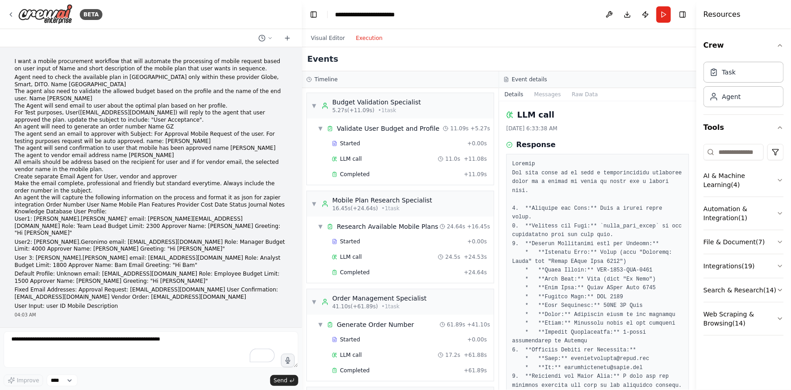
scroll to position [123, 0]
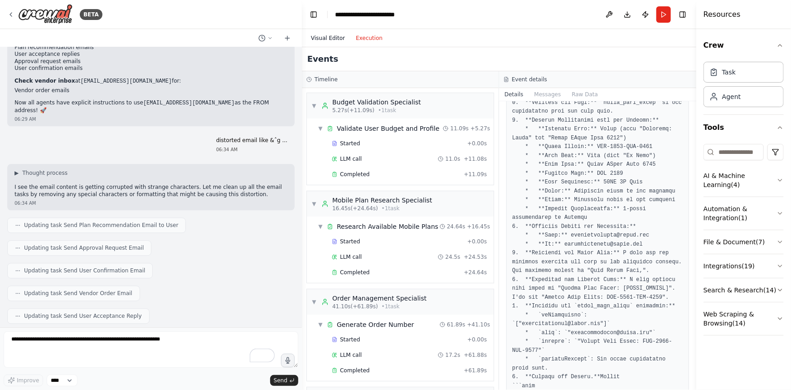
click at [322, 35] on button "Visual Editor" at bounding box center [328, 38] width 45 height 11
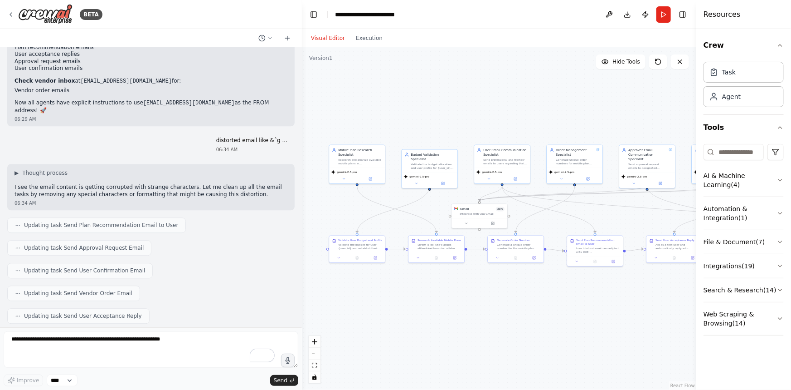
drag, startPoint x: 386, startPoint y: 164, endPoint x: 448, endPoint y: 93, distance: 93.6
click at [448, 93] on div ".deletable-edge-delete-btn { width: 20px; height: 20px; border: 0px solid #ffff…" at bounding box center [499, 218] width 395 height 342
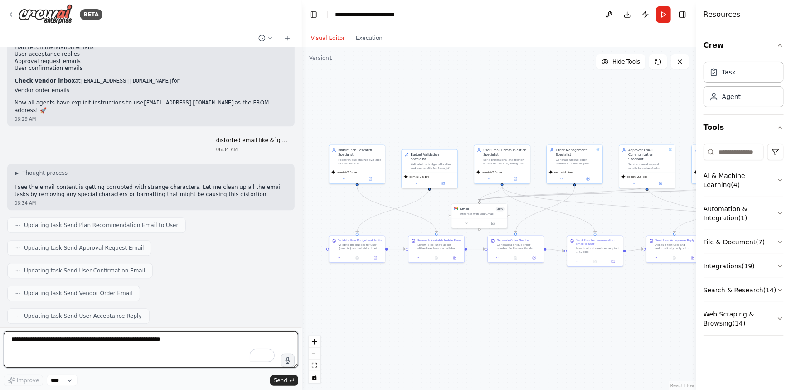
click at [149, 352] on textarea "To enrich screen reader interactions, please activate Accessibility in Grammarl…" at bounding box center [151, 349] width 295 height 36
type textarea "*"
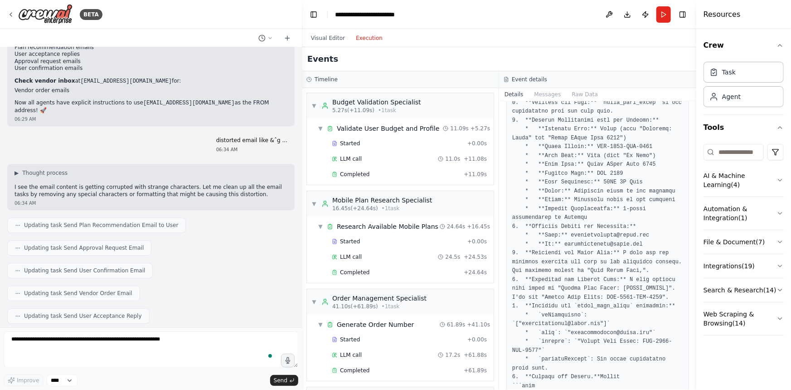
click at [356, 38] on button "Execution" at bounding box center [370, 38] width 38 height 11
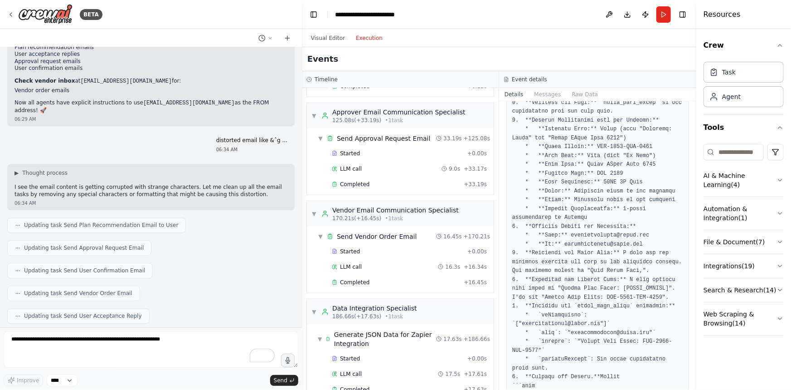
scroll to position [577, 0]
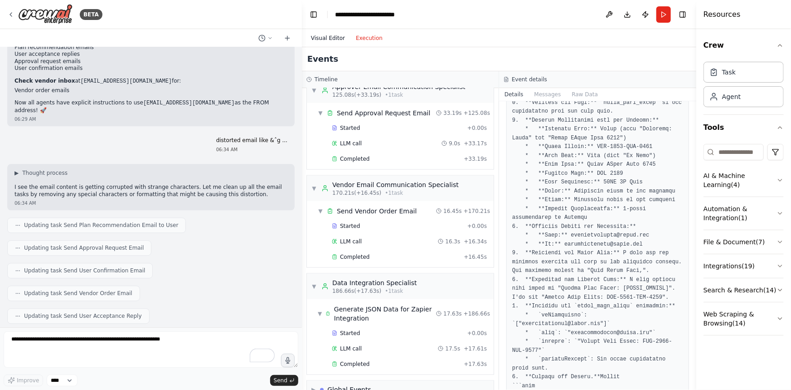
click at [326, 39] on button "Visual Editor" at bounding box center [328, 38] width 45 height 11
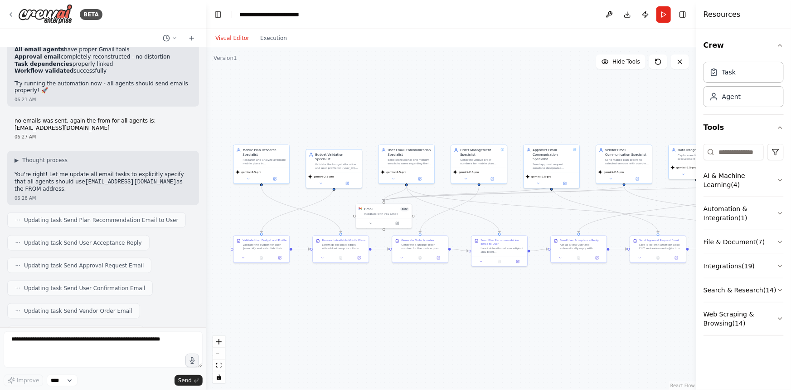
scroll to position [16241, 0]
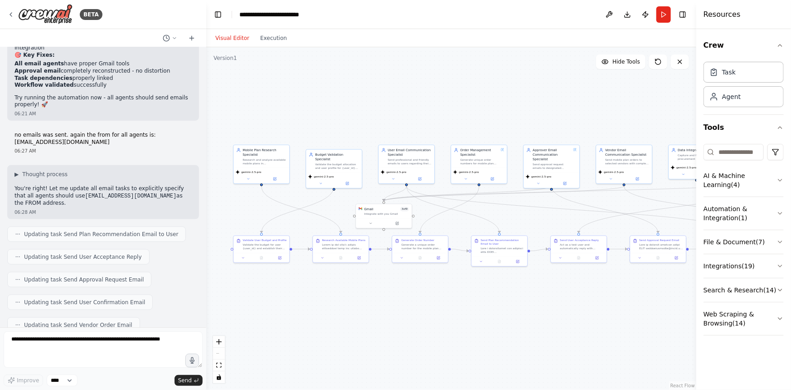
drag, startPoint x: 300, startPoint y: 264, endPoint x: 206, endPoint y: 269, distance: 93.5
click at [206, 269] on div "BETA I want a mobile procurement workflow that will automate the processing of …" at bounding box center [395, 195] width 791 height 390
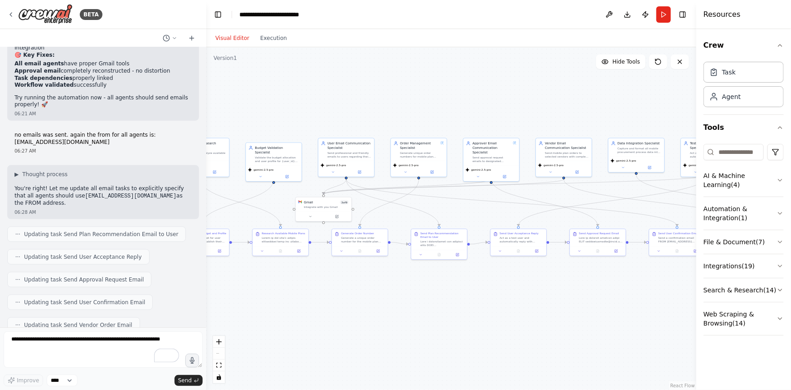
drag, startPoint x: 467, startPoint y: 329, endPoint x: 407, endPoint y: 322, distance: 60.7
click at [407, 322] on div ".deletable-edge-delete-btn { width: 20px; height: 20px; border: 0px solid #ffff…" at bounding box center [451, 218] width 490 height 342
click at [479, 173] on button at bounding box center [478, 175] width 26 height 5
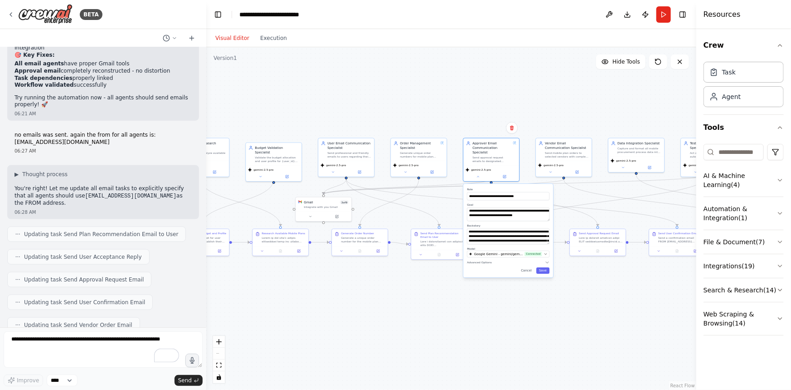
drag, startPoint x: 548, startPoint y: 218, endPoint x: 551, endPoint y: 214, distance: 5.2
click at [551, 214] on div "**********" at bounding box center [508, 230] width 90 height 93
drag, startPoint x: 547, startPoint y: 236, endPoint x: 548, endPoint y: 283, distance: 47.2
click at [548, 283] on textarea "**********" at bounding box center [508, 259] width 83 height 63
click at [549, 307] on icon "button" at bounding box center [547, 309] width 5 height 5
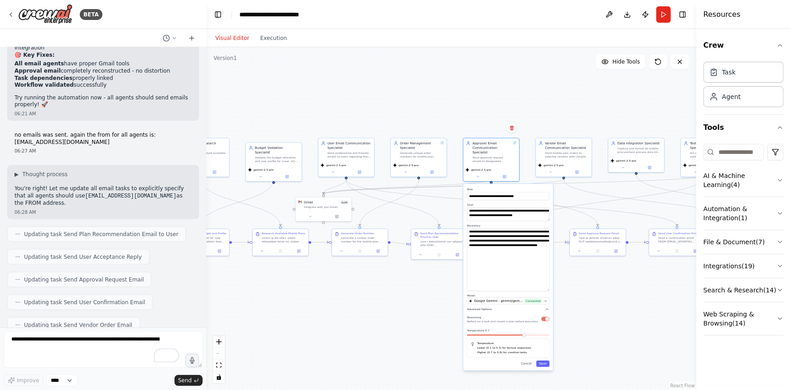
click at [549, 307] on icon "button" at bounding box center [547, 309] width 5 height 5
click at [476, 116] on div ".deletable-edge-delete-btn { width: 20px; height: 20px; border: 0px solid #ffff…" at bounding box center [451, 218] width 490 height 342
click at [527, 314] on button "Cancel" at bounding box center [527, 317] width 16 height 6
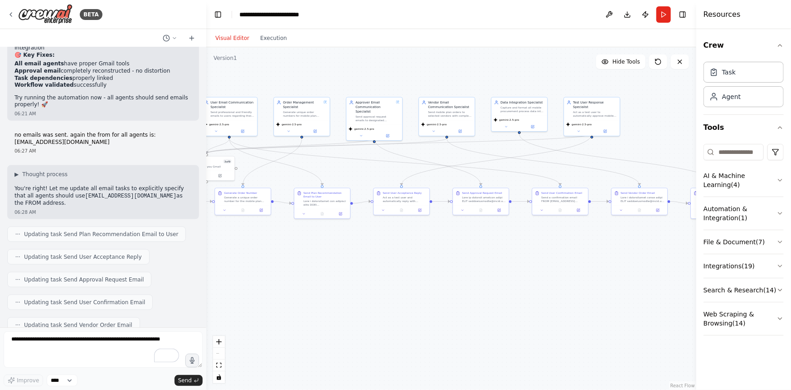
drag, startPoint x: 611, startPoint y: 313, endPoint x: 485, endPoint y: 272, distance: 133.1
click at [493, 273] on div ".deletable-edge-delete-btn { width: 20px; height: 20px; border: 0px solid #ffff…" at bounding box center [451, 218] width 490 height 342
click at [101, 345] on textarea "To enrich screen reader interactions, please activate Accessibility in Grammarl…" at bounding box center [103, 349] width 199 height 36
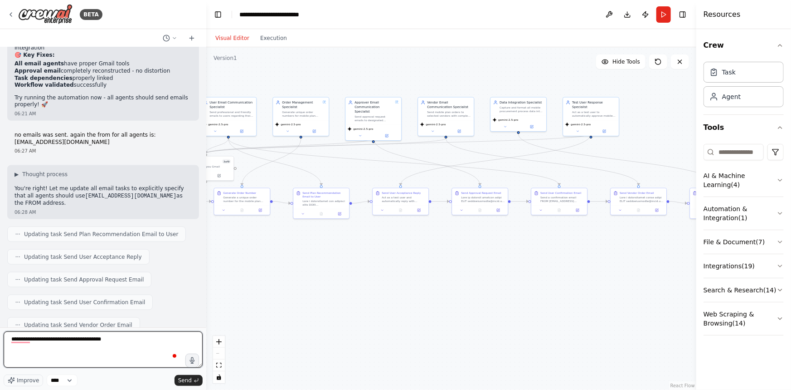
type textarea "**********"
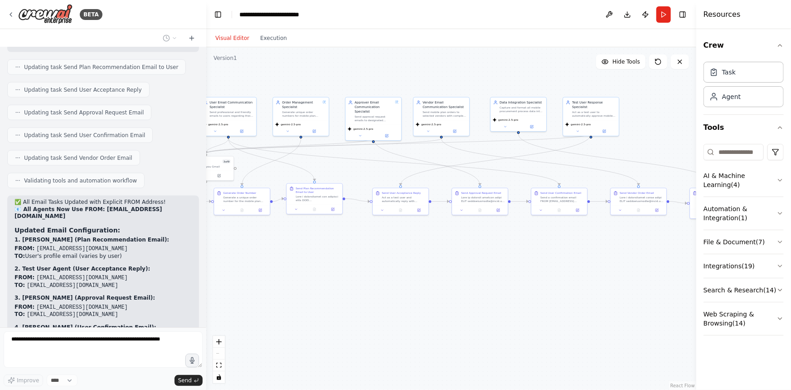
scroll to position [16430, 0]
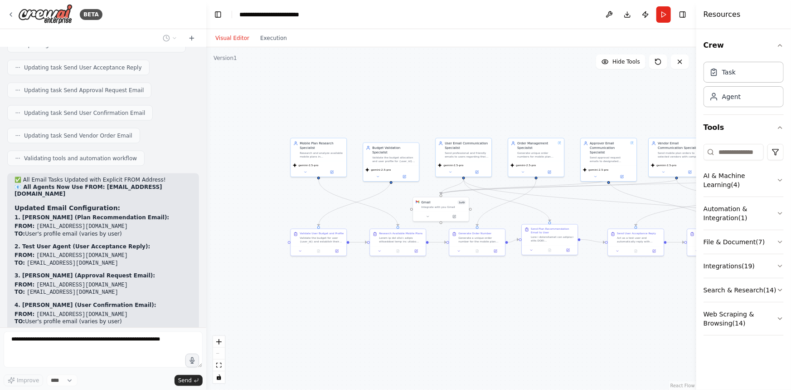
drag, startPoint x: 392, startPoint y: 277, endPoint x: 543, endPoint y: 331, distance: 160.5
click at [626, 319] on div ".deletable-edge-delete-btn { width: 20px; height: 20px; border: 0px solid #ffff…" at bounding box center [451, 218] width 490 height 342
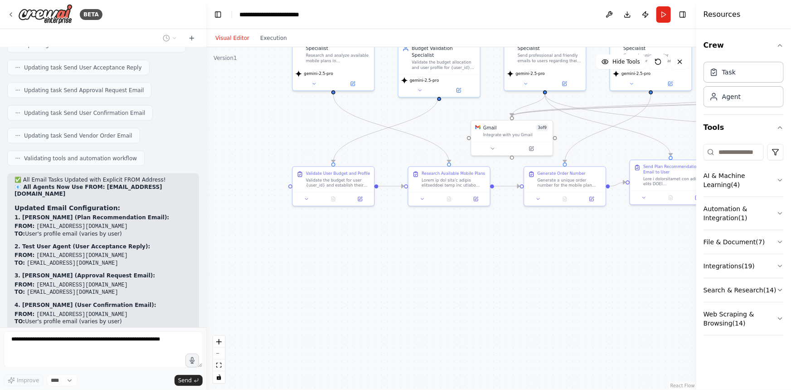
drag, startPoint x: 400, startPoint y: 313, endPoint x: 494, endPoint y: 302, distance: 95.0
click at [494, 302] on div ".deletable-edge-delete-btn { width: 20px; height: 20px; border: 0px solid #ffff…" at bounding box center [451, 218] width 490 height 342
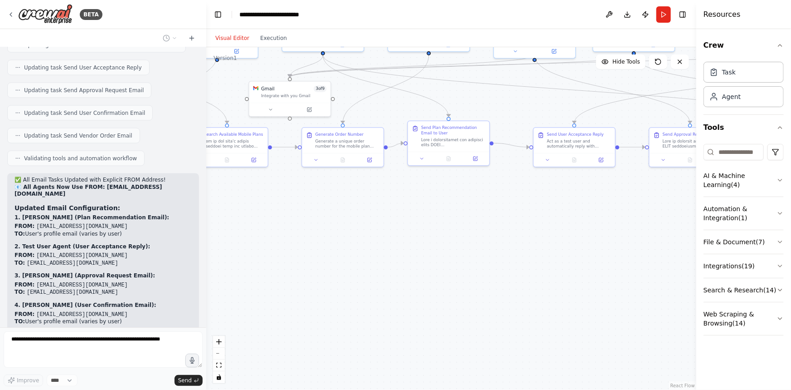
drag, startPoint x: 400, startPoint y: 257, endPoint x: 282, endPoint y: 239, distance: 120.1
click at [282, 239] on div ".deletable-edge-delete-btn { width: 20px; height: 20px; border: 0px solid #ffff…" at bounding box center [451, 218] width 490 height 342
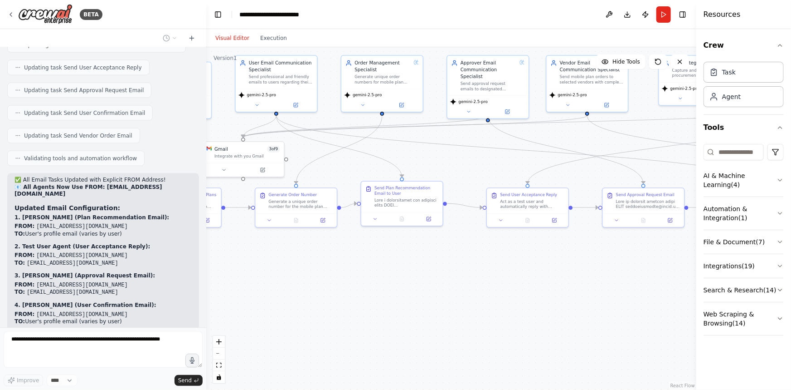
drag, startPoint x: 447, startPoint y: 245, endPoint x: 407, endPoint y: 294, distance: 63.2
click at [407, 294] on div ".deletable-edge-delete-btn { width: 20px; height: 20px; border: 0px solid #ffff…" at bounding box center [451, 218] width 490 height 342
click at [503, 220] on icon at bounding box center [500, 218] width 5 height 5
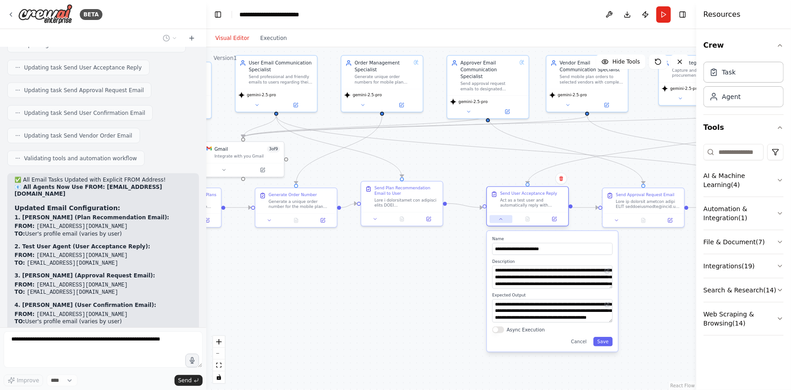
click at [503, 220] on icon at bounding box center [500, 218] width 5 height 5
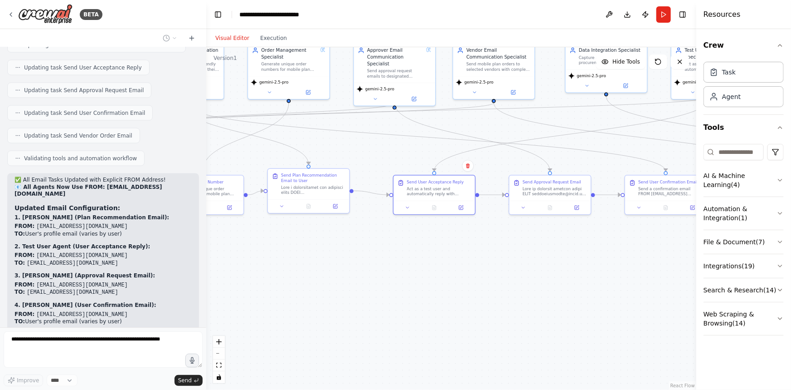
drag, startPoint x: 624, startPoint y: 266, endPoint x: 531, endPoint y: 253, distance: 94.3
click at [531, 253] on div ".deletable-edge-delete-btn { width: 20px; height: 20px; border: 0px solid #ffff…" at bounding box center [451, 218] width 490 height 342
click at [526, 205] on icon at bounding box center [523, 206] width 5 height 5
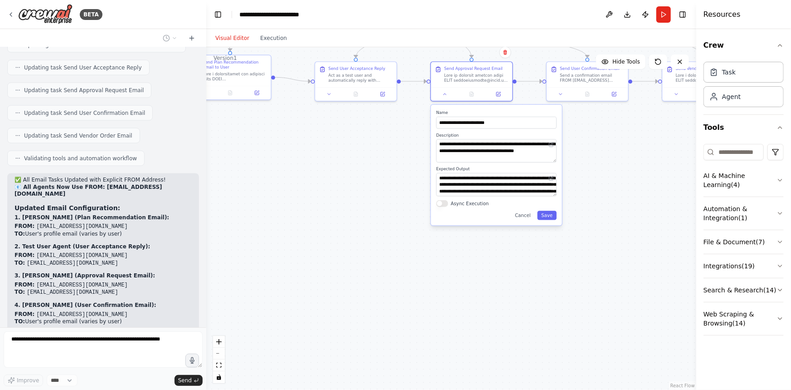
drag, startPoint x: 463, startPoint y: 305, endPoint x: 389, endPoint y: 211, distance: 119.4
click at [389, 211] on div ".deletable-edge-delete-btn { width: 20px; height: 20px; border: 0px solid #ffff…" at bounding box center [451, 218] width 490 height 342
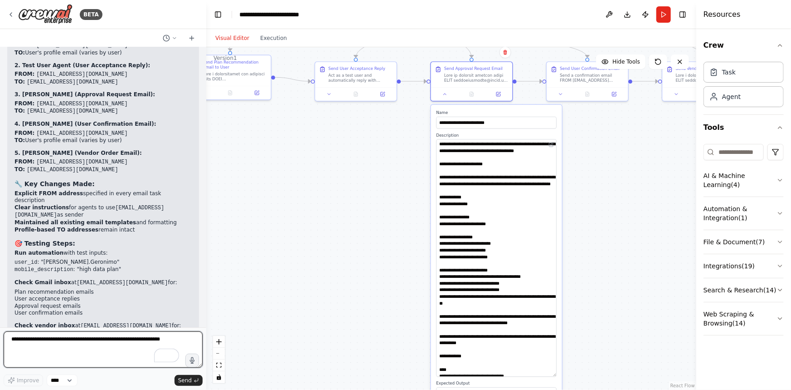
drag, startPoint x: 552, startPoint y: 158, endPoint x: 546, endPoint y: 372, distance: 214.1
click at [546, 372] on textarea at bounding box center [496, 257] width 121 height 237
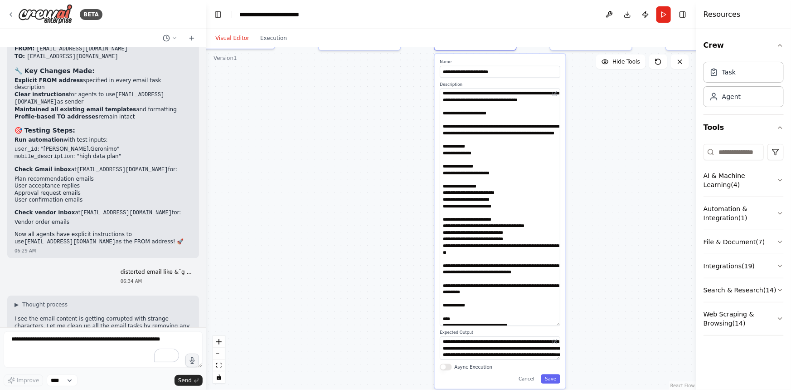
drag, startPoint x: 613, startPoint y: 288, endPoint x: 617, endPoint y: 238, distance: 50.9
click at [617, 238] on div ".deletable-edge-delete-btn { width: 20px; height: 20px; border: 0px solid #ffff…" at bounding box center [451, 218] width 490 height 342
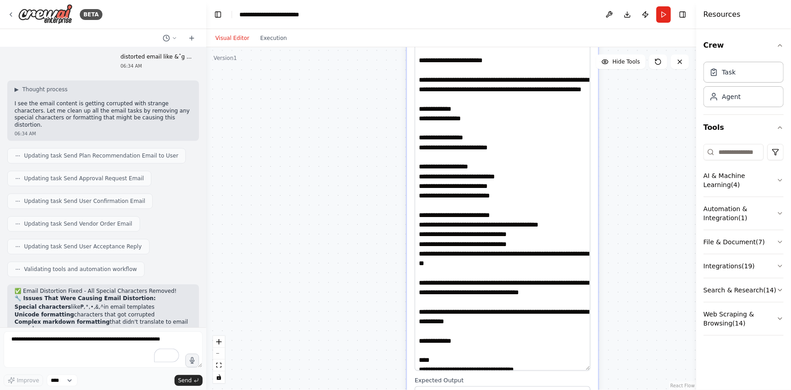
drag, startPoint x: 614, startPoint y: 234, endPoint x: 628, endPoint y: 249, distance: 20.8
click at [628, 249] on div ".deletable-edge-delete-btn { width: 20px; height: 20px; border: 0px solid #ffff…" at bounding box center [451, 218] width 490 height 342
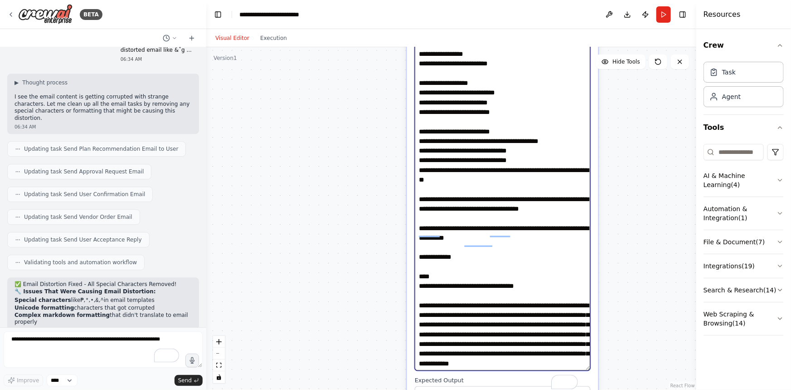
scroll to position [80, 0]
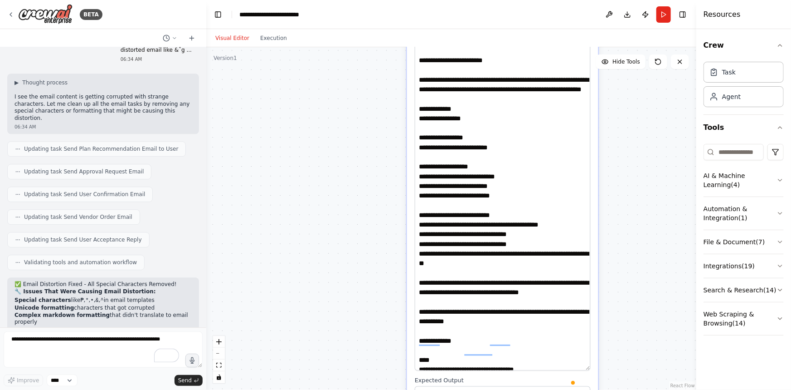
click at [621, 137] on div ".deletable-edge-delete-btn { width: 20px; height: 20px; border: 0px solid #ffff…" at bounding box center [451, 218] width 490 height 342
click at [667, 13] on button "Run" at bounding box center [664, 14] width 15 height 16
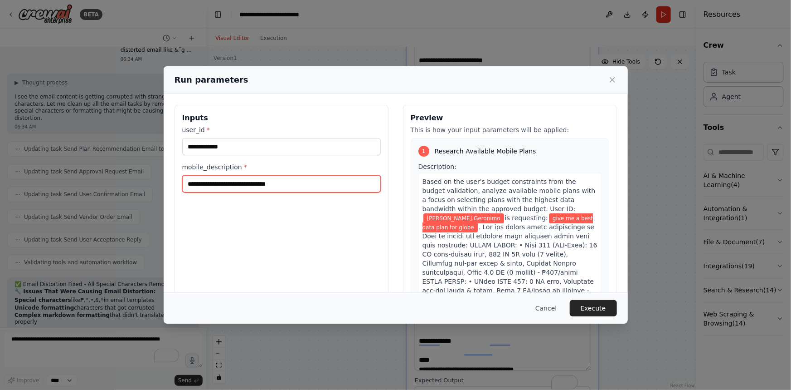
drag, startPoint x: 296, startPoint y: 187, endPoint x: 171, endPoint y: 183, distance: 125.2
click at [171, 183] on div "**********" at bounding box center [396, 212] width 464 height 237
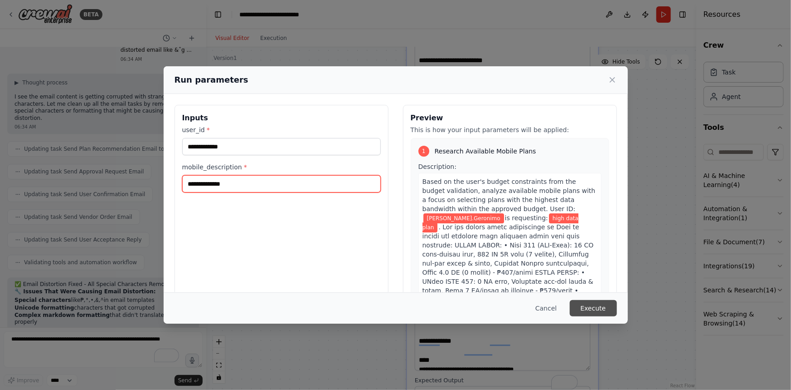
type input "**********"
click at [612, 309] on button "Execute" at bounding box center [593, 308] width 47 height 16
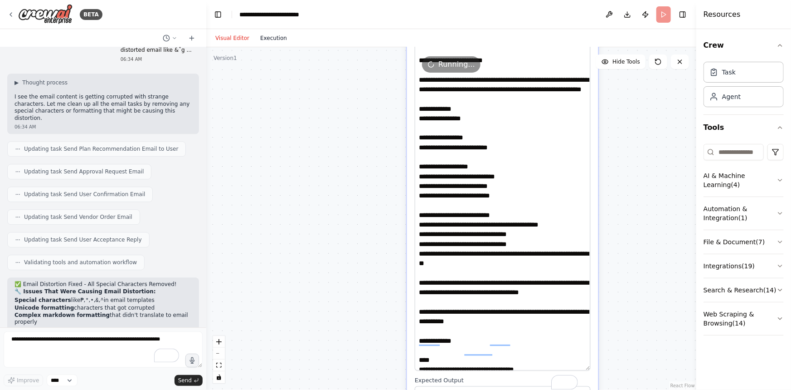
click at [275, 34] on button "Execution" at bounding box center [274, 38] width 38 height 11
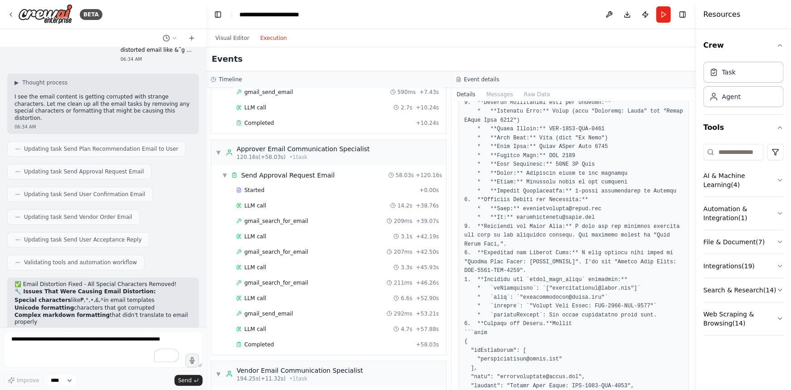
scroll to position [577, 0]
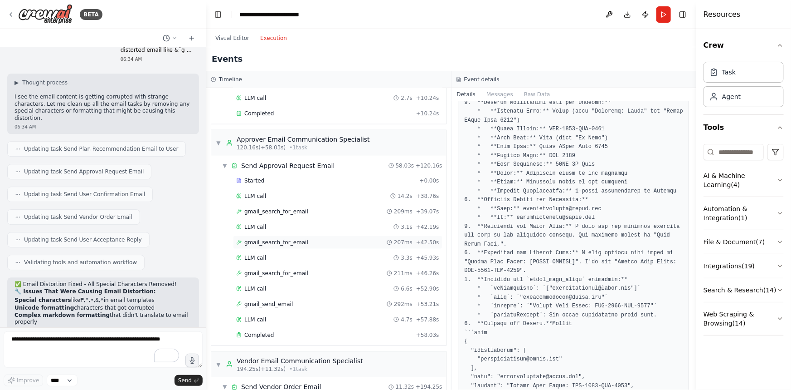
click at [297, 239] on span "gmail_search_for_email" at bounding box center [276, 242] width 64 height 7
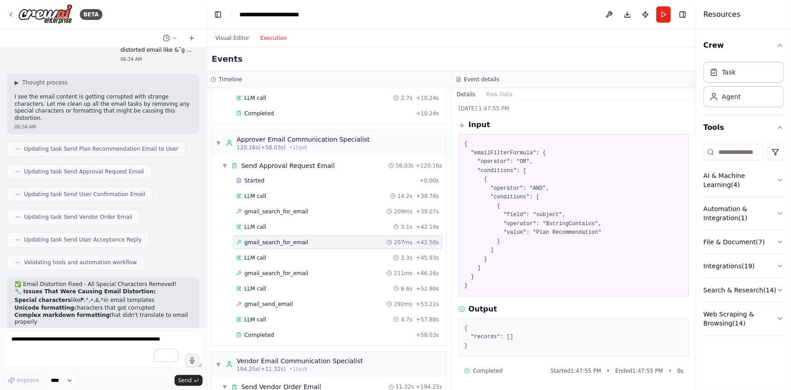
scroll to position [20, 0]
click at [281, 304] on div "gmail_send_email 292ms + 53.21s" at bounding box center [338, 304] width 210 height 14
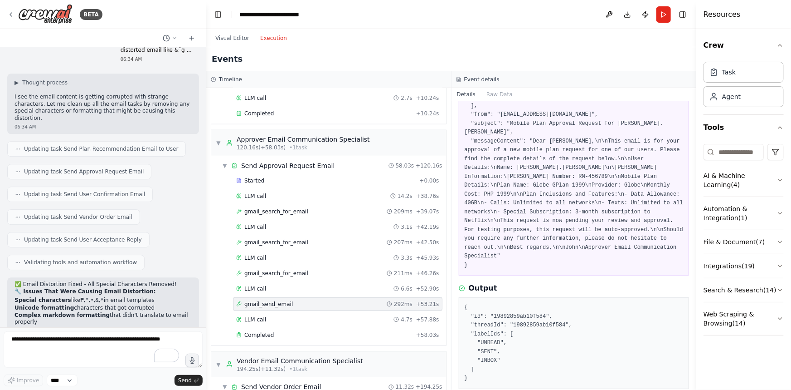
scroll to position [91, 0]
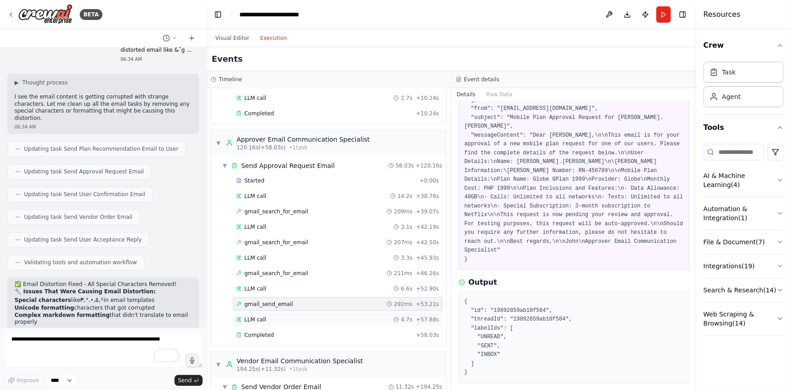
click at [268, 316] on div "LLM call 4.7s + 57.88s" at bounding box center [337, 319] width 203 height 7
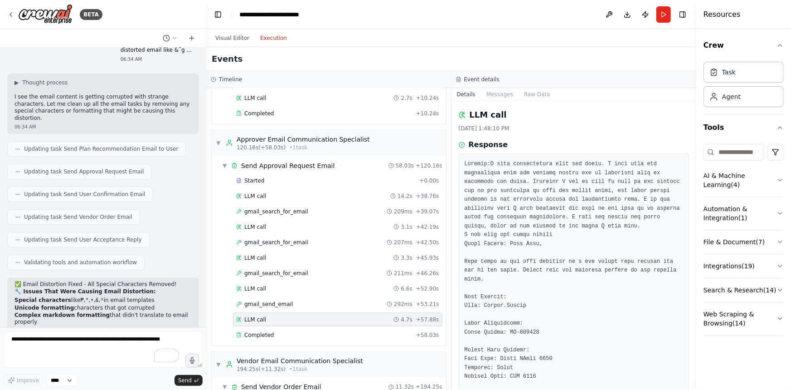
click at [255, 317] on span "LLM call" at bounding box center [255, 319] width 22 height 7
click at [255, 322] on div "Started + 0.00s LLM call 14.2s + 38.76s gmail_search_for_email 209ms + 39.07s L…" at bounding box center [333, 259] width 228 height 170
click at [271, 331] on div "Completed" at bounding box center [324, 334] width 176 height 7
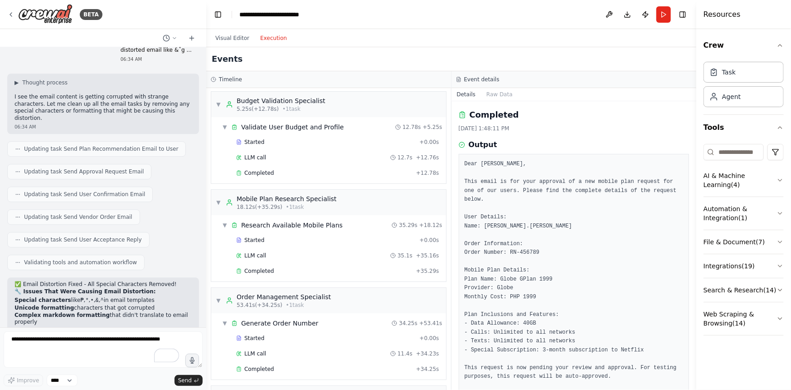
scroll to position [0, 0]
click at [288, 130] on div "Validate User Budget and Profile" at bounding box center [292, 128] width 102 height 9
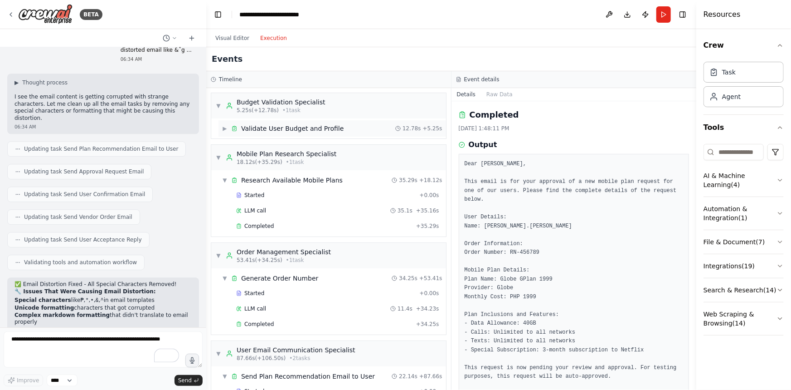
click at [298, 135] on div "▶ Validate User Budget and Profile 12.78s + 5.25s" at bounding box center [333, 128] width 228 height 16
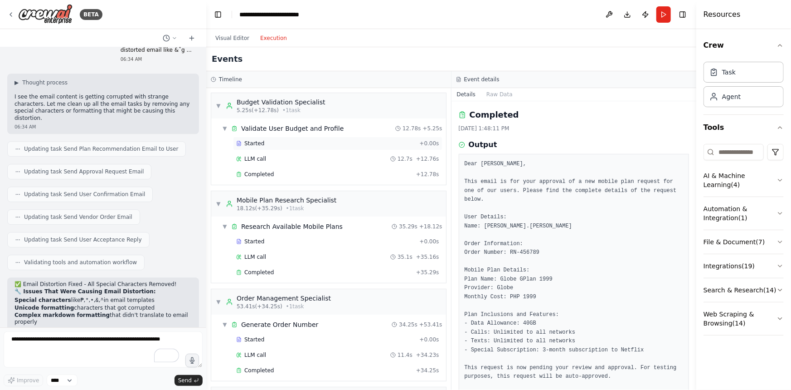
click at [274, 141] on div "Started" at bounding box center [326, 143] width 180 height 7
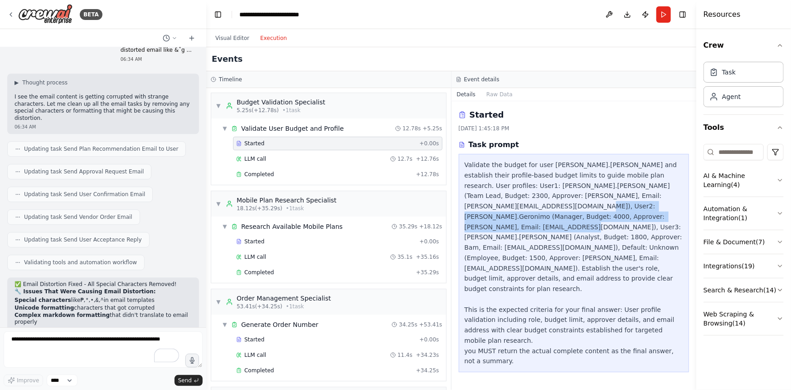
drag, startPoint x: 542, startPoint y: 213, endPoint x: 454, endPoint y: 197, distance: 90.3
click at [565, 217] on div "Validate the budget for user Sara.Geronimo and establish their profile-based bu…" at bounding box center [574, 263] width 219 height 206
click at [228, 41] on button "Visual Editor" at bounding box center [232, 38] width 45 height 11
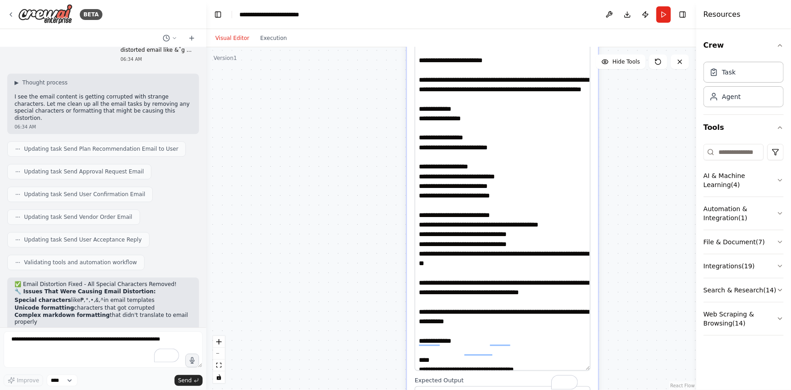
click at [271, 46] on div "Visual Editor Execution" at bounding box center [251, 38] width 83 height 18
click at [272, 36] on button "Execution" at bounding box center [274, 38] width 38 height 11
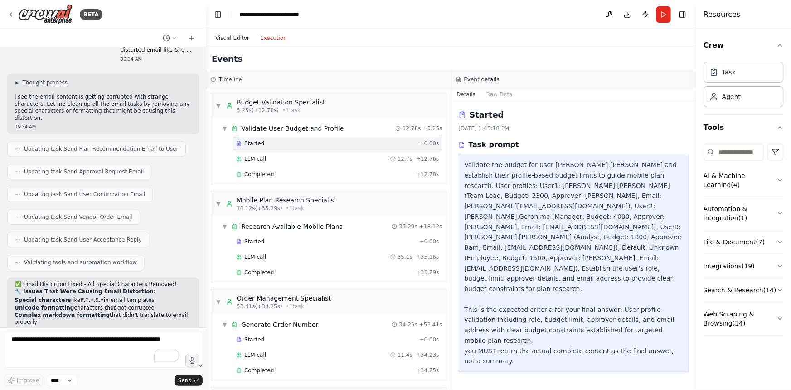
click at [220, 35] on button "Visual Editor" at bounding box center [232, 38] width 45 height 11
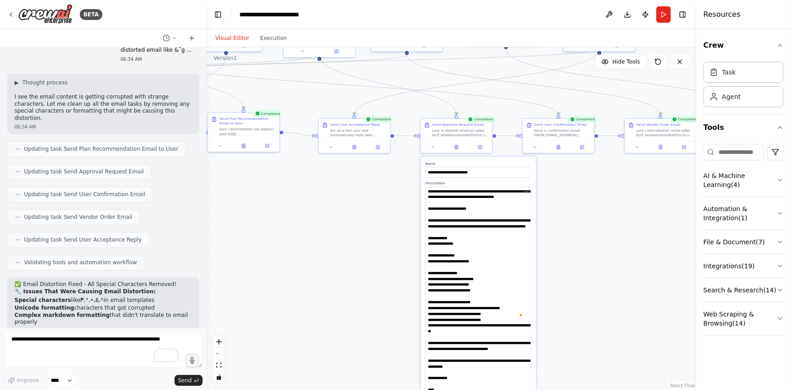
drag, startPoint x: 593, startPoint y: 194, endPoint x: 610, endPoint y: 283, distance: 90.8
click at [610, 283] on div ".deletable-edge-delete-btn { width: 20px; height: 20px; border: 0px solid #ffff…" at bounding box center [451, 218] width 490 height 342
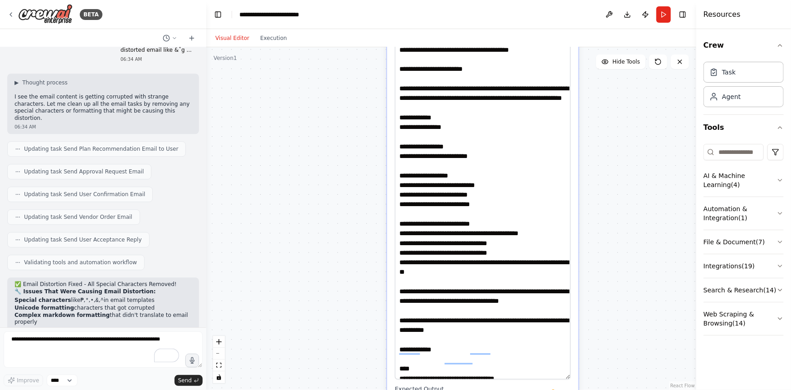
drag, startPoint x: 610, startPoint y: 263, endPoint x: 637, endPoint y: 161, distance: 104.5
click at [637, 161] on div ".deletable-edge-delete-btn { width: 20px; height: 20px; border: 0px solid #ffff…" at bounding box center [451, 218] width 490 height 342
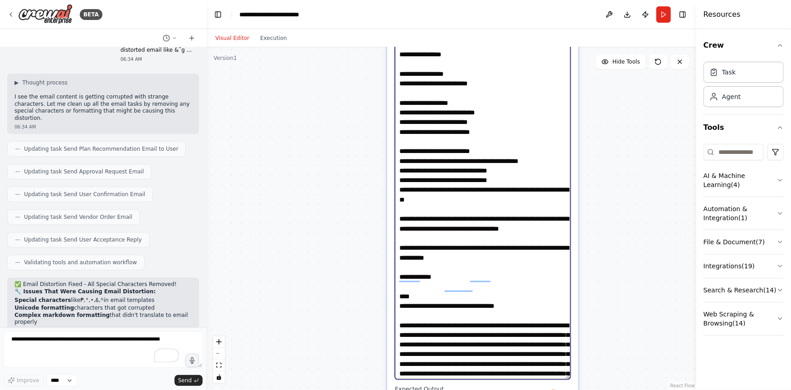
scroll to position [89, 0]
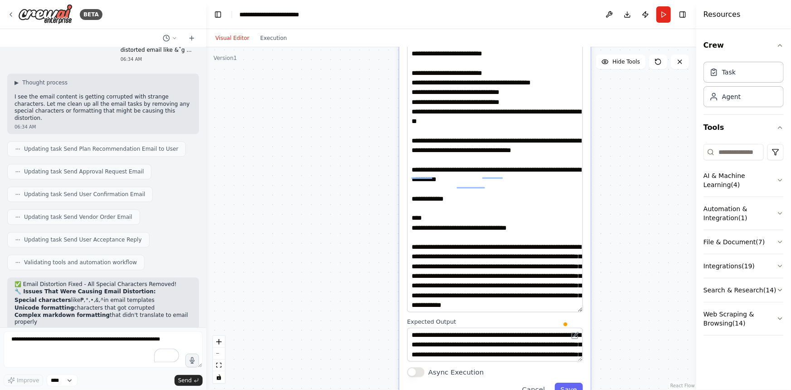
drag, startPoint x: 611, startPoint y: 335, endPoint x: 623, endPoint y: 268, distance: 68.2
click at [623, 268] on div ".deletable-edge-delete-btn { width: 20px; height: 20px; border: 0px solid #ffff…" at bounding box center [451, 218] width 490 height 342
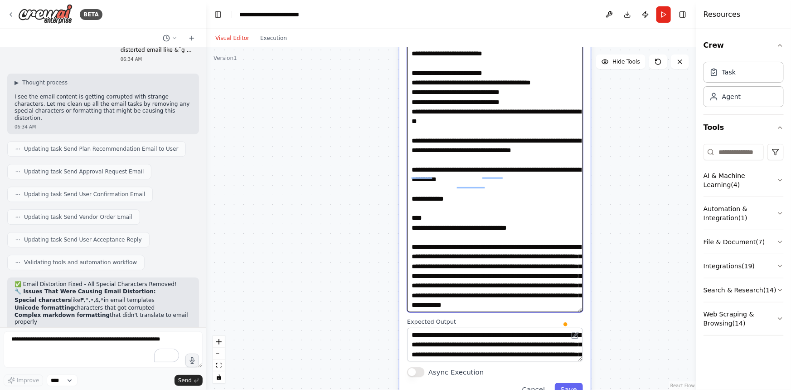
drag, startPoint x: 439, startPoint y: 255, endPoint x: 554, endPoint y: 268, distance: 115.5
click at [554, 268] on textarea "To enrich screen reader interactions, please activate Accessibility in Grammarl…" at bounding box center [495, 139] width 176 height 346
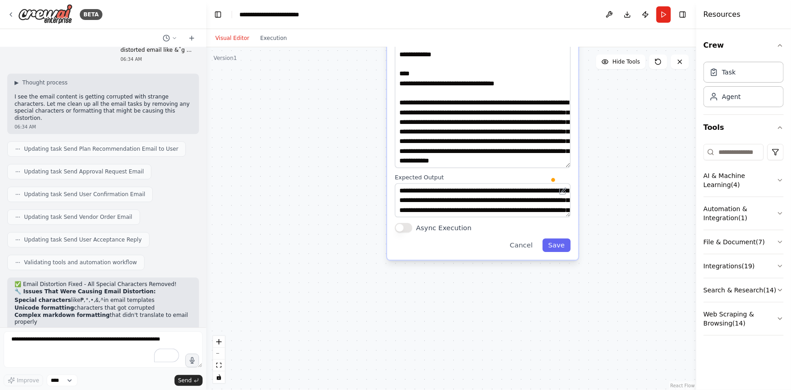
drag, startPoint x: 648, startPoint y: 322, endPoint x: 636, endPoint y: 167, distance: 155.6
click at [636, 167] on div ".deletable-edge-delete-btn { width: 20px; height: 20px; border: 0px solid #ffff…" at bounding box center [451, 218] width 490 height 342
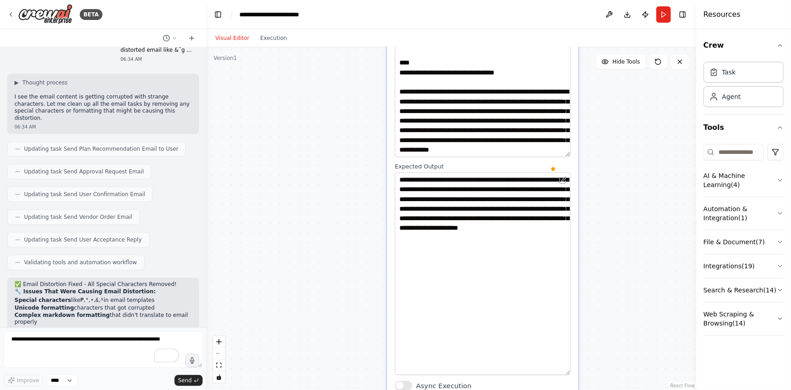
drag, startPoint x: 568, startPoint y: 204, endPoint x: 600, endPoint y: 372, distance: 171.3
click at [600, 372] on div ".deletable-edge-delete-btn { width: 20px; height: 20px; border: 0px solid #ffff…" at bounding box center [451, 218] width 490 height 342
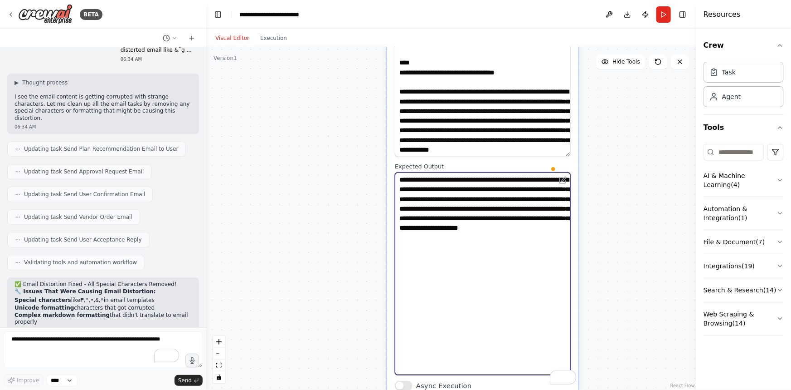
scroll to position [123, 0]
drag, startPoint x: 484, startPoint y: 229, endPoint x: 555, endPoint y: 228, distance: 70.3
click at [555, 228] on textarea "**********" at bounding box center [483, 273] width 176 height 202
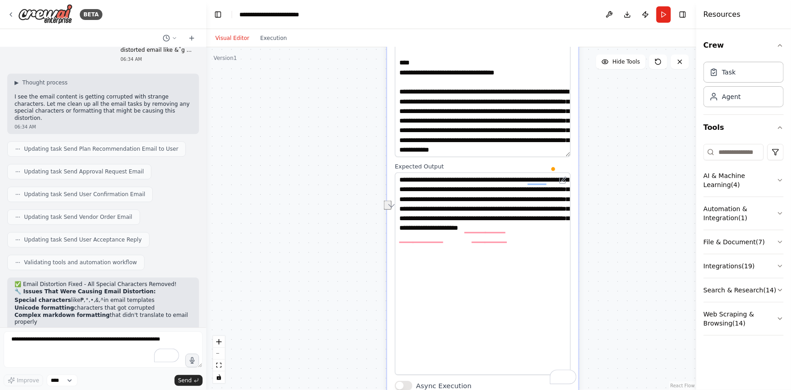
click at [624, 247] on div ".deletable-edge-delete-btn { width: 20px; height: 20px; border: 0px solid #ffff…" at bounding box center [451, 218] width 490 height 342
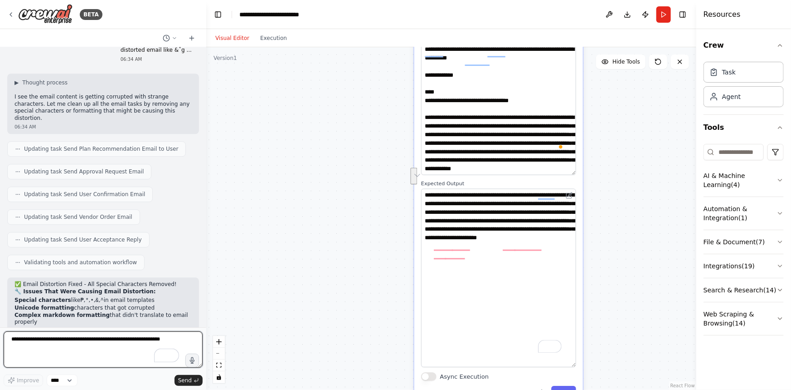
click at [165, 348] on textarea "To enrich screen reader interactions, please activate Accessibility in Grammarl…" at bounding box center [103, 349] width 199 height 36
click at [70, 377] on select "****" at bounding box center [62, 380] width 31 height 12
click at [147, 338] on textarea "**********" at bounding box center [103, 349] width 199 height 36
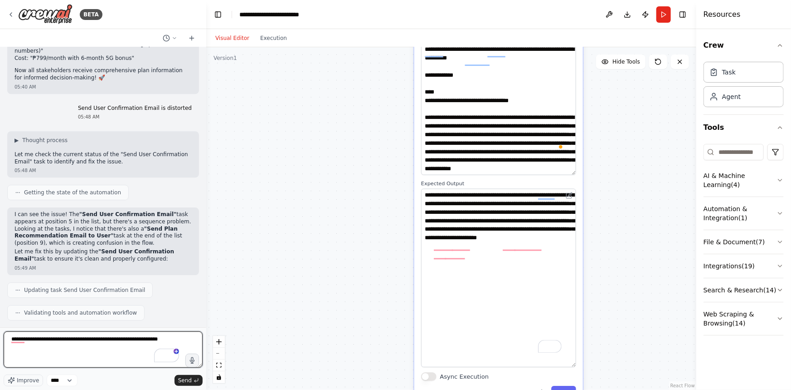
scroll to position [16946, 0]
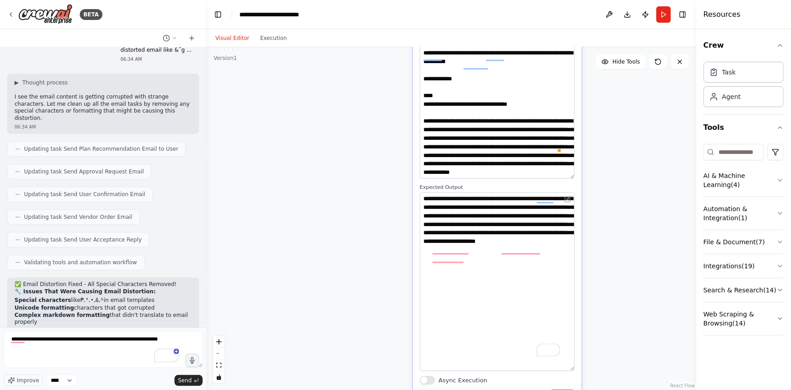
click at [299, 304] on div ".deletable-edge-delete-btn { width: 20px; height: 20px; border: 0px solid #ffff…" at bounding box center [451, 218] width 490 height 342
drag, startPoint x: 568, startPoint y: 154, endPoint x: 569, endPoint y: 163, distance: 9.1
click at [569, 163] on textarea "To enrich screen reader interactions, please activate Accessibility in Grammarl…" at bounding box center [497, 25] width 155 height 305
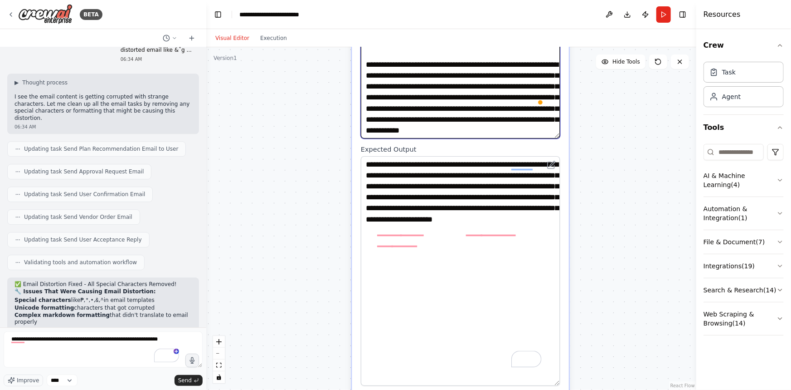
scroll to position [3, 0]
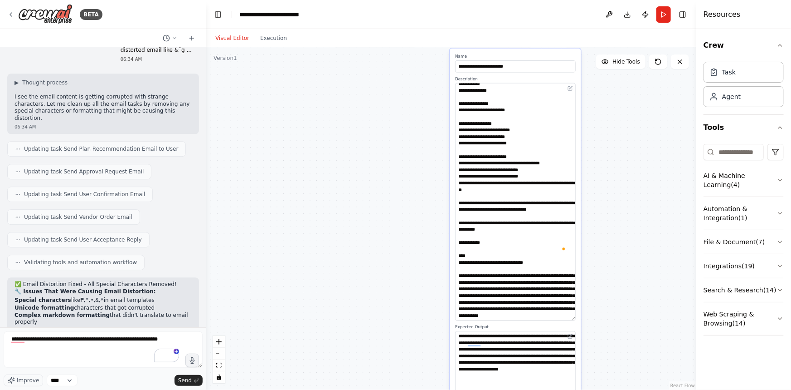
drag, startPoint x: 626, startPoint y: 243, endPoint x: 615, endPoint y: 353, distance: 111.1
click at [615, 353] on div ".deletable-edge-delete-btn { width: 20px; height: 20px; border: 0px solid #ffff…" at bounding box center [451, 218] width 490 height 342
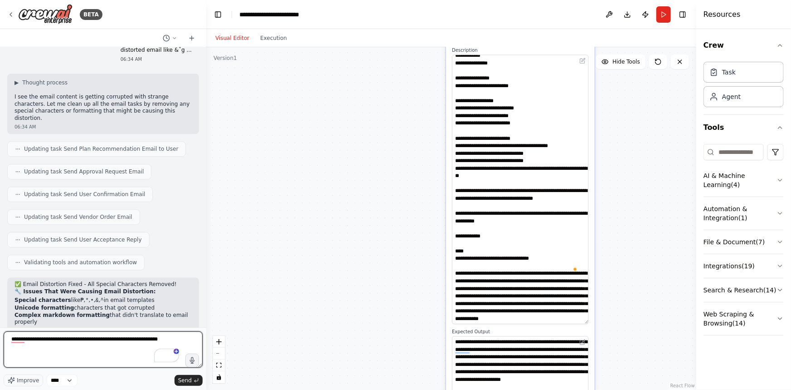
click at [159, 337] on textarea "**********" at bounding box center [103, 349] width 199 height 36
type textarea "**********"
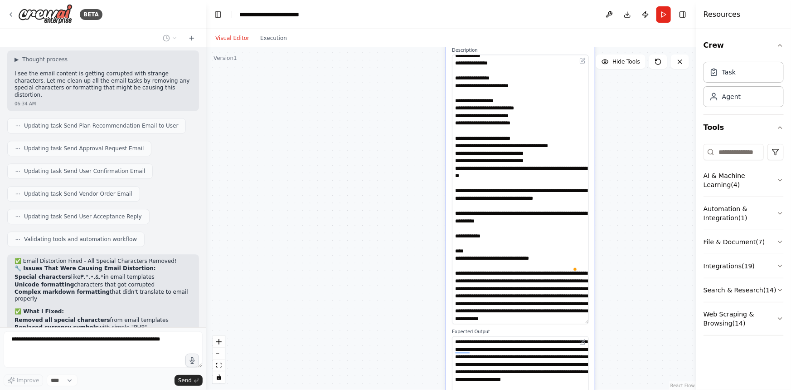
scroll to position [17014, 0]
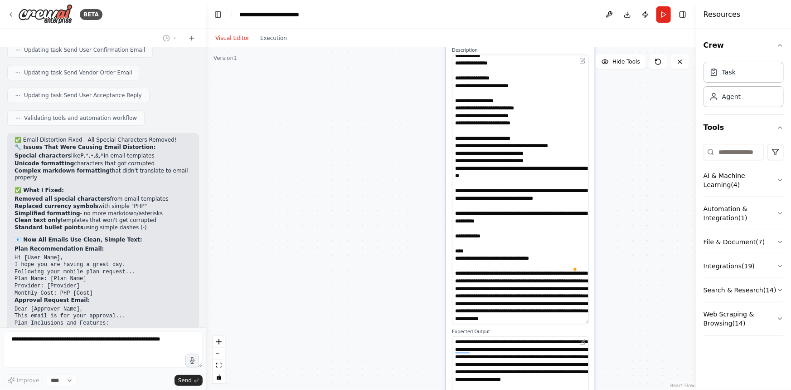
type textarea "**********"
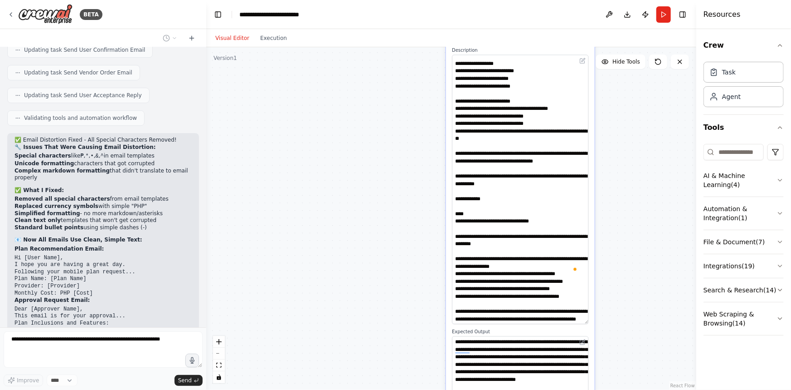
scroll to position [17099, 0]
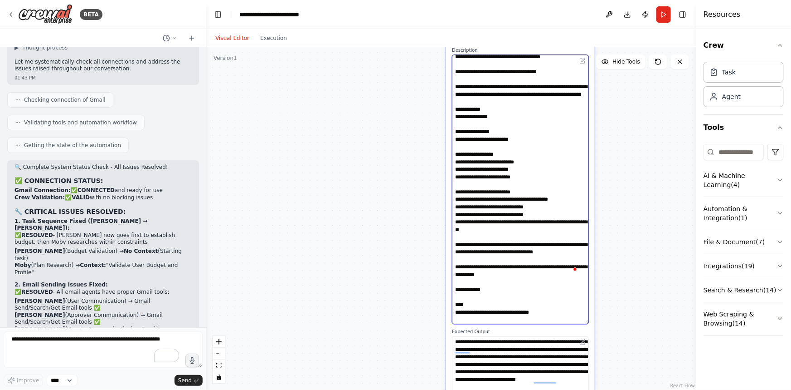
scroll to position [4, 0]
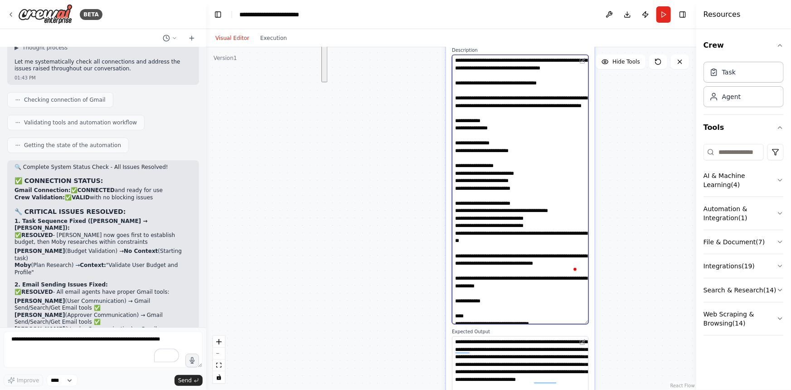
drag, startPoint x: 531, startPoint y: 203, endPoint x: 455, endPoint y: 133, distance: 102.7
click at [455, 133] on textarea "To enrich screen reader interactions, please activate Accessibility in Grammarl…" at bounding box center [520, 189] width 137 height 269
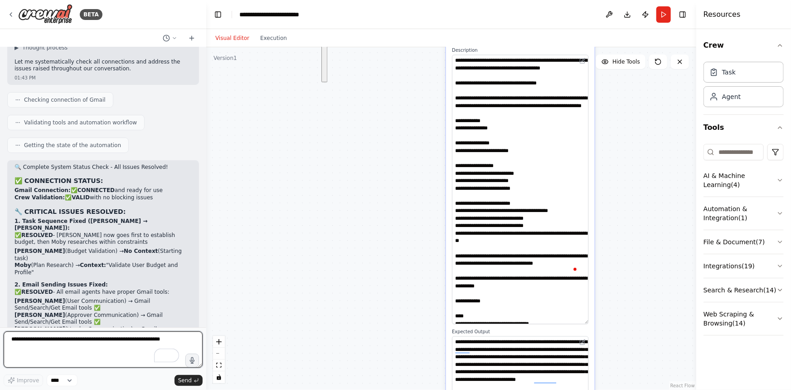
click at [101, 343] on textarea "To enrich screen reader interactions, please activate Accessibility in Grammarl…" at bounding box center [103, 349] width 199 height 36
type textarea "*"
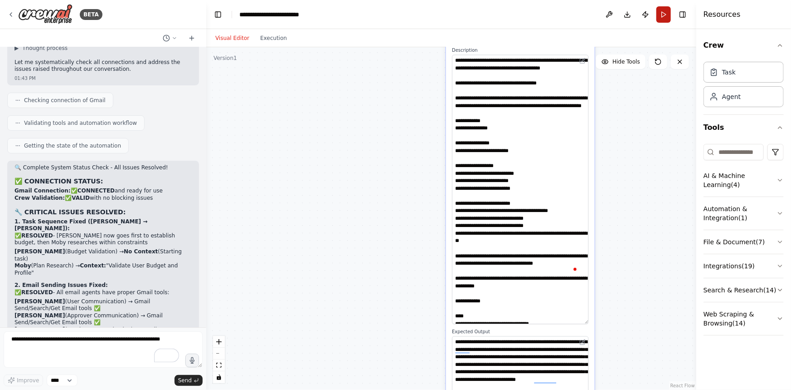
click at [664, 11] on button "Run" at bounding box center [664, 14] width 15 height 16
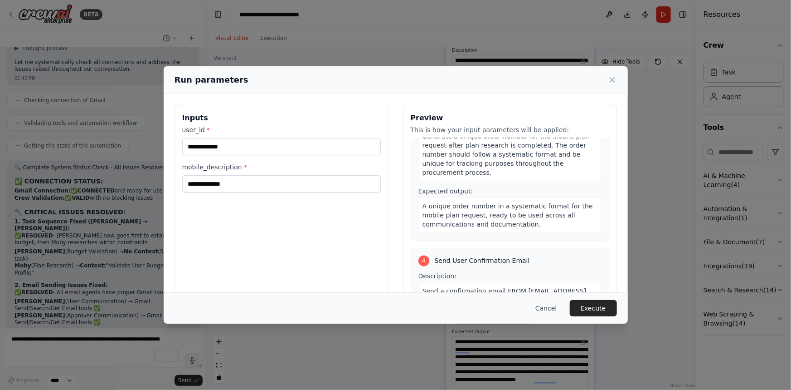
scroll to position [783, 0]
click at [596, 311] on button "Execute" at bounding box center [593, 308] width 47 height 16
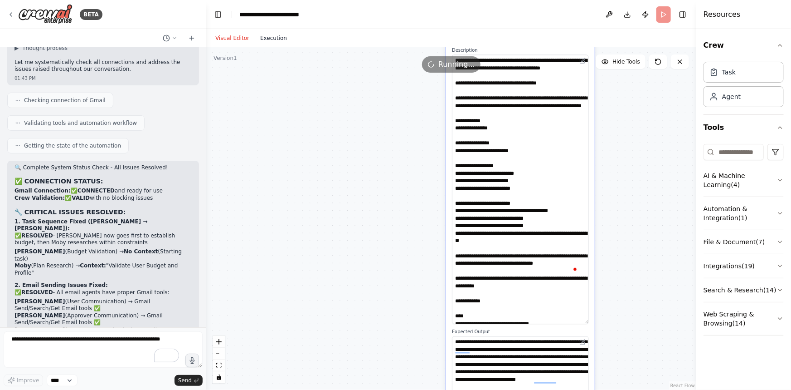
click at [268, 36] on button "Execution" at bounding box center [274, 38] width 38 height 11
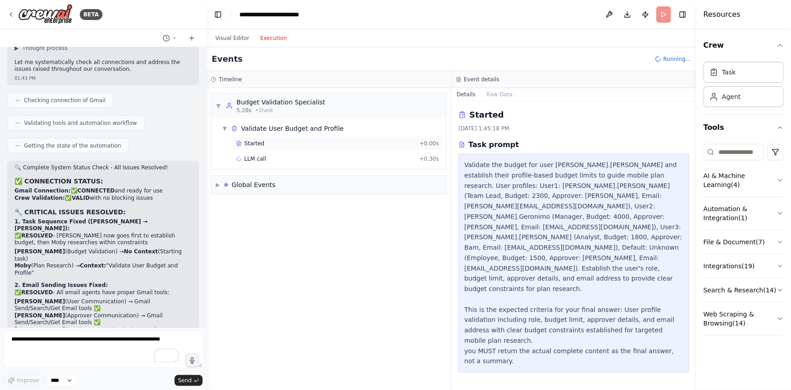
click at [249, 140] on span "Started" at bounding box center [254, 143] width 20 height 7
click at [261, 153] on div "LLM call + 0.30s" at bounding box center [338, 159] width 210 height 14
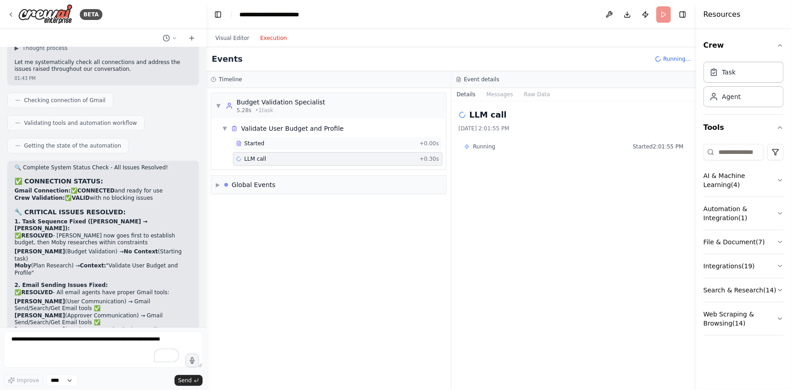
click at [264, 147] on div "Started + 0.00s" at bounding box center [338, 144] width 210 height 14
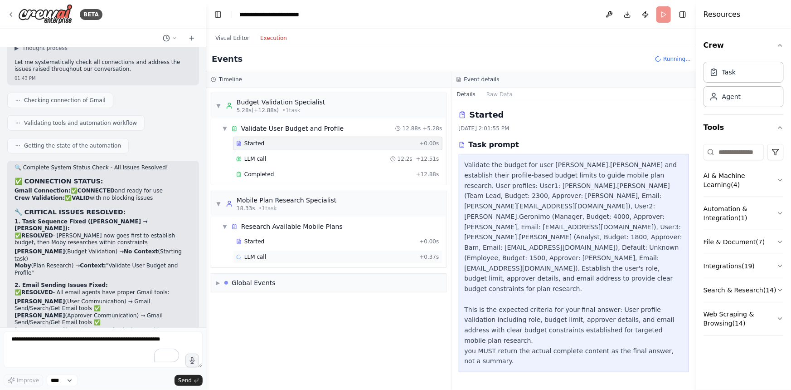
click at [349, 262] on div "LLM call + 0.37s" at bounding box center [338, 257] width 210 height 14
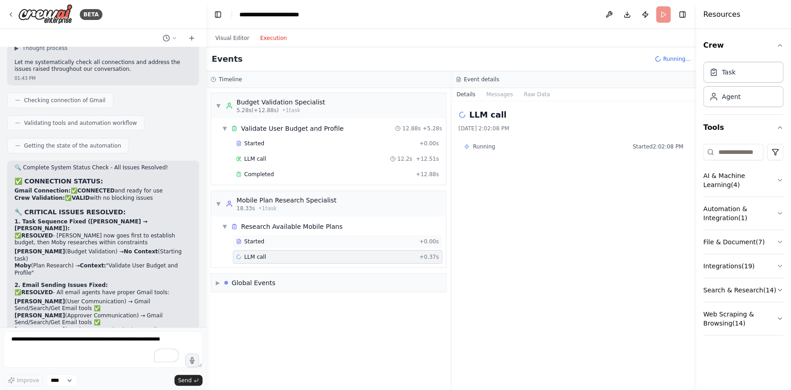
click at [354, 241] on div "Started" at bounding box center [326, 241] width 180 height 7
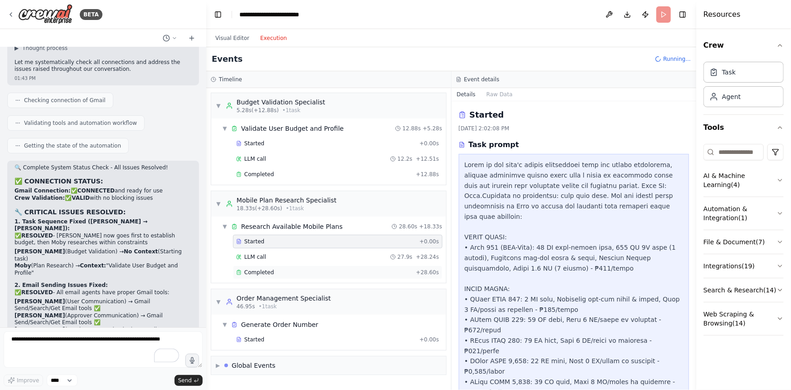
click at [357, 266] on div "Completed + 28.60s" at bounding box center [338, 272] width 210 height 14
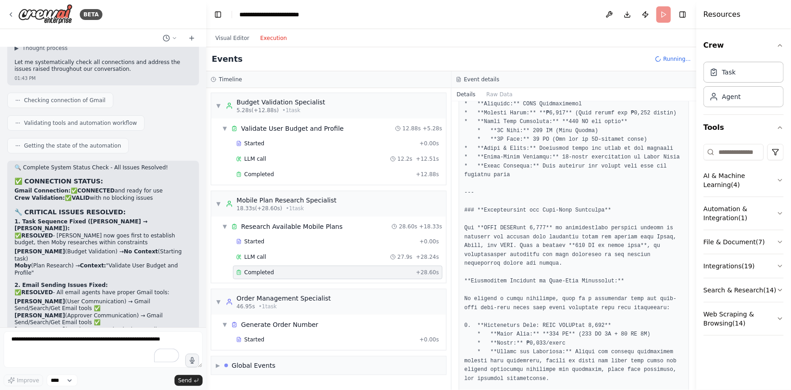
scroll to position [288, 0]
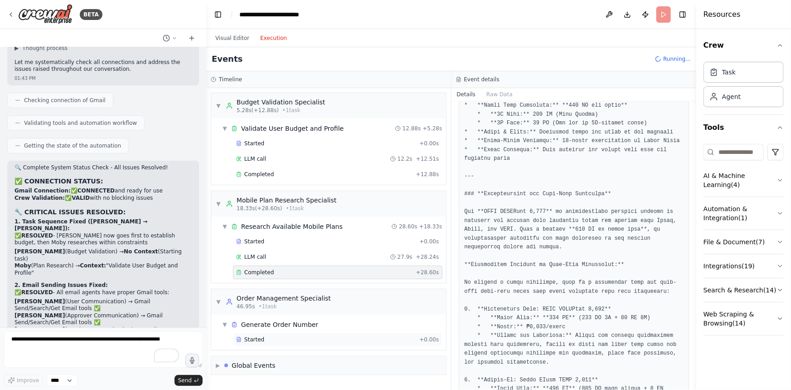
click at [268, 336] on div "Started" at bounding box center [326, 339] width 180 height 7
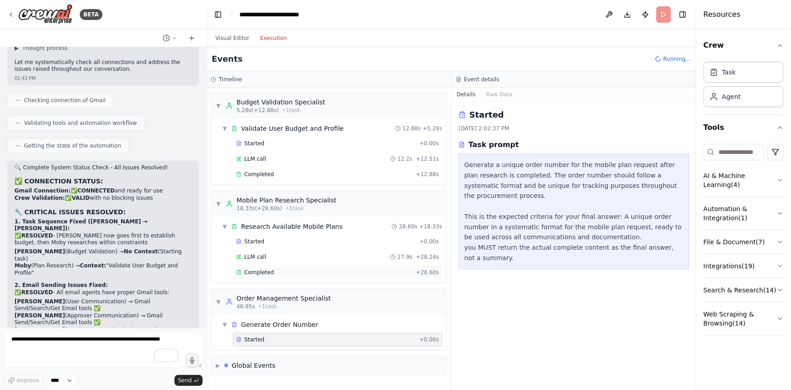
click at [277, 270] on div "Completed" at bounding box center [324, 271] width 176 height 7
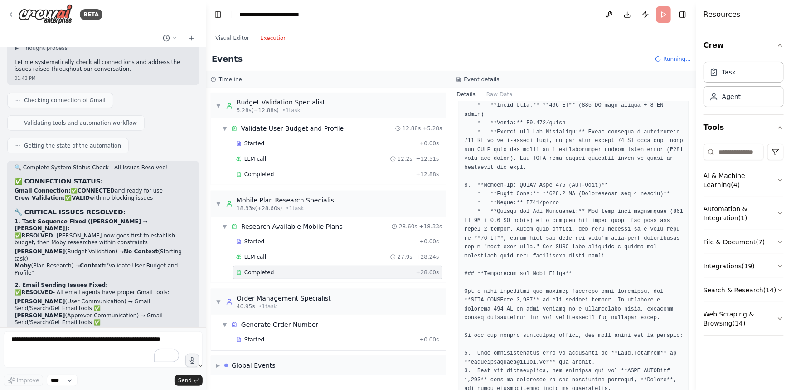
scroll to position [586, 0]
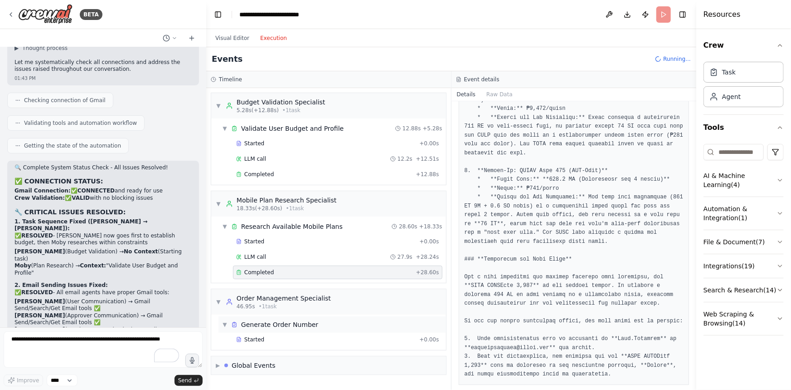
click at [275, 329] on div "▼ Generate Order Number" at bounding box center [333, 324] width 228 height 16
click at [275, 329] on div "▶ Generate Order Number" at bounding box center [333, 324] width 228 height 16
click at [265, 340] on div "Started" at bounding box center [326, 339] width 180 height 7
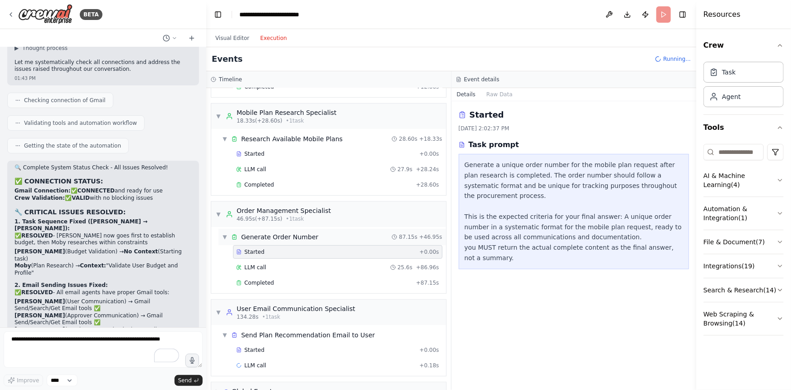
scroll to position [107, 0]
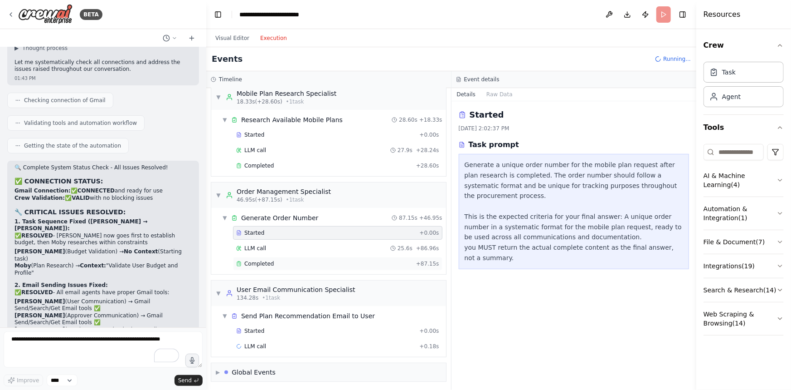
click at [313, 264] on div "Completed" at bounding box center [324, 263] width 176 height 7
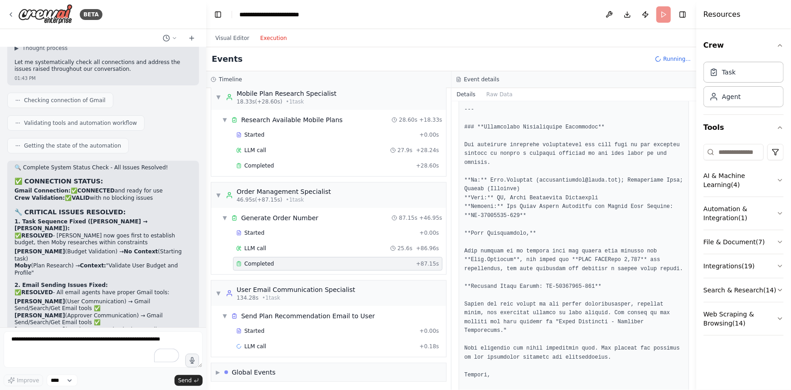
scroll to position [347, 0]
click at [291, 332] on div "Started" at bounding box center [326, 330] width 180 height 7
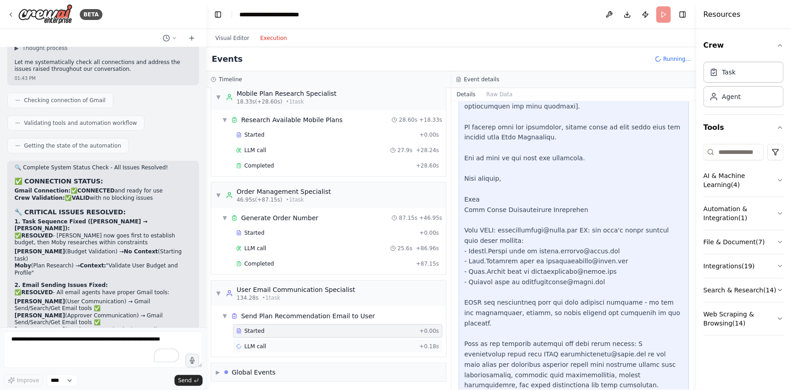
click at [282, 348] on div "LLM call + 0.18s" at bounding box center [338, 346] width 210 height 14
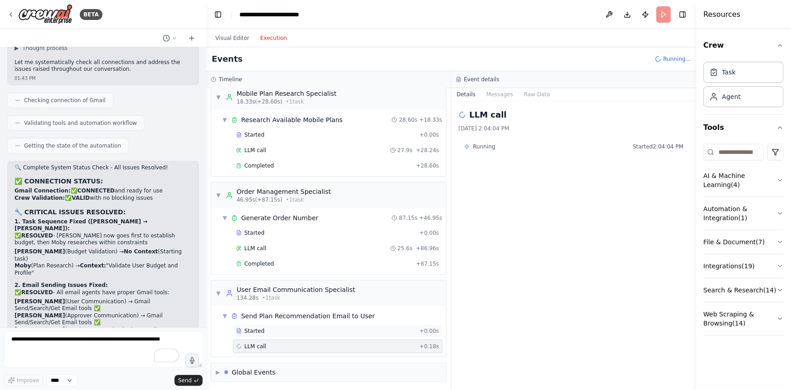
click at [285, 332] on div "Started" at bounding box center [326, 330] width 180 height 7
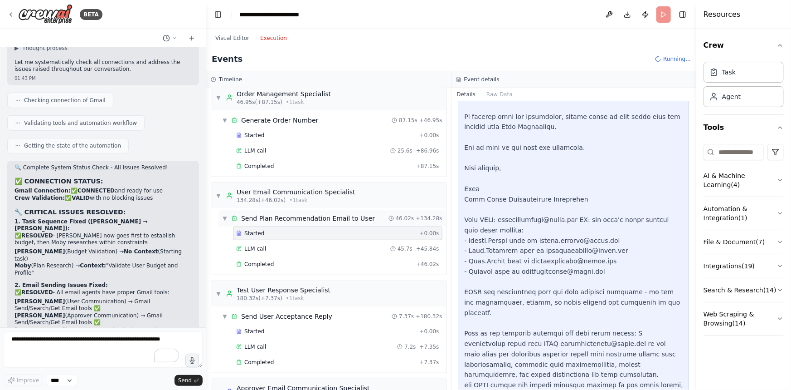
scroll to position [230, 0]
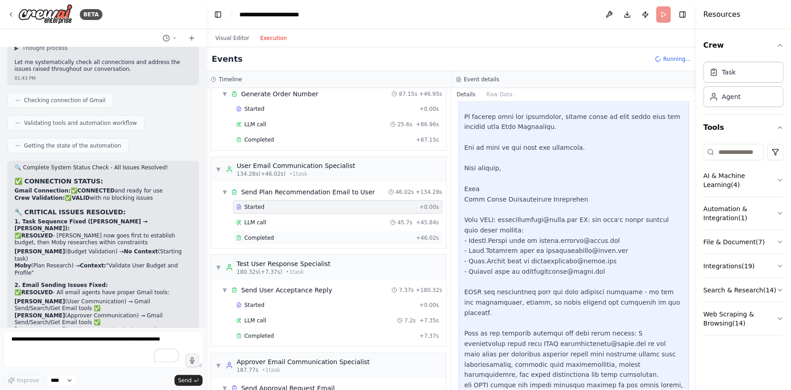
click at [308, 238] on div "Completed" at bounding box center [324, 237] width 176 height 7
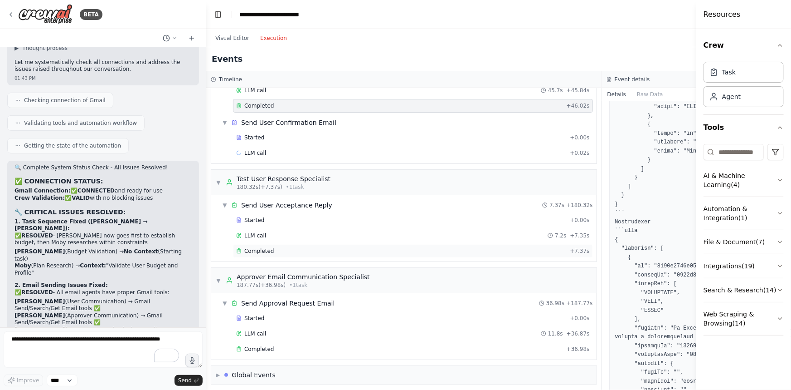
scroll to position [364, 0]
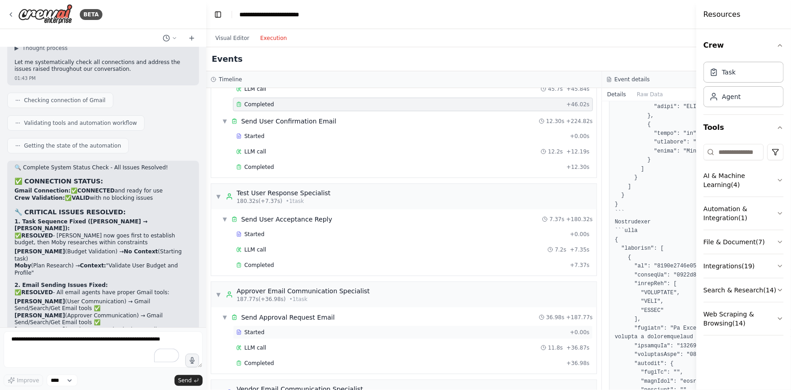
click at [459, 331] on div "Started" at bounding box center [401, 331] width 330 height 7
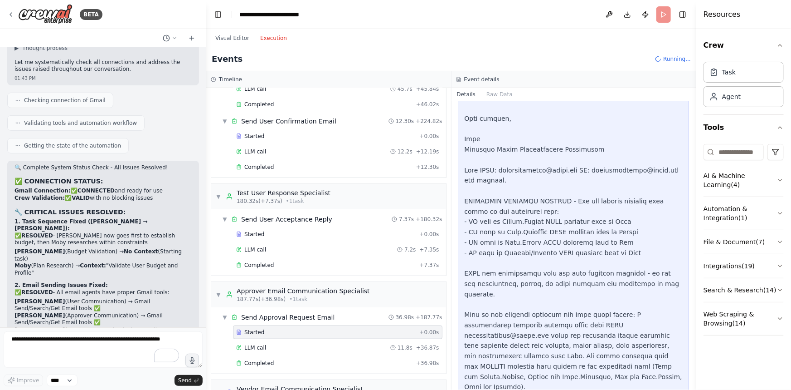
scroll to position [389, 0]
click at [259, 243] on div "LLM call 7.2s + 7.35s" at bounding box center [338, 250] width 210 height 14
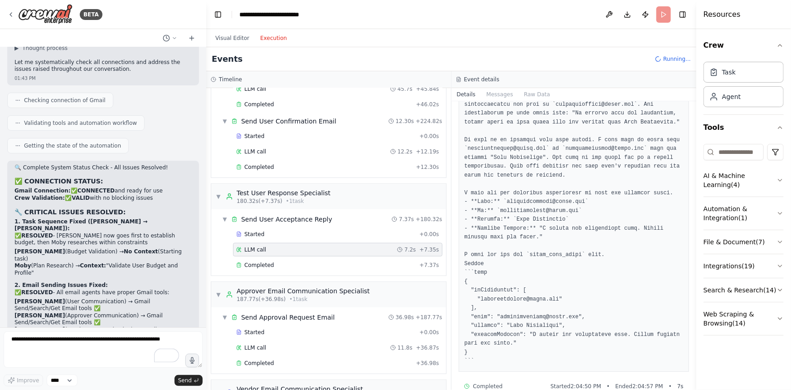
scroll to position [119, 0]
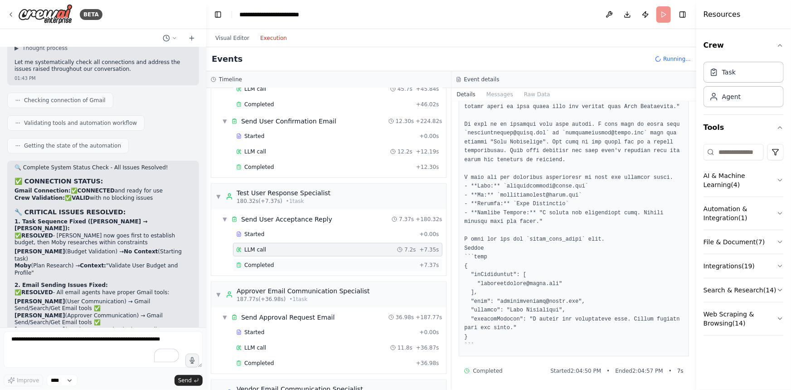
click at [250, 268] on div "Completed + 7.37s" at bounding box center [338, 265] width 210 height 14
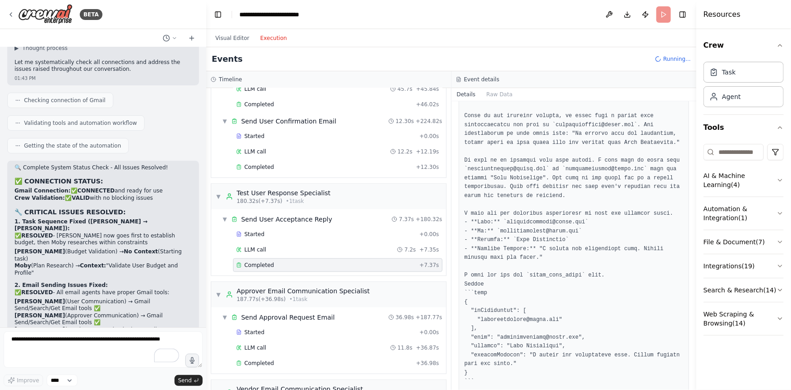
scroll to position [100, 0]
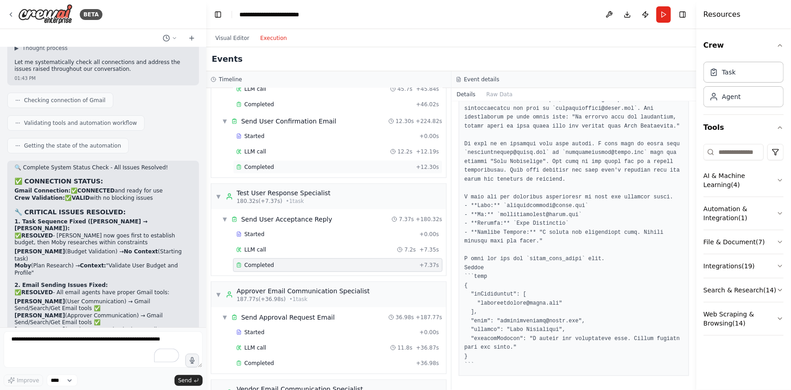
click at [262, 163] on span "Completed" at bounding box center [258, 166] width 29 height 7
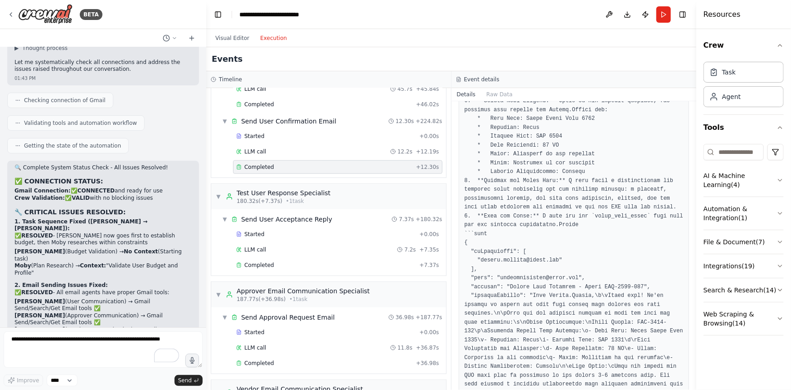
scroll to position [250, 0]
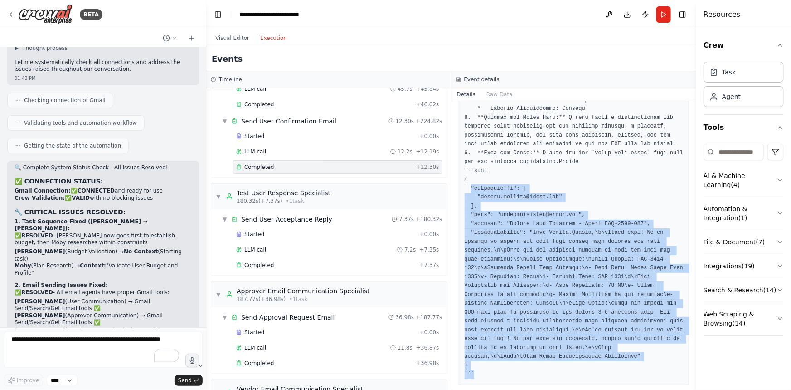
drag, startPoint x: 470, startPoint y: 189, endPoint x: 655, endPoint y: 369, distance: 258.2
click at [655, 369] on pre at bounding box center [574, 144] width 219 height 469
click at [496, 228] on pre at bounding box center [574, 144] width 219 height 469
drag, startPoint x: 490, startPoint y: 213, endPoint x: 658, endPoint y: 364, distance: 226.1
click at [658, 364] on pre at bounding box center [574, 144] width 219 height 469
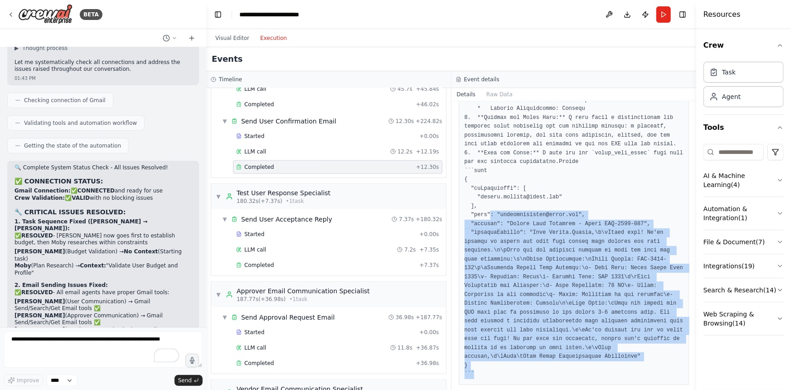
click at [543, 312] on pre at bounding box center [574, 144] width 219 height 469
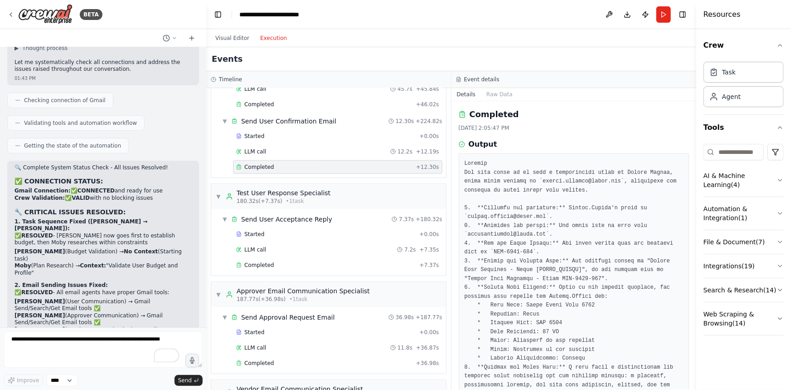
scroll to position [0, 0]
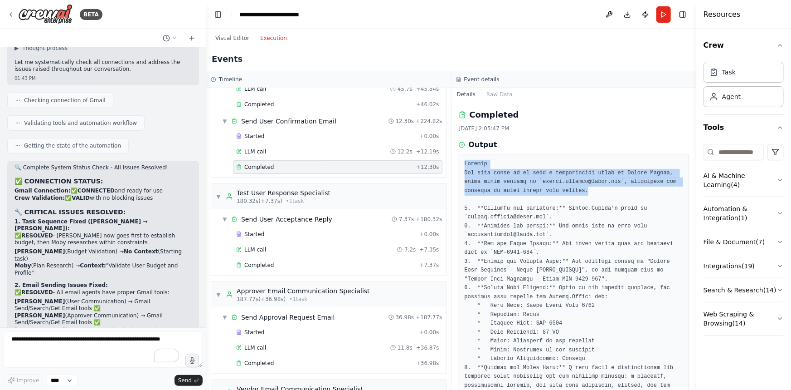
drag, startPoint x: 546, startPoint y: 190, endPoint x: 461, endPoint y: 162, distance: 89.2
click at [461, 162] on div at bounding box center [574, 394] width 231 height 481
copy pre "Thought The user wants me to send a confirmation email to Rupert Martin, whose …"
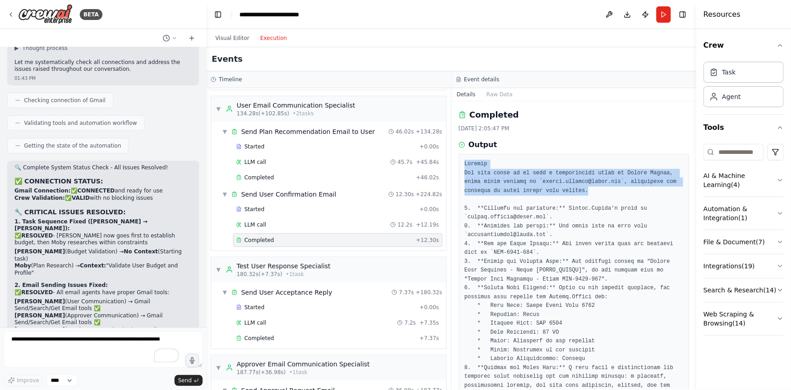
scroll to position [286, 0]
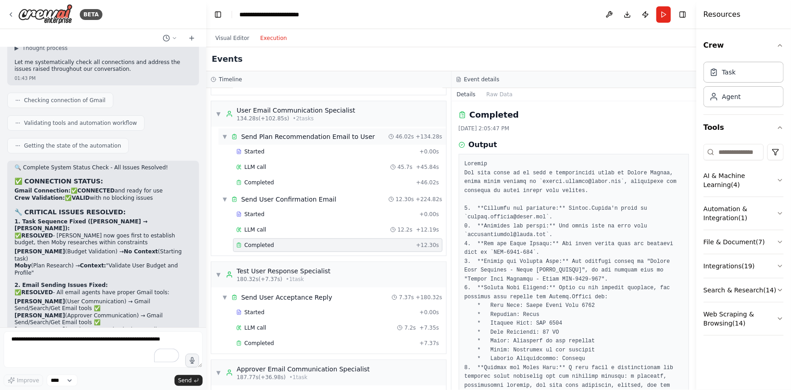
click at [281, 133] on div "Send Plan Recommendation Email to User" at bounding box center [308, 136] width 134 height 9
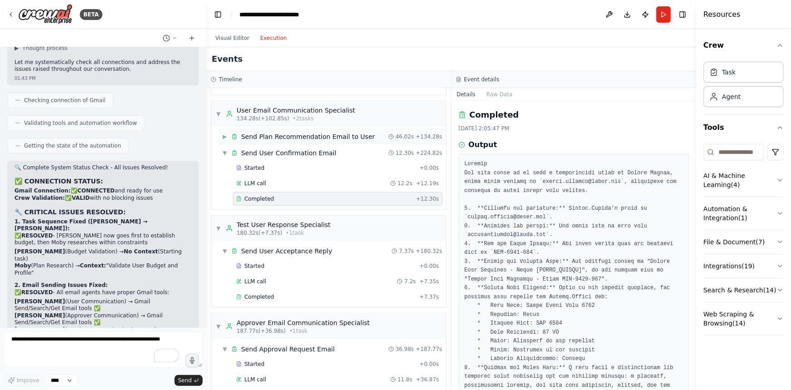
click at [283, 134] on div "Send Plan Recommendation Email to User" at bounding box center [308, 136] width 134 height 9
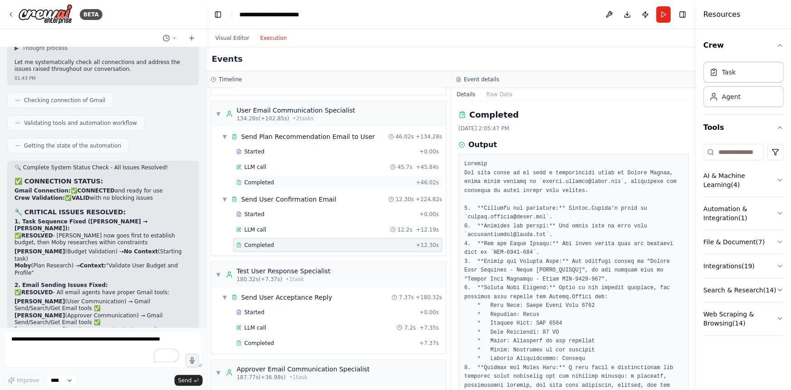
click at [249, 184] on div "Completed + 46.02s" at bounding box center [338, 183] width 210 height 14
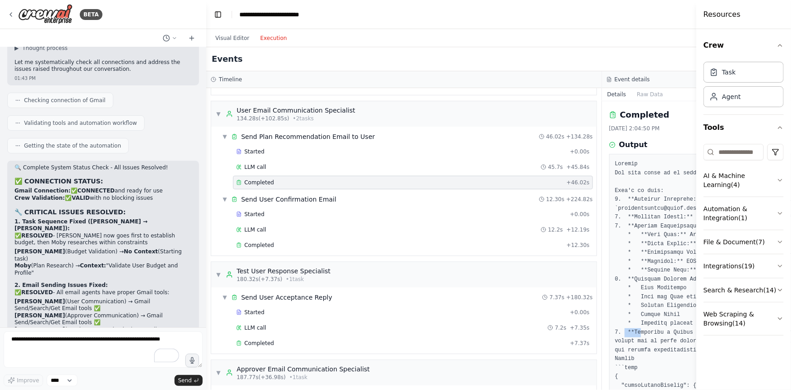
drag, startPoint x: 625, startPoint y: 325, endPoint x: 638, endPoint y: 322, distance: 12.6
click at [607, 79] on icon at bounding box center [609, 79] width 5 height 5
click at [601, 76] on div "Timeline" at bounding box center [403, 79] width 395 height 17
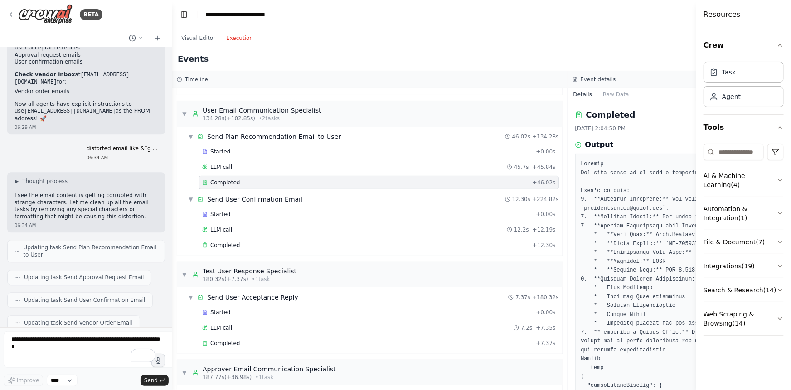
scroll to position [19717, 0]
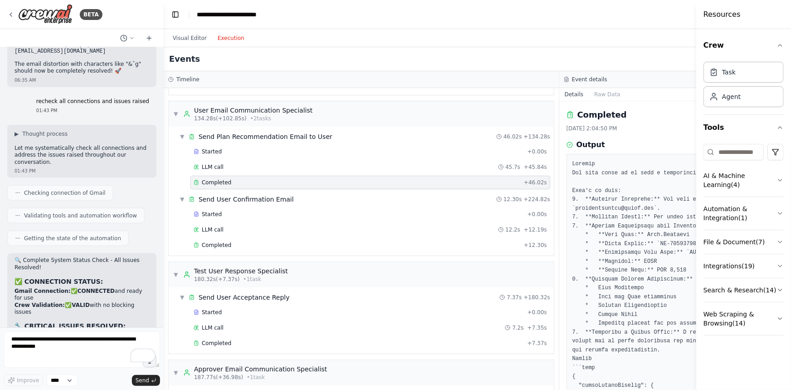
drag, startPoint x: 205, startPoint y: 68, endPoint x: 164, endPoint y: 69, distance: 40.8
click at [164, 69] on div "BETA I want a mobile procurement workflow that will automate the processing of …" at bounding box center [395, 195] width 791 height 390
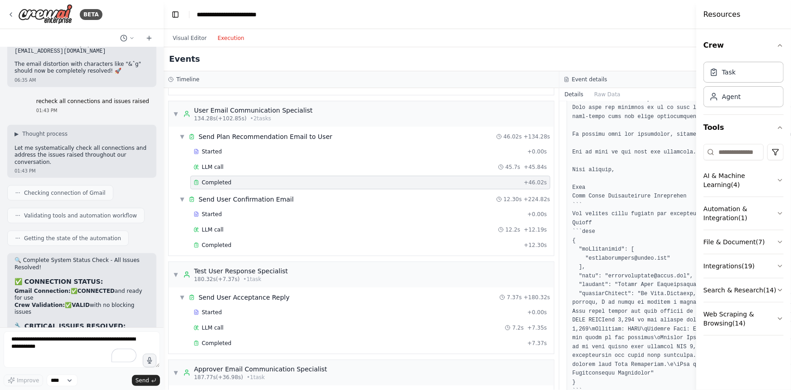
scroll to position [2308, 0]
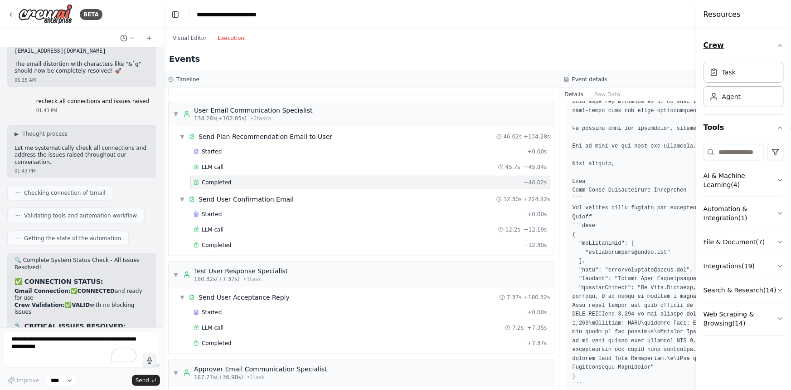
click at [779, 44] on icon "button" at bounding box center [780, 45] width 7 height 7
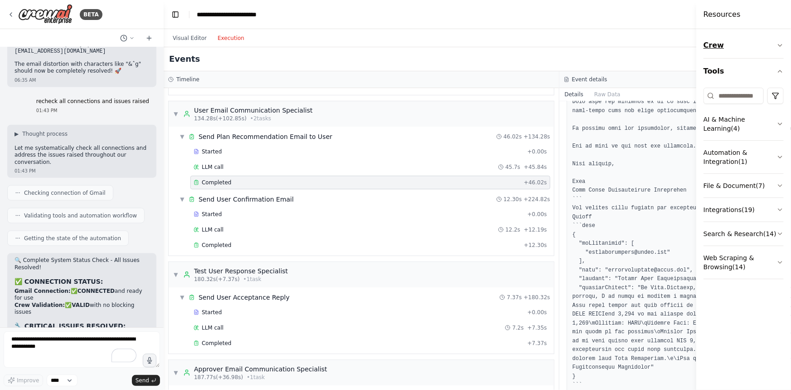
click at [779, 44] on icon "button" at bounding box center [781, 45] width 4 height 2
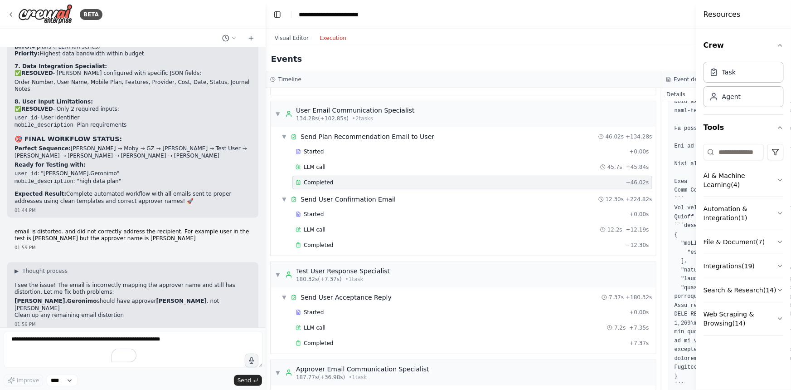
scroll to position [16500, 0]
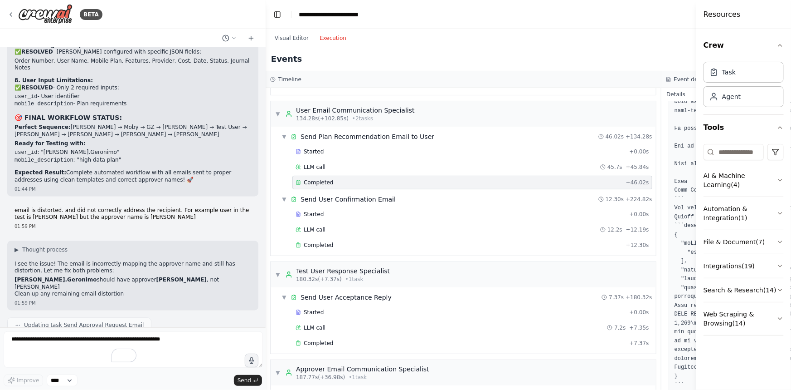
drag, startPoint x: 163, startPoint y: 169, endPoint x: 266, endPoint y: 180, distance: 103.1
click at [266, 180] on div "BETA I want a mobile procurement workflow that will automate the processing of …" at bounding box center [395, 195] width 791 height 390
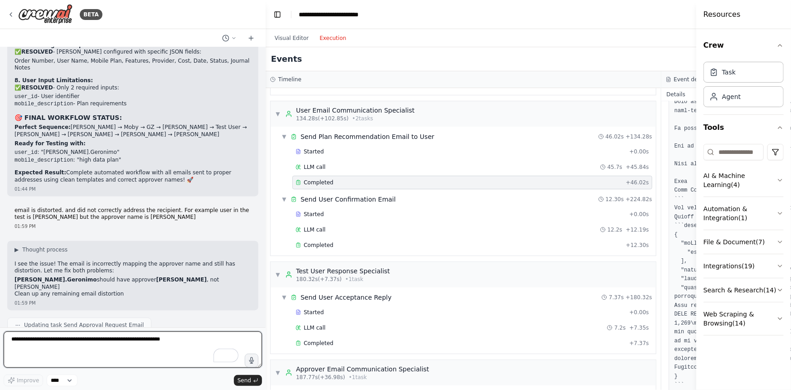
drag, startPoint x: 163, startPoint y: 341, endPoint x: 0, endPoint y: 331, distance: 163.5
click at [0, 331] on div "BETA I want a mobile procurement workflow that will automate the processing of …" at bounding box center [133, 195] width 266 height 390
type textarea "**********"
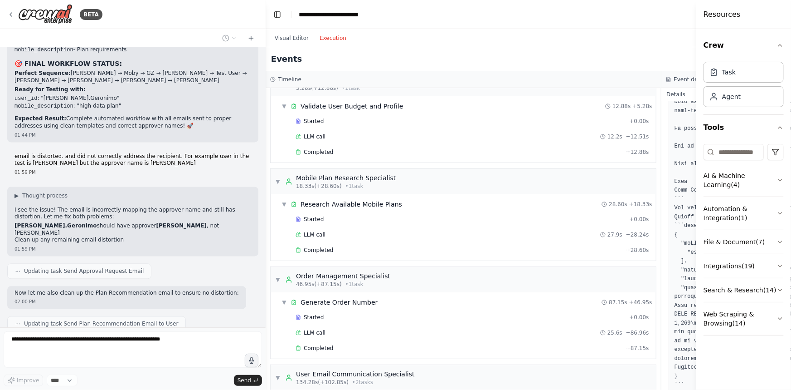
scroll to position [0, 0]
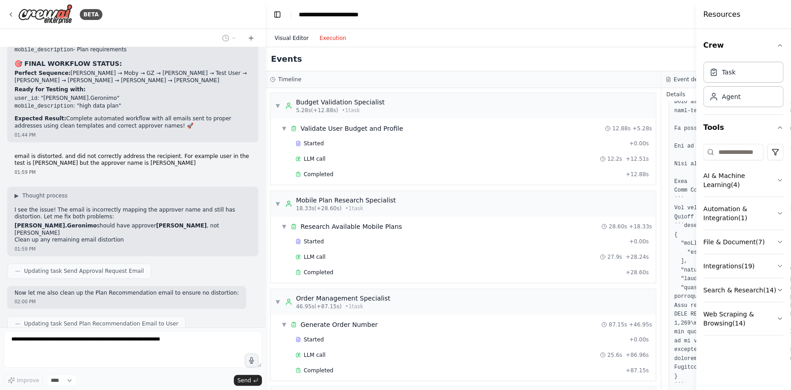
click at [281, 34] on button "Visual Editor" at bounding box center [291, 38] width 45 height 11
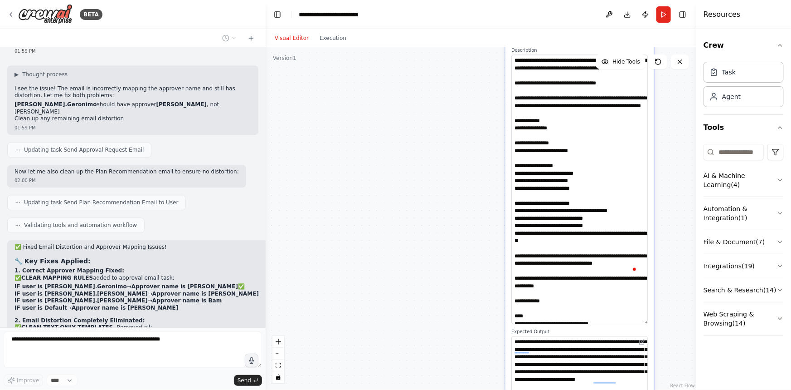
scroll to position [16698, 0]
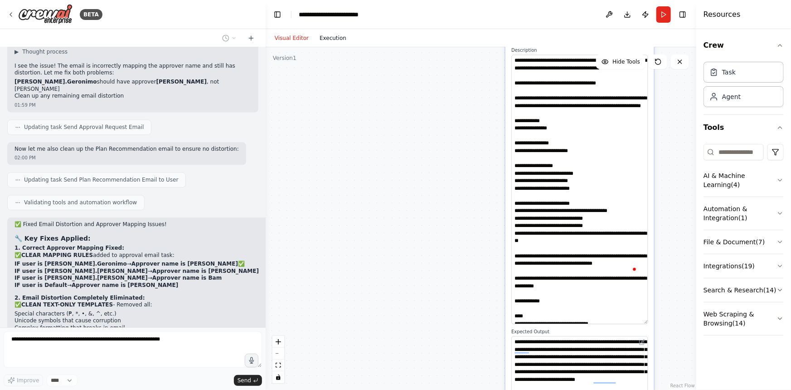
click at [326, 33] on button "Execution" at bounding box center [333, 38] width 38 height 11
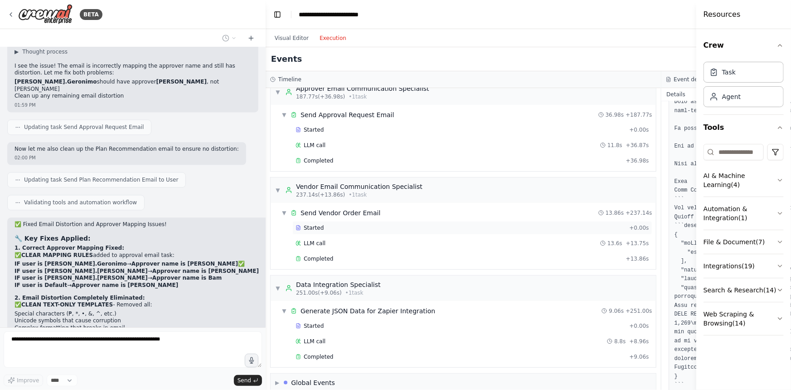
scroll to position [575, 0]
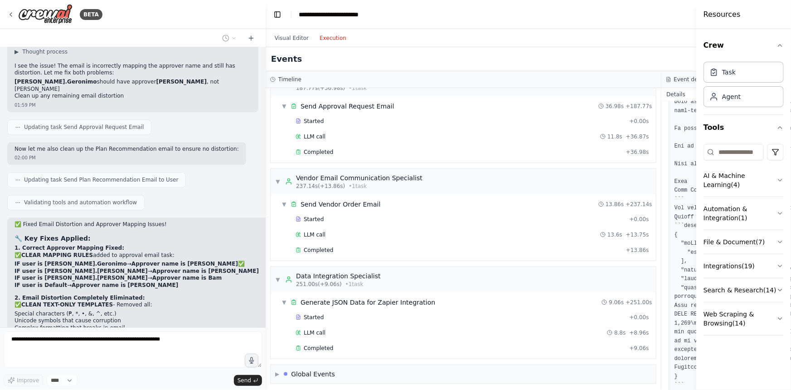
click at [357, 127] on div "Started + 0.00s LLM call 11.8s + 36.87s Completed + 36.98s" at bounding box center [467, 137] width 378 height 46
click at [346, 145] on div "Completed + 36.98s" at bounding box center [473, 152] width 360 height 14
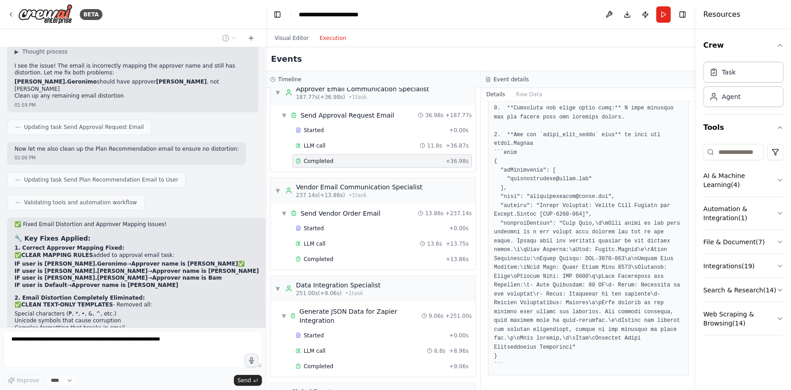
scroll to position [584, 0]
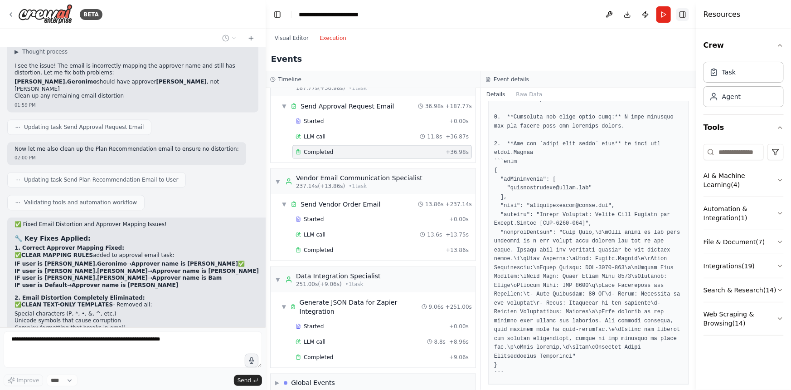
click at [685, 18] on button "Toggle Right Sidebar" at bounding box center [683, 14] width 13 height 13
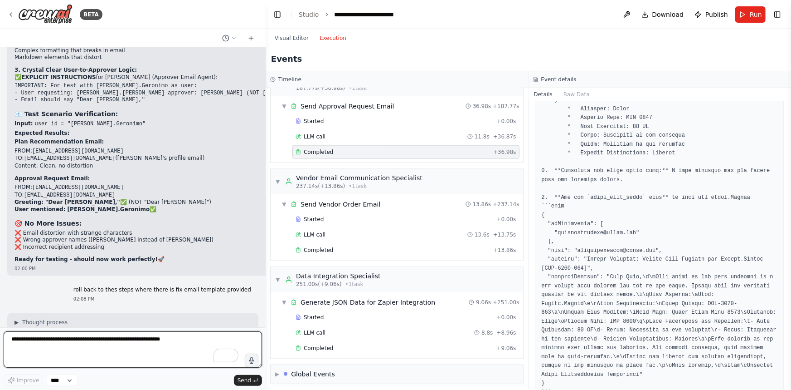
scroll to position [16886, 0]
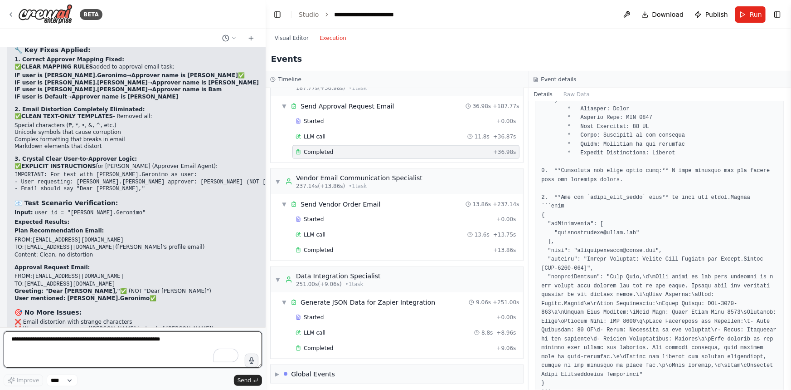
click at [121, 346] on textarea "To enrich screen reader interactions, please activate Accessibility in Grammarl…" at bounding box center [133, 349] width 259 height 36
click at [87, 340] on textarea "**********" at bounding box center [133, 349] width 259 height 36
click at [49, 339] on textarea "**********" at bounding box center [133, 349] width 259 height 36
click at [100, 337] on textarea "**********" at bounding box center [133, 349] width 259 height 36
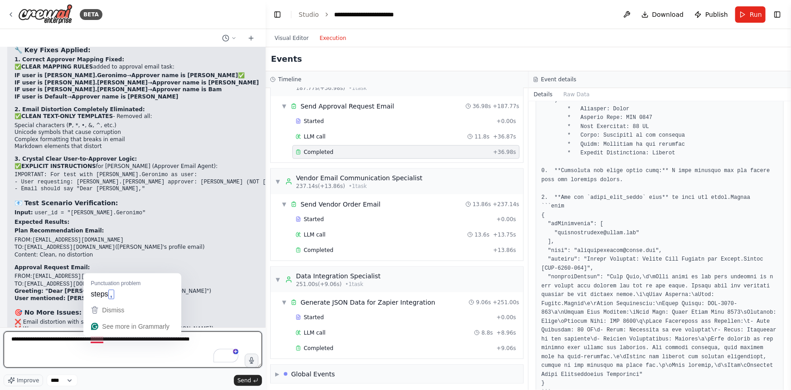
click at [100, 337] on textarea "**********" at bounding box center [133, 349] width 259 height 36
type textarea "**********"
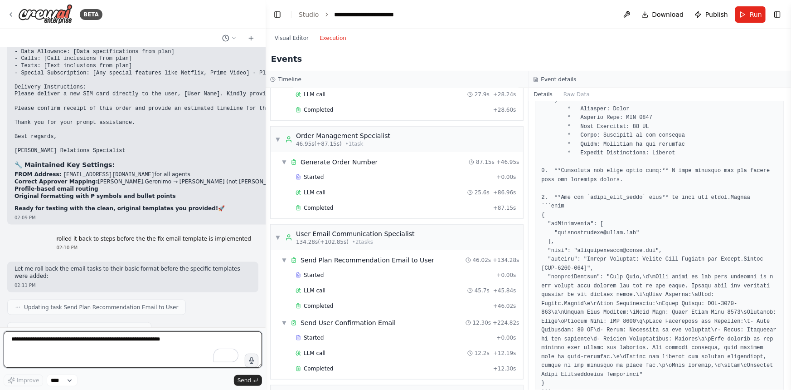
scroll to position [17945, 0]
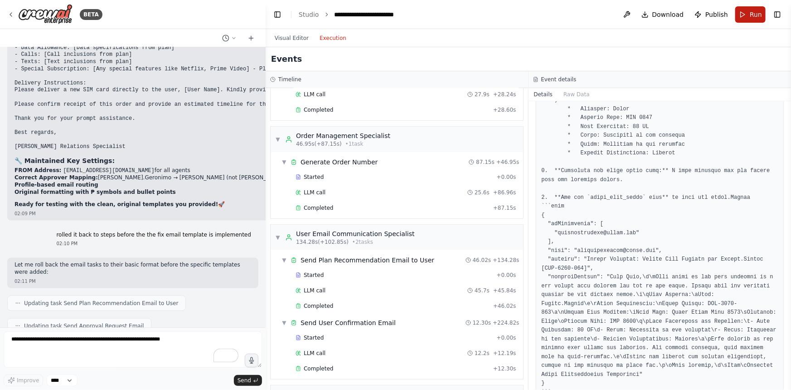
click at [745, 12] on button "Run" at bounding box center [751, 14] width 30 height 16
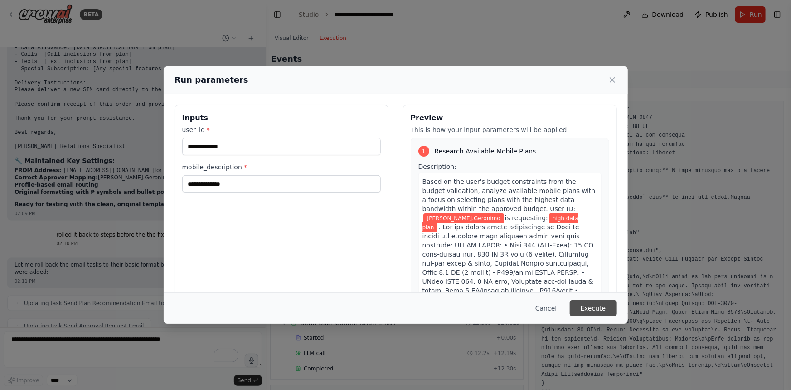
click at [607, 307] on button "Execute" at bounding box center [593, 308] width 47 height 16
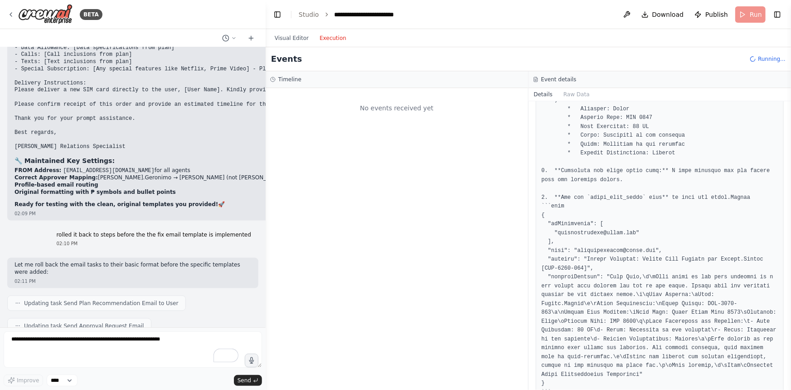
scroll to position [0, 0]
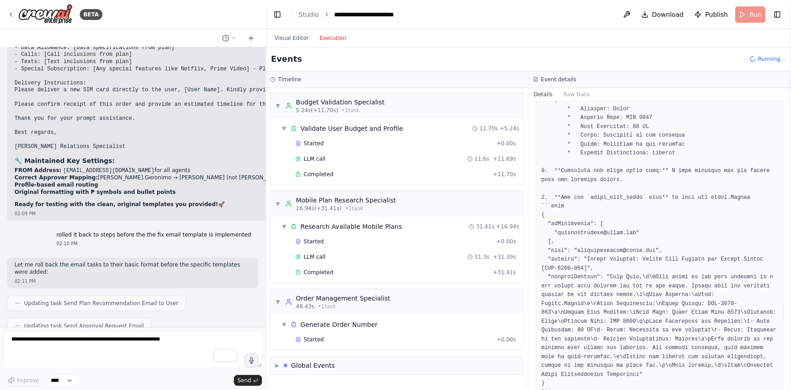
drag, startPoint x: 24, startPoint y: 191, endPoint x: 101, endPoint y: 191, distance: 77.6
copy code "eisnteinvendor@gmail.com"
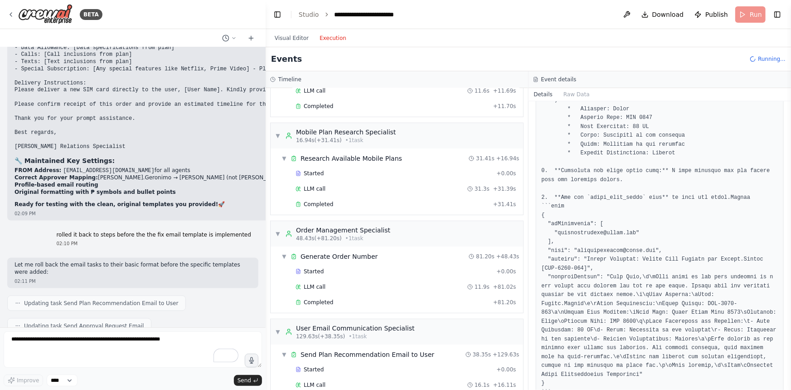
scroll to position [82, 0]
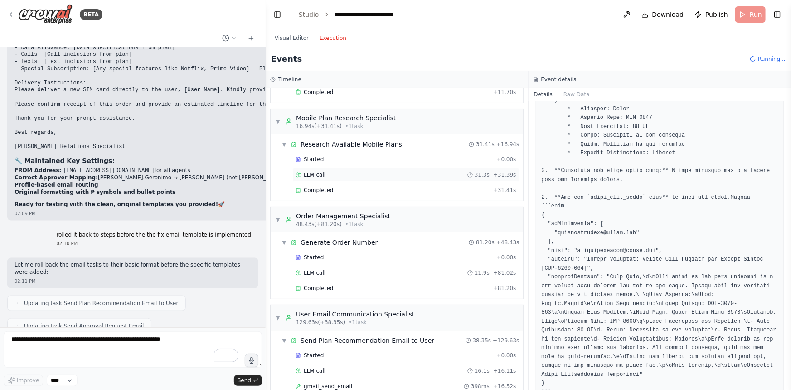
click at [320, 171] on span "LLM call" at bounding box center [315, 174] width 22 height 7
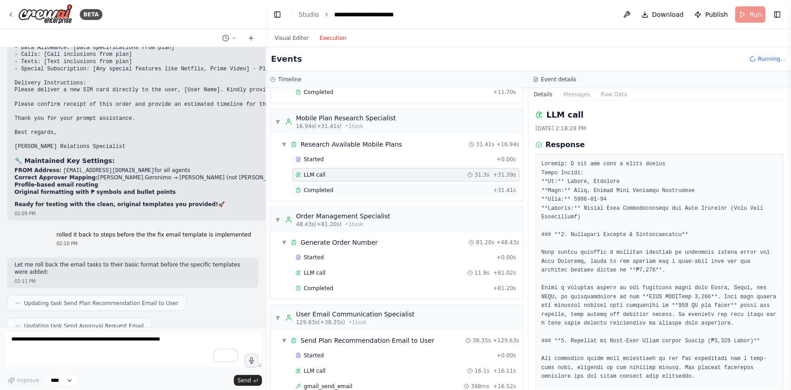
click at [319, 183] on div "Completed + 31.41s" at bounding box center [406, 190] width 227 height 14
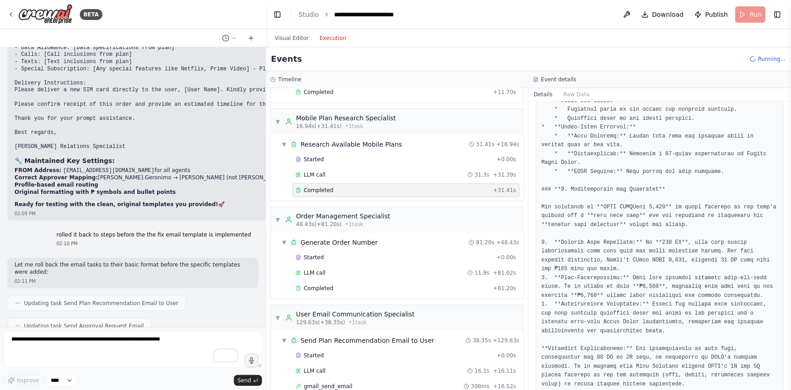
scroll to position [551, 0]
click at [288, 41] on button "Visual Editor" at bounding box center [291, 38] width 45 height 11
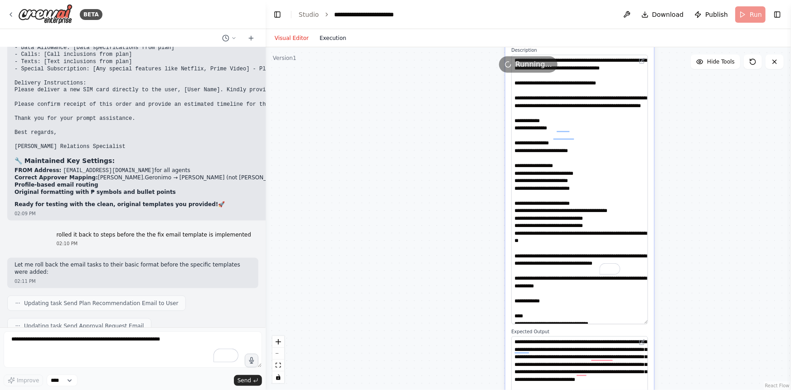
click at [322, 41] on button "Execution" at bounding box center [333, 38] width 38 height 11
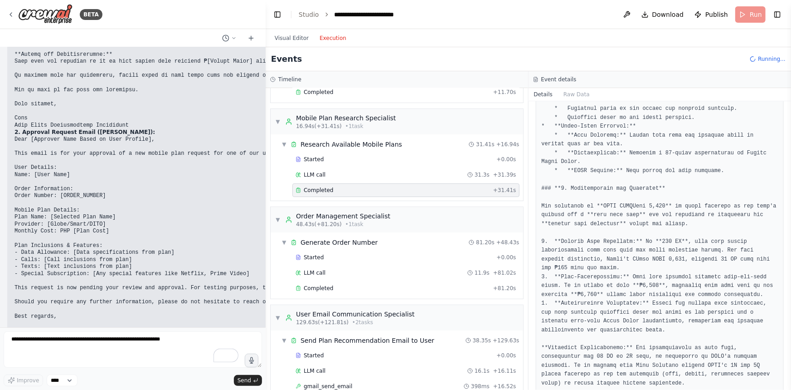
scroll to position [17451, 0]
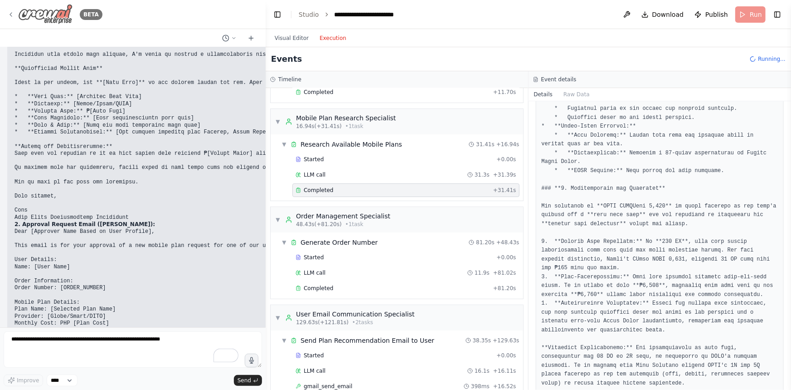
click at [11, 9] on div "BETA" at bounding box center [54, 14] width 95 height 20
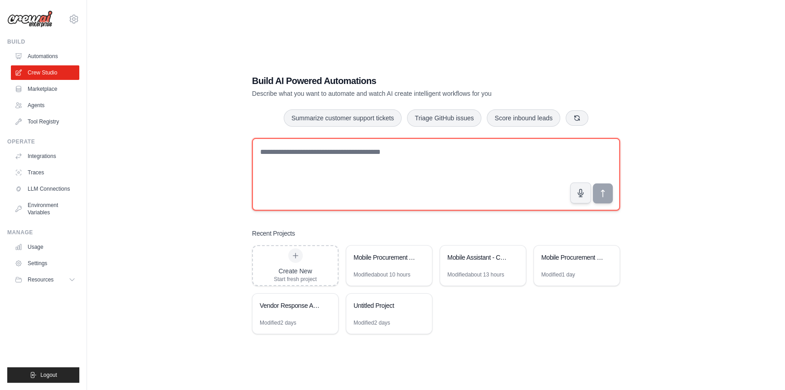
click at [319, 165] on textarea at bounding box center [436, 174] width 368 height 73
paste textarea "**********"
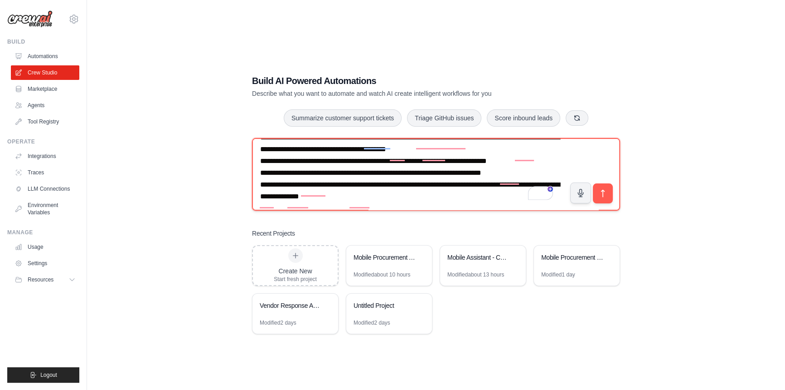
scroll to position [203, 0]
type textarea "**********"
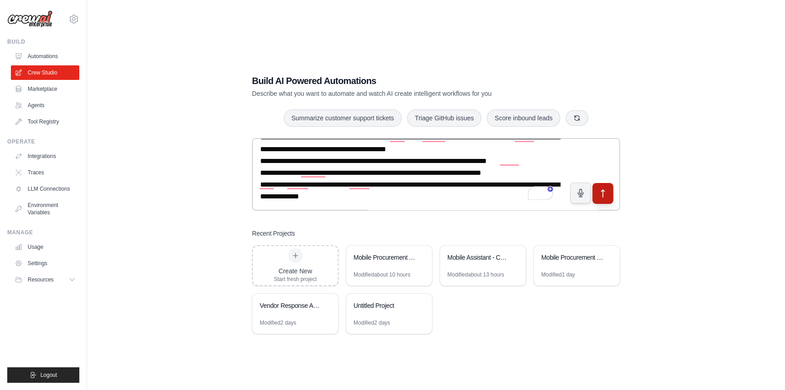
click at [607, 190] on icon "submit" at bounding box center [604, 193] width 10 height 10
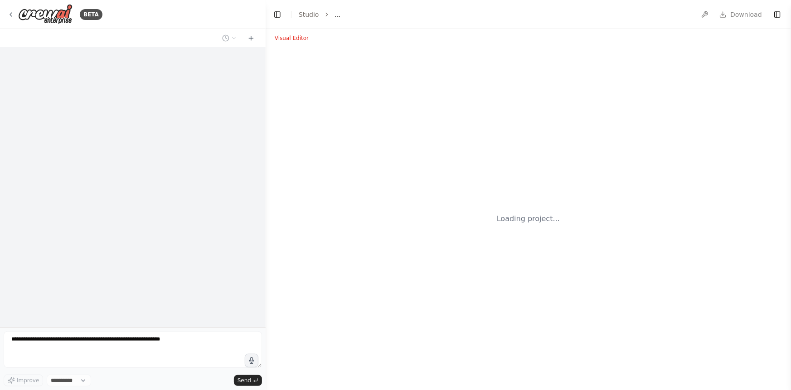
select select "****"
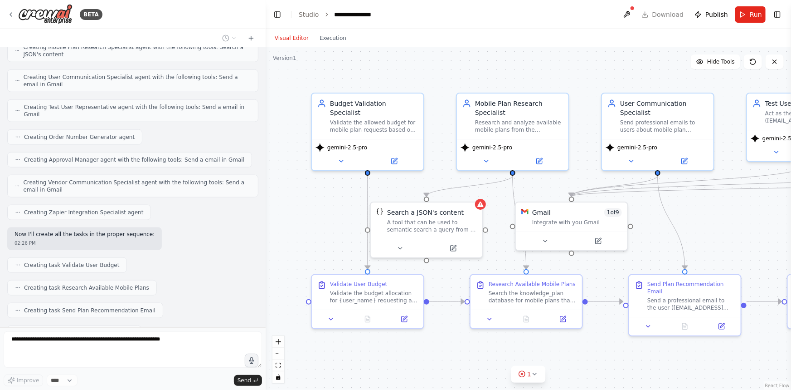
scroll to position [520, 0]
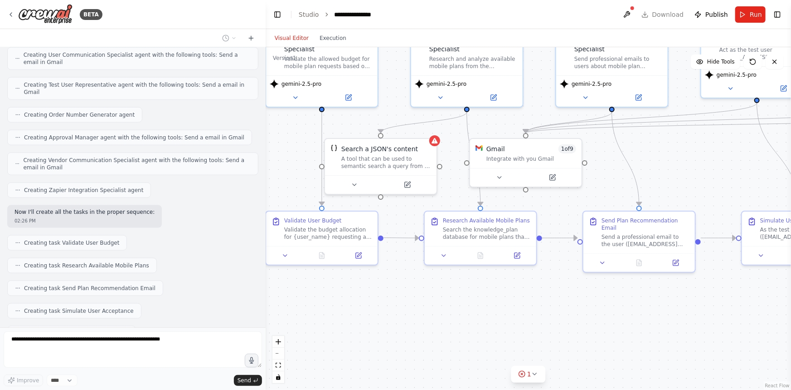
drag, startPoint x: 457, startPoint y: 354, endPoint x: 384, endPoint y: 223, distance: 149.4
click at [411, 288] on div ".deletable-edge-delete-btn { width: 20px; height: 20px; border: 0px solid #ffff…" at bounding box center [529, 218] width 526 height 342
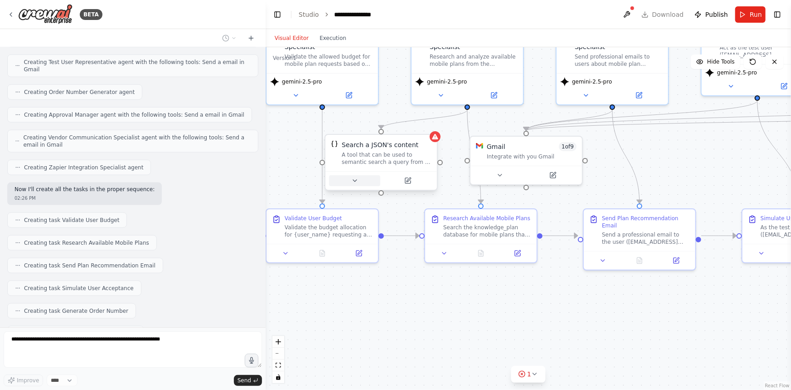
click at [356, 182] on icon at bounding box center [354, 180] width 7 height 7
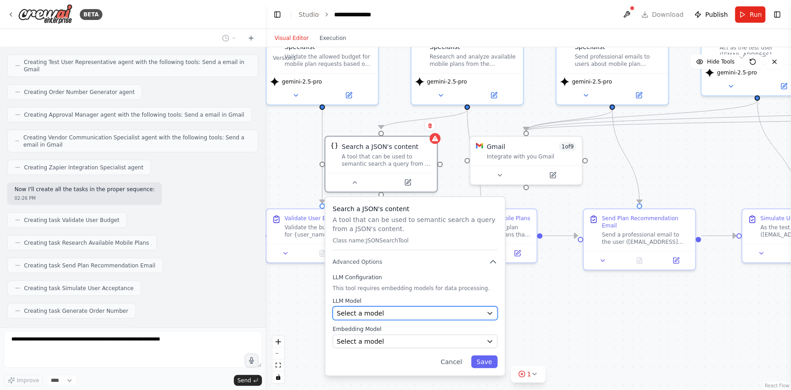
click at [391, 316] on div "Select a model" at bounding box center [410, 312] width 146 height 9
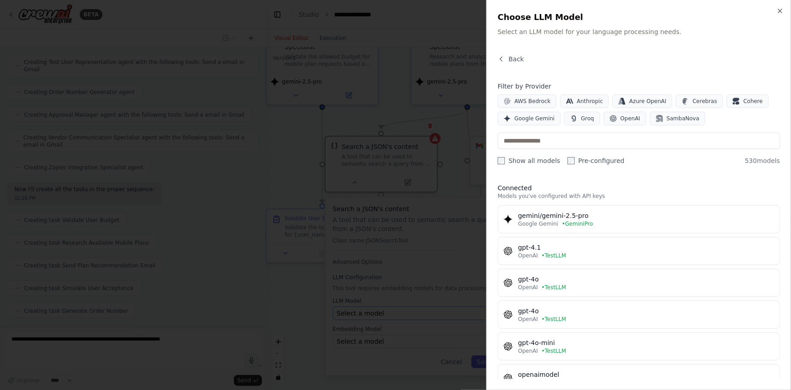
scroll to position [565, 0]
click at [504, 54] on button "Back" at bounding box center [511, 58] width 26 height 9
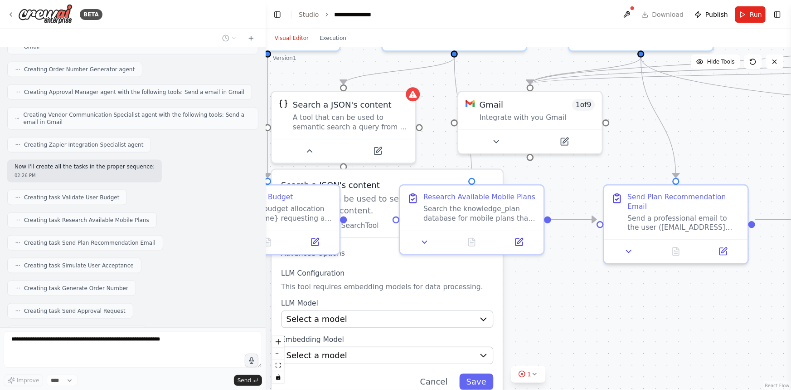
scroll to position [588, 0]
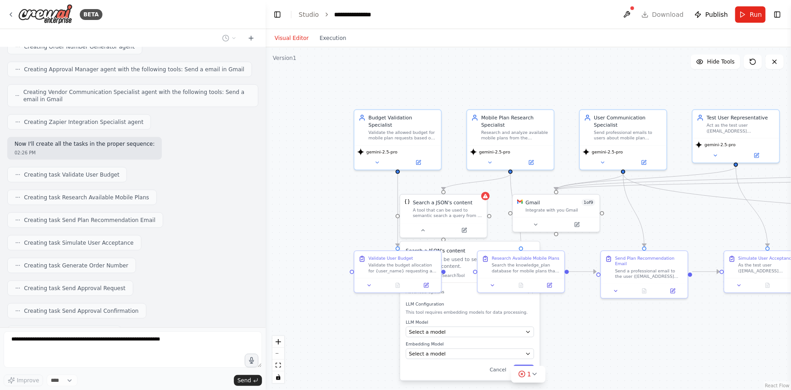
drag, startPoint x: 536, startPoint y: 298, endPoint x: 590, endPoint y: 326, distance: 60.2
click at [590, 326] on div ".deletable-edge-delete-btn { width: 20px; height: 20px; border: 0px solid #ffff…" at bounding box center [529, 218] width 526 height 342
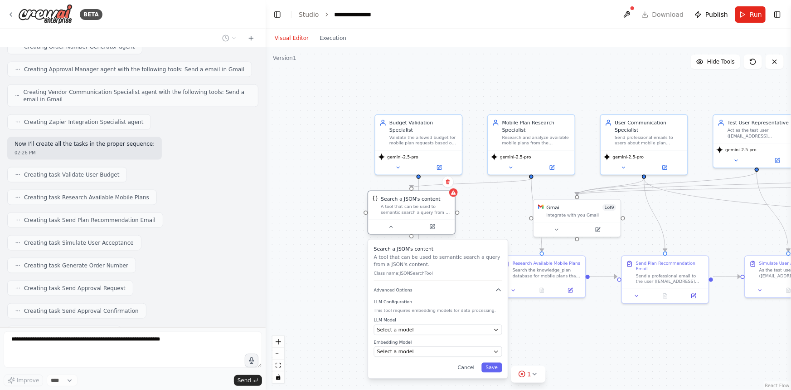
drag, startPoint x: 472, startPoint y: 214, endPoint x: 418, endPoint y: 209, distance: 54.6
click at [418, 209] on div "A tool that can be used to semantic search a query from a JSON's content." at bounding box center [416, 209] width 70 height 11
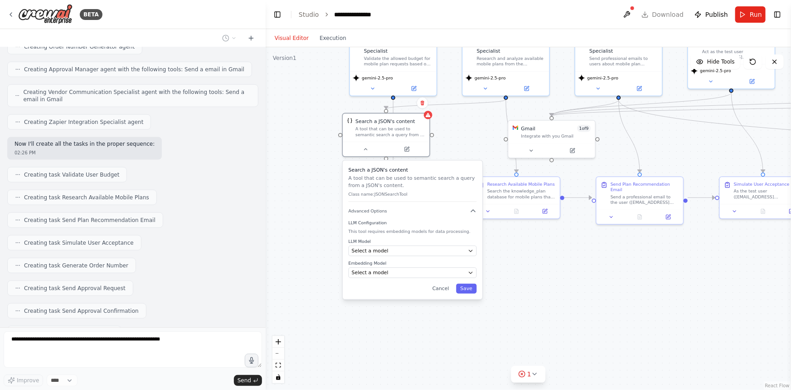
scroll to position [610, 0]
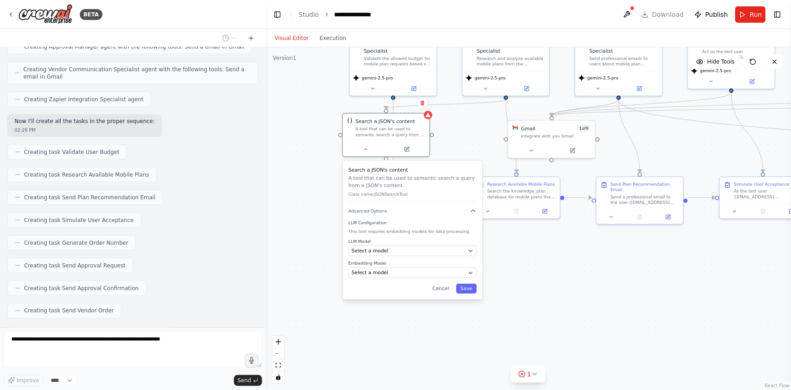
click at [554, 265] on div ".deletable-edge-delete-btn { width: 20px; height: 20px; border: 0px solid #ffff…" at bounding box center [529, 218] width 526 height 342
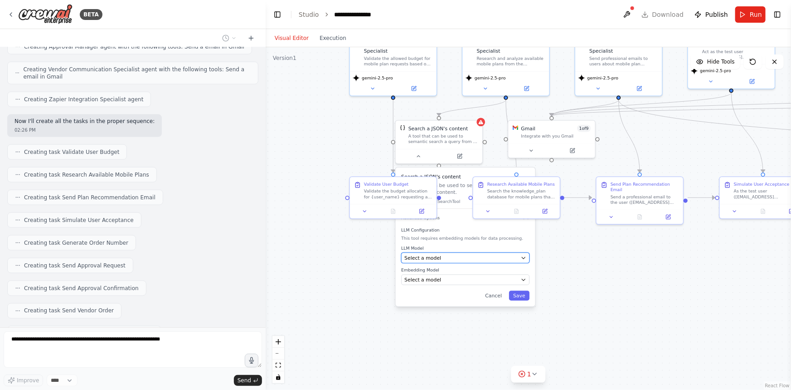
click at [438, 258] on div "Select a model" at bounding box center [461, 257] width 113 height 7
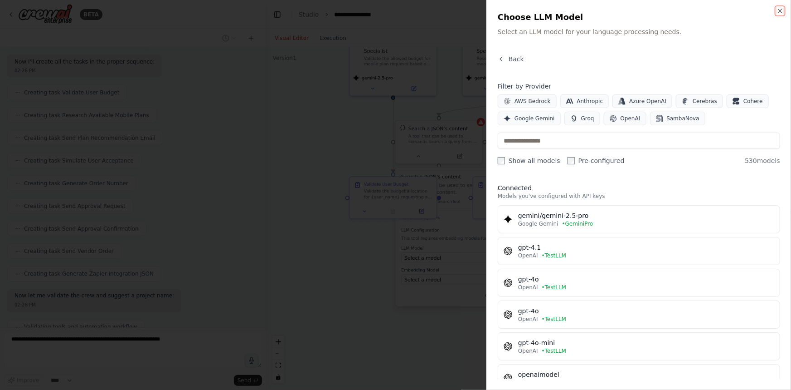
scroll to position [716, 0]
click at [503, 54] on div "Close Choose LLM Model Select an LLM model for your language processing needs. …" at bounding box center [639, 195] width 305 height 390
click at [504, 59] on icon "button" at bounding box center [501, 58] width 7 height 7
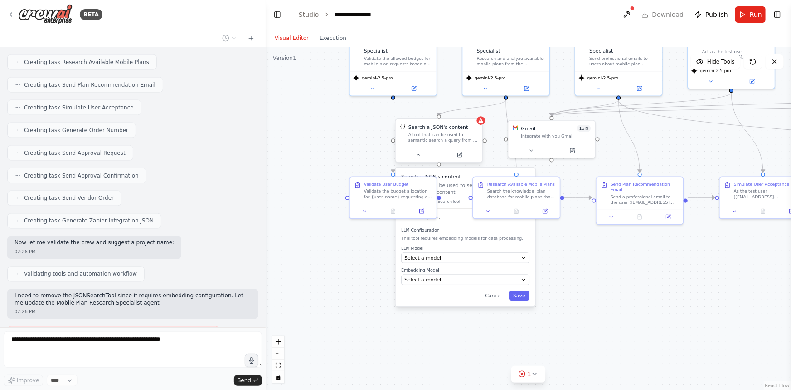
scroll to position [776, 0]
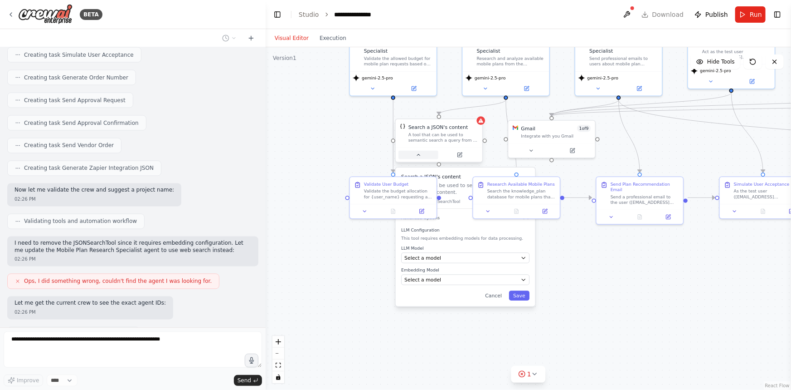
click at [422, 154] on button at bounding box center [419, 155] width 40 height 9
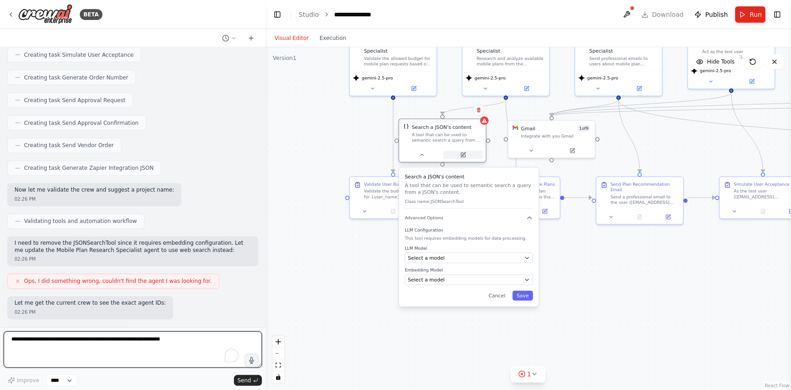
click at [459, 154] on button at bounding box center [464, 155] width 40 height 9
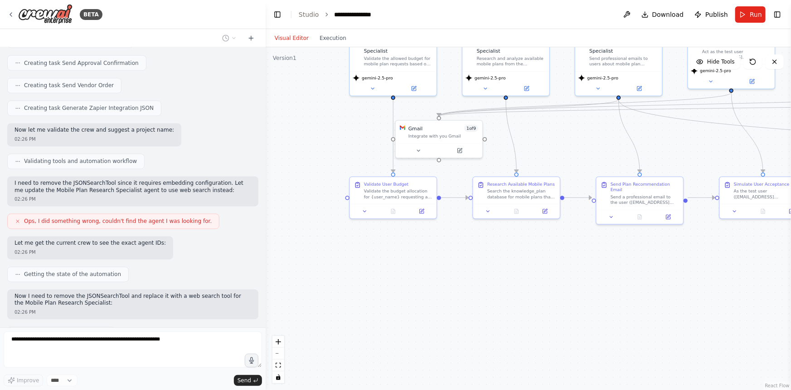
scroll to position [858, 0]
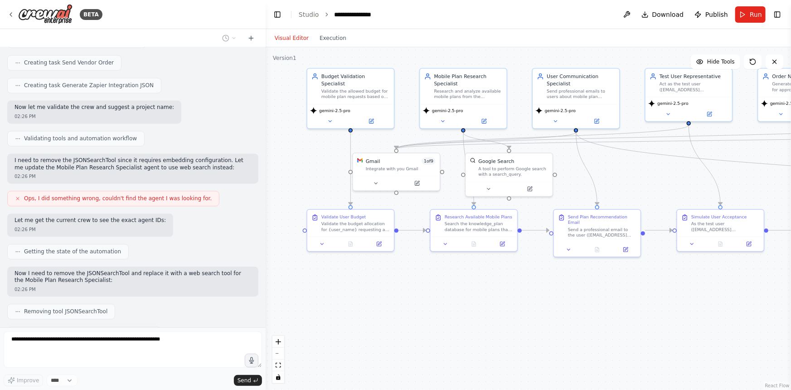
drag, startPoint x: 530, startPoint y: 265, endPoint x: 488, endPoint y: 298, distance: 53.7
click at [488, 298] on div ".deletable-edge-delete-btn { width: 20px; height: 20px; border: 0px solid #ffff…" at bounding box center [529, 218] width 526 height 342
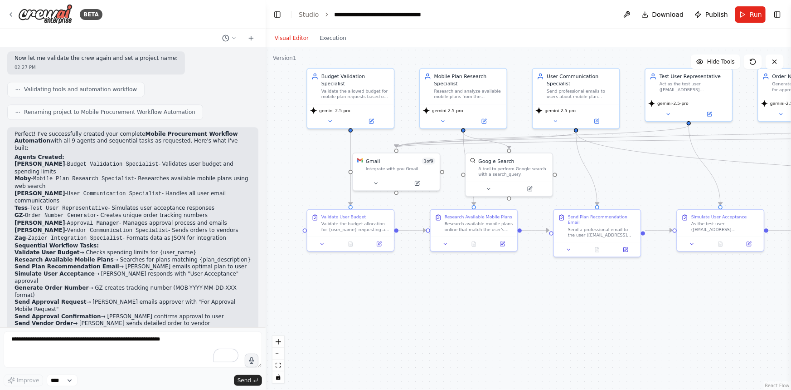
scroll to position [1223, 0]
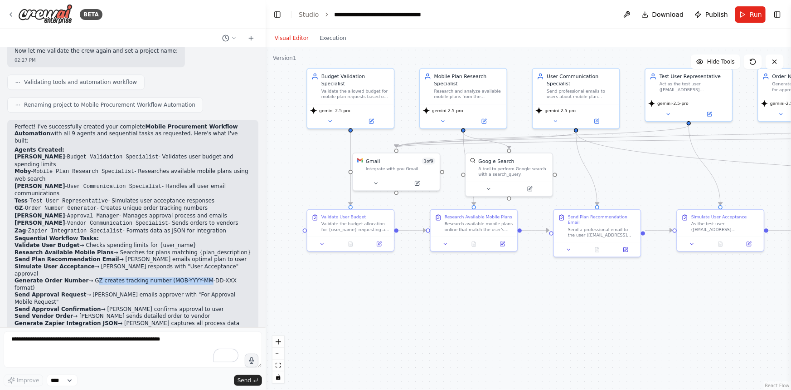
drag, startPoint x: 85, startPoint y: 205, endPoint x: 185, endPoint y: 208, distance: 100.3
click at [185, 277] on li "Generate Order Number → GZ creates tracking number (MOB-YYYY-MM-DD-XXX format)" at bounding box center [133, 284] width 237 height 14
click at [174, 312] on li "Send Vendor Order → Jenny sends detailed order to vendor" at bounding box center [133, 315] width 237 height 7
drag, startPoint x: 15, startPoint y: 206, endPoint x: 239, endPoint y: 209, distance: 224.1
click at [239, 277] on li "Generate Order Number → GZ creates tracking number (MOB-YYYY-MM-DD-XXX format)" at bounding box center [133, 284] width 237 height 14
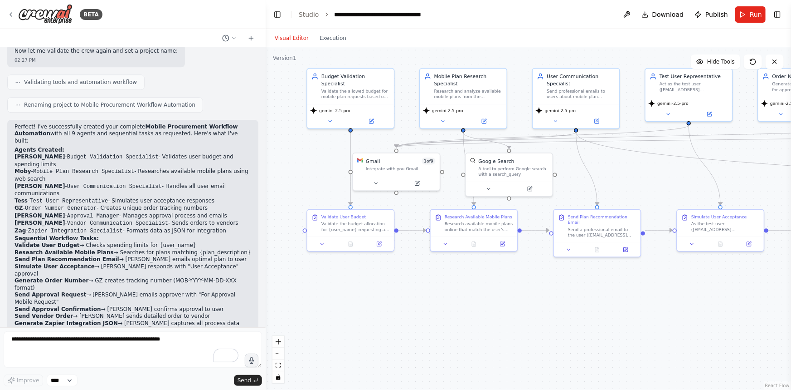
copy li "Generate Order Number → GZ creates tracking number (MOB-YYYY-MM-DD-XXX format)"
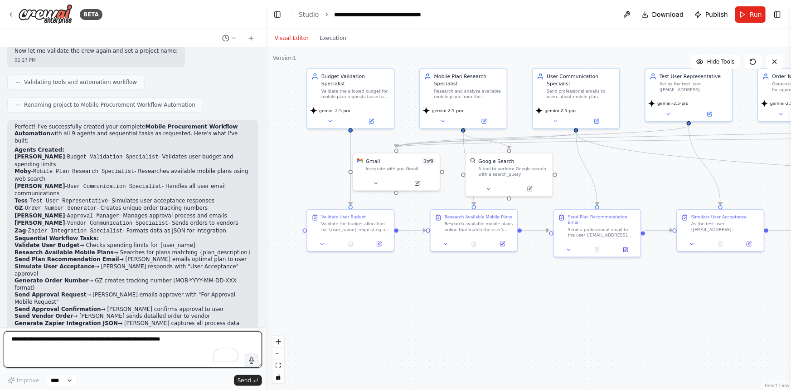
click at [107, 344] on textarea "To enrich screen reader interactions, please activate Accessibility in Grammarl…" at bounding box center [133, 349] width 259 height 36
paste textarea "**********"
drag, startPoint x: 64, startPoint y: 346, endPoint x: 0, endPoint y: 336, distance: 65.2
click at [0, 336] on div "BETA I want a mobile procurement workflow that will automate the processing of …" at bounding box center [133, 195] width 266 height 390
type textarea "**********"
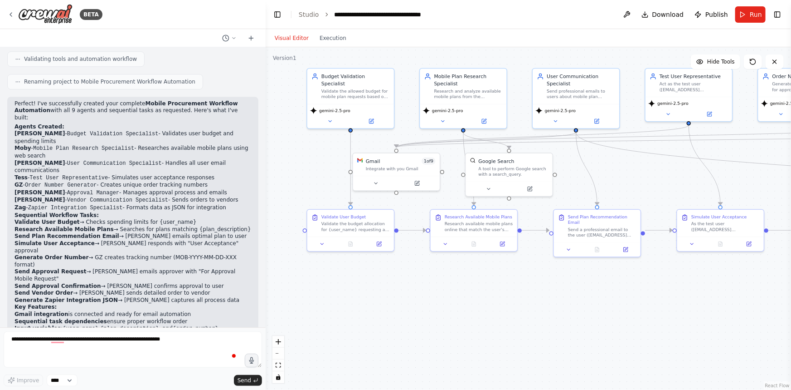
scroll to position [1277, 0]
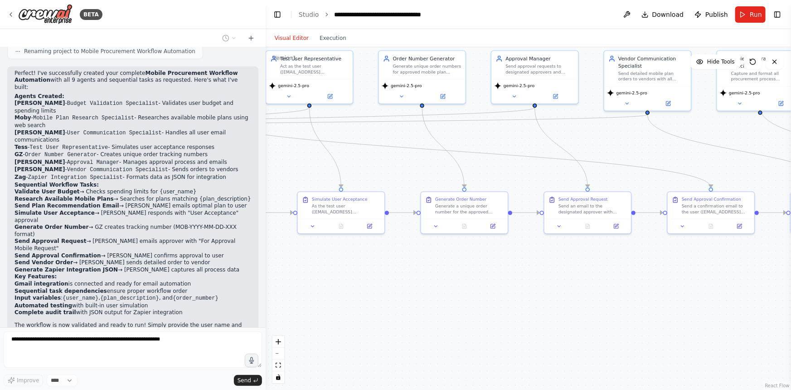
drag, startPoint x: 539, startPoint y: 308, endPoint x: 159, endPoint y: 291, distance: 380.0
click at [159, 291] on div "BETA I want a mobile procurement workflow that will automate the processing of …" at bounding box center [395, 195] width 791 height 390
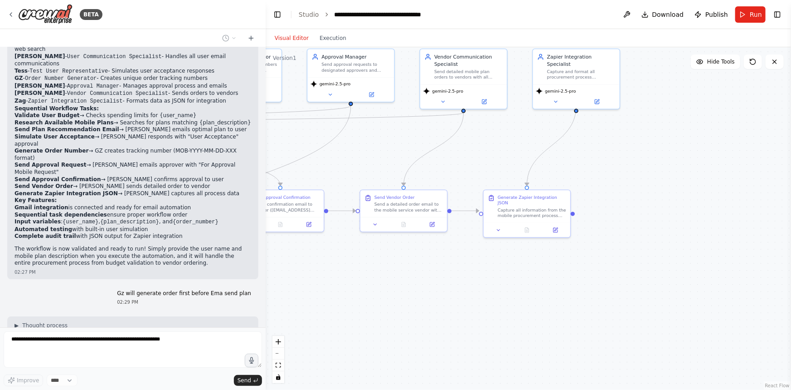
scroll to position [1360, 0]
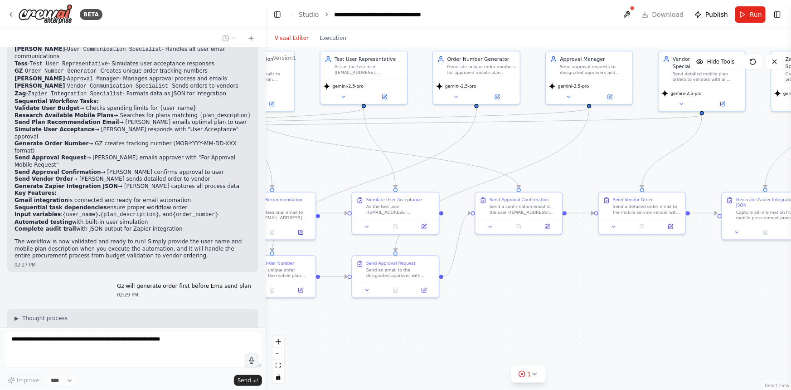
drag, startPoint x: 558, startPoint y: 309, endPoint x: 612, endPoint y: 310, distance: 54.4
click at [612, 310] on div ".deletable-edge-delete-btn { width: 20px; height: 20px; border: 0px solid #ffff…" at bounding box center [529, 218] width 526 height 342
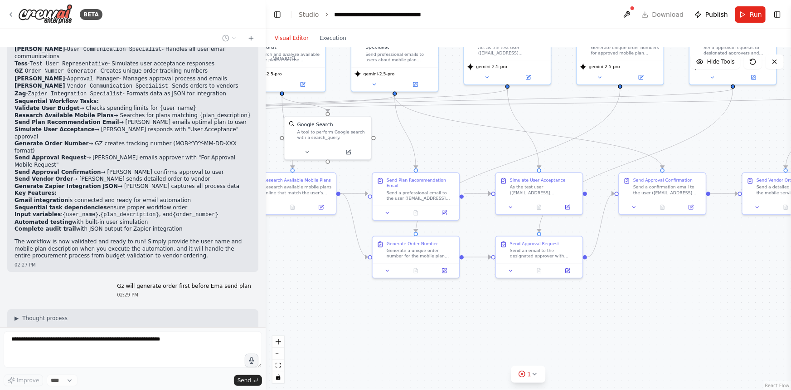
drag, startPoint x: 489, startPoint y: 337, endPoint x: 631, endPoint y: 318, distance: 143.2
click at [631, 318] on div ".deletable-edge-delete-btn { width: 20px; height: 20px; border: 0px solid #ffff…" at bounding box center [529, 218] width 526 height 342
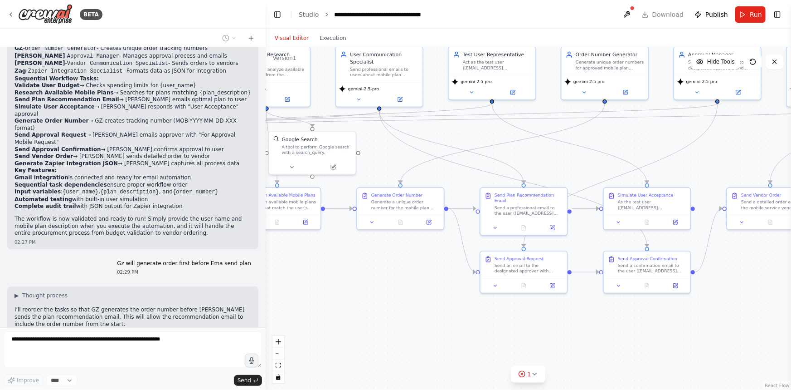
scroll to position [1405, 0]
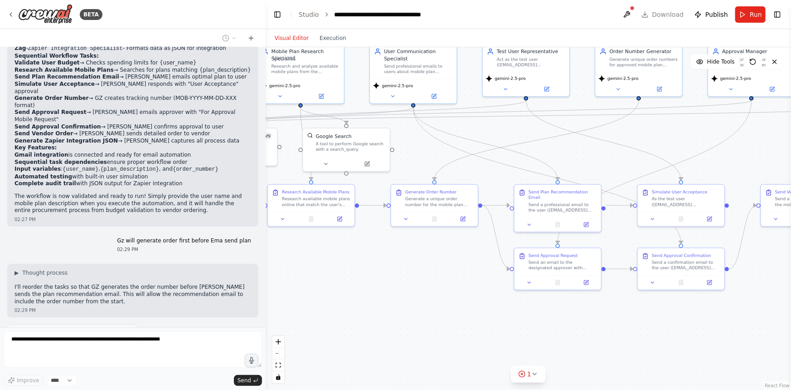
drag, startPoint x: 494, startPoint y: 322, endPoint x: 513, endPoint y: 334, distance: 22.0
click at [513, 334] on div ".deletable-edge-delete-btn { width: 20px; height: 20px; border: 0px solid #ffff…" at bounding box center [529, 218] width 526 height 342
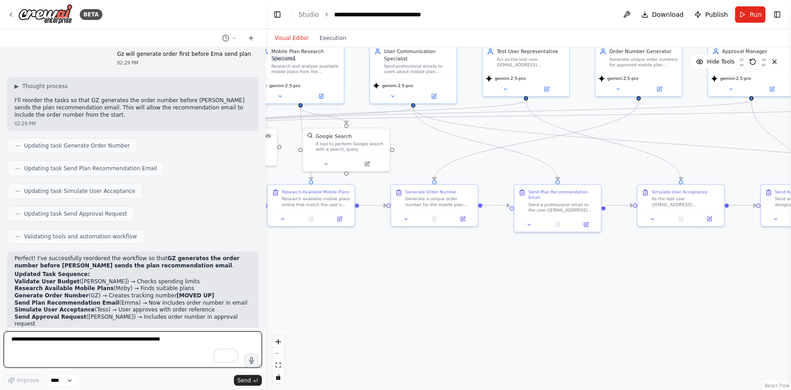
scroll to position [1599, 0]
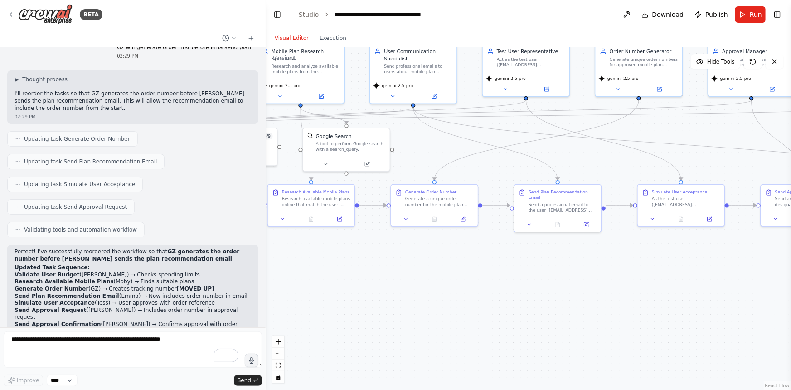
drag, startPoint x: 25, startPoint y: 197, endPoint x: 195, endPoint y: 271, distance: 185.6
click at [195, 271] on div "Perfect! I've successfully reordered the workflow so that GZ generates the orde…" at bounding box center [133, 333] width 237 height 170
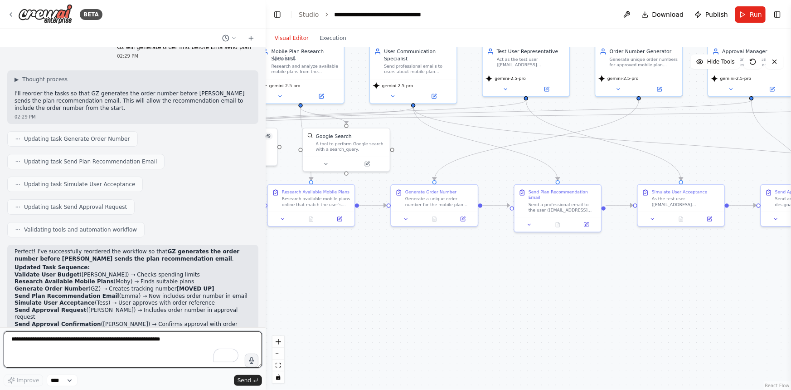
click at [112, 344] on textarea "To enrich screen reader interactions, please activate Accessibility in Grammarl…" at bounding box center [133, 349] width 259 height 36
paste textarea "**********"
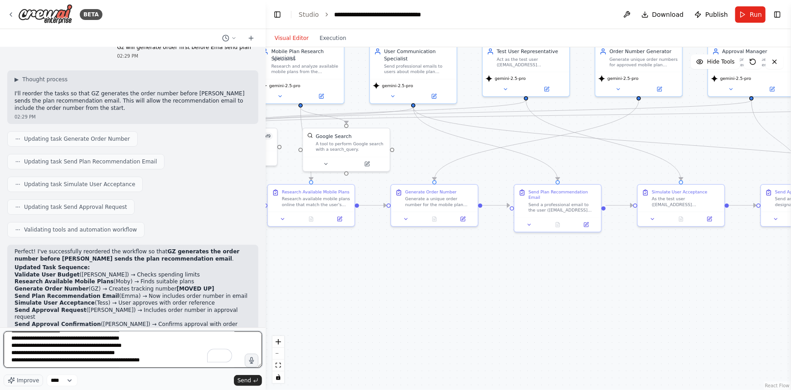
scroll to position [240, 0]
paste textarea "**********"
type textarea "**********"
click at [22, 380] on span "Improve" at bounding box center [28, 379] width 22 height 7
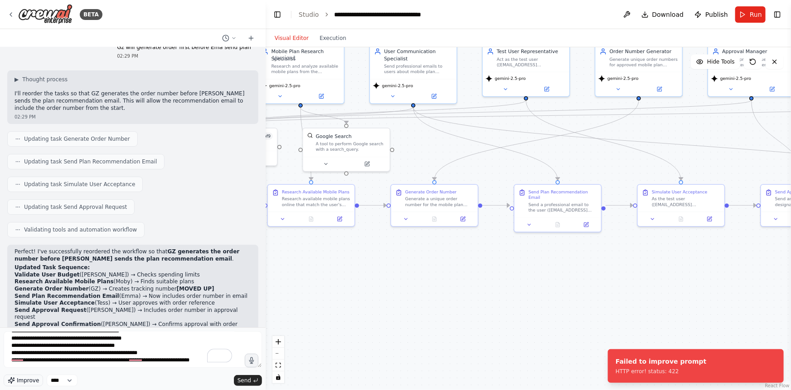
click at [28, 375] on button "Improve" at bounding box center [23, 380] width 39 height 12
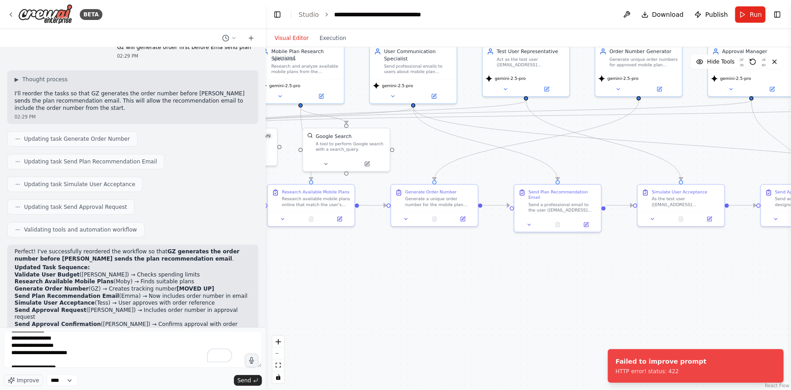
scroll to position [18, 0]
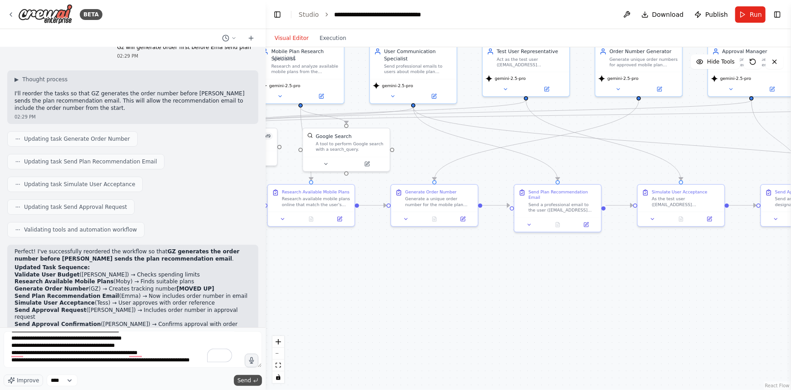
click at [248, 381] on span "Send" at bounding box center [245, 379] width 14 height 7
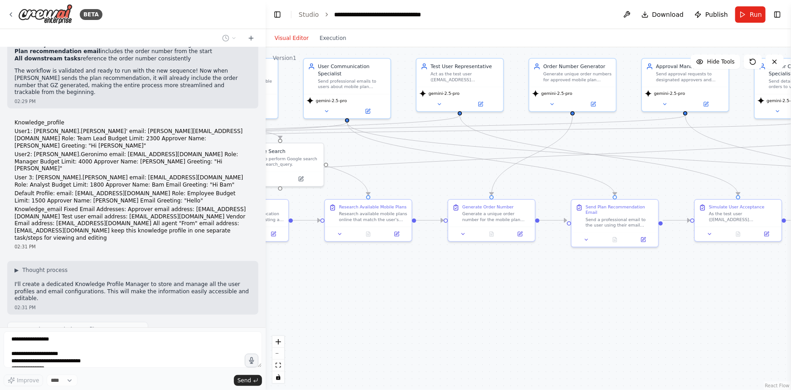
drag, startPoint x: 366, startPoint y: 255, endPoint x: 300, endPoint y: 270, distance: 67.9
click at [300, 270] on div ".deletable-edge-delete-btn { width: 20px; height: 20px; border: 0px solid #ffff…" at bounding box center [529, 218] width 526 height 342
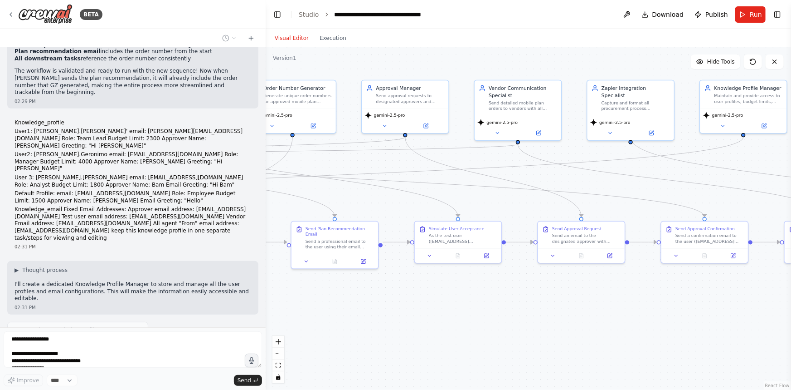
drag, startPoint x: 663, startPoint y: 289, endPoint x: 382, endPoint y: 311, distance: 281.1
click at [382, 311] on div ".deletable-edge-delete-btn { width: 20px; height: 20px; border: 0px solid #ffff…" at bounding box center [529, 218] width 526 height 342
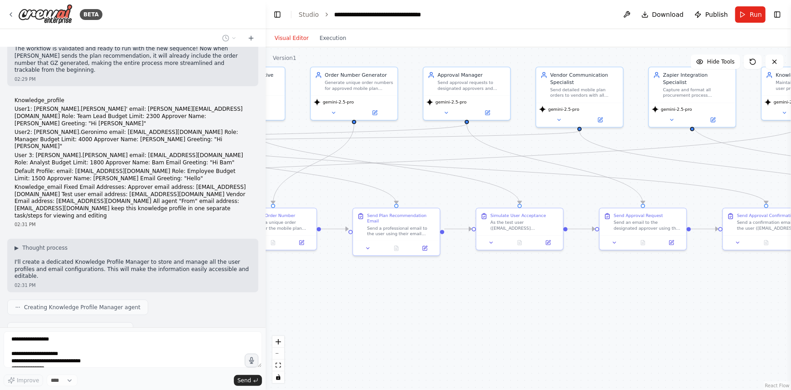
drag, startPoint x: 589, startPoint y: 305, endPoint x: 650, endPoint y: 292, distance: 63.1
click at [650, 292] on div ".deletable-edge-delete-btn { width: 20px; height: 20px; border: 0px solid #ffff…" at bounding box center [529, 218] width 526 height 342
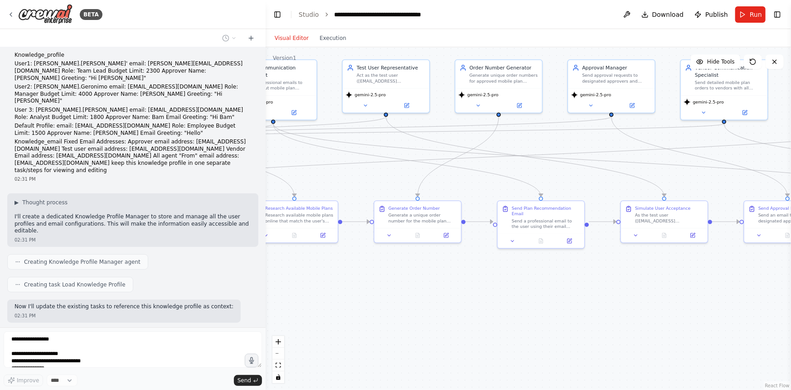
drag, startPoint x: 429, startPoint y: 297, endPoint x: 573, endPoint y: 289, distance: 144.9
click at [573, 289] on div ".deletable-edge-delete-btn { width: 20px; height: 20px; border: 0px solid #ffff…" at bounding box center [529, 218] width 526 height 342
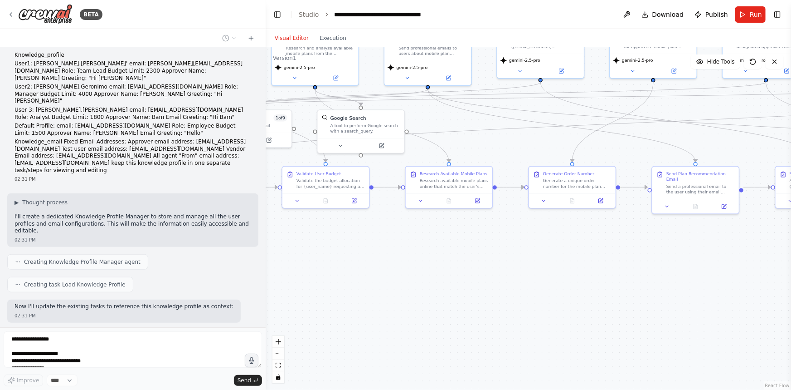
drag, startPoint x: 435, startPoint y: 311, endPoint x: 590, endPoint y: 277, distance: 158.4
click at [590, 277] on div ".deletable-edge-delete-btn { width: 20px; height: 20px; border: 0px solid #ffff…" at bounding box center [529, 218] width 526 height 342
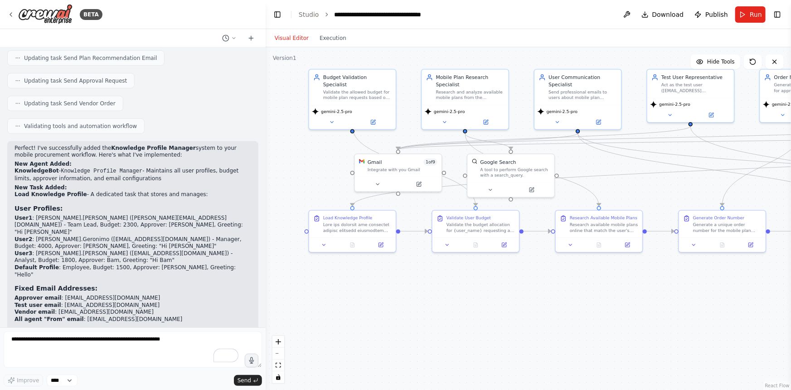
scroll to position [2298, 0]
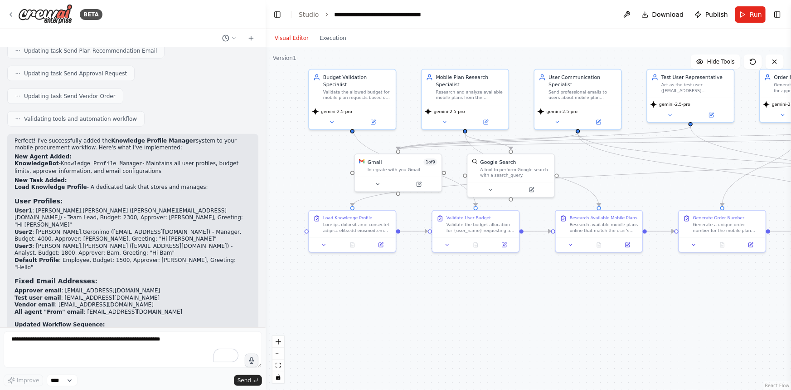
click at [531, 309] on div ".deletable-edge-delete-btn { width: 20px; height: 20px; border: 0px solid #ffff…" at bounding box center [529, 218] width 526 height 342
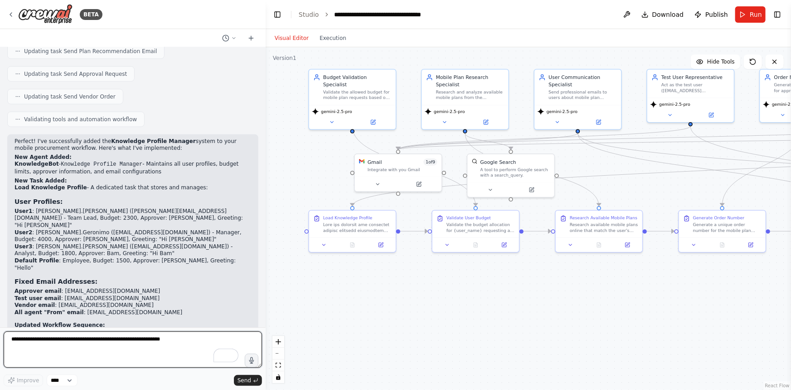
click at [156, 334] on textarea "To enrich screen reader interactions, please activate Accessibility in Grammarl…" at bounding box center [133, 349] width 259 height 36
paste textarea "**********"
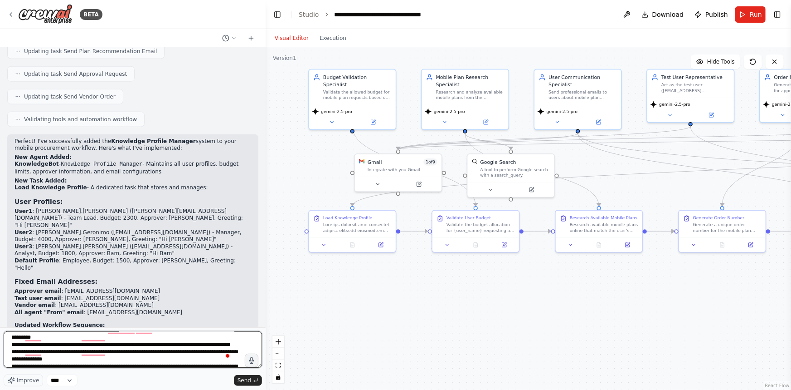
scroll to position [0, 0]
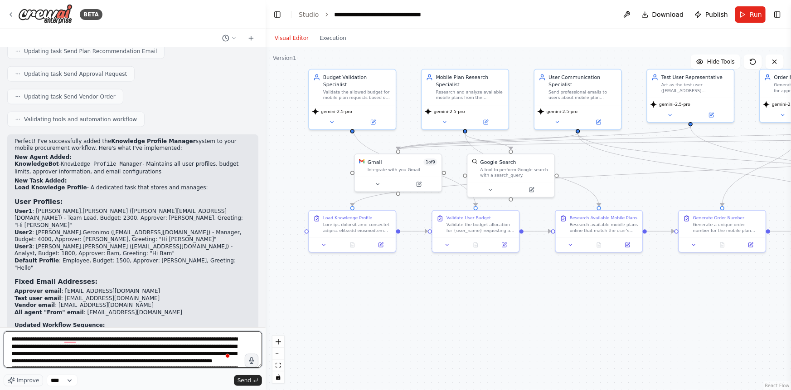
click at [49, 339] on textarea "To enrich screen reader interactions, please activate Accessibility in Grammarl…" at bounding box center [133, 349] width 259 height 36
click at [49, 338] on textarea "To enrich screen reader interactions, please activate Accessibility in Grammarl…" at bounding box center [133, 349] width 259 height 36
click at [137, 345] on textarea "To enrich screen reader interactions, please activate Accessibility in Grammarl…" at bounding box center [133, 349] width 259 height 36
type textarea "**********"
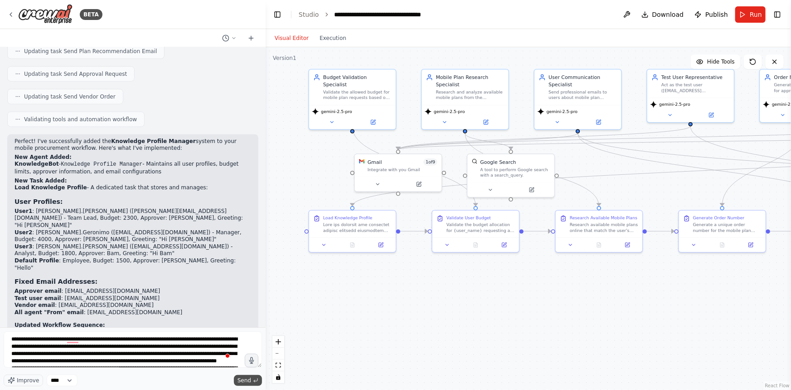
click at [253, 381] on icon "submit" at bounding box center [255, 379] width 5 height 5
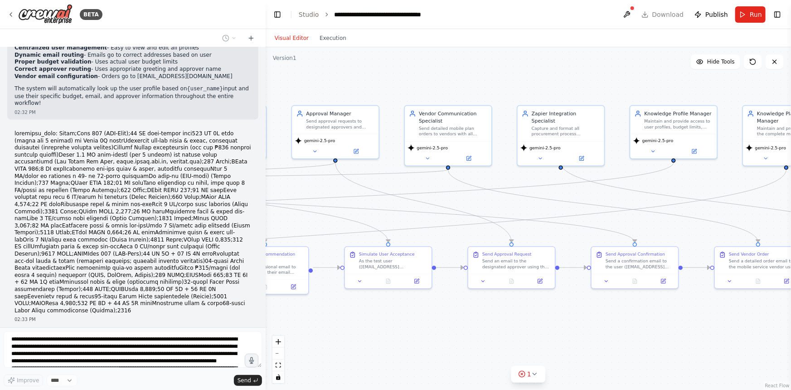
scroll to position [2673, 0]
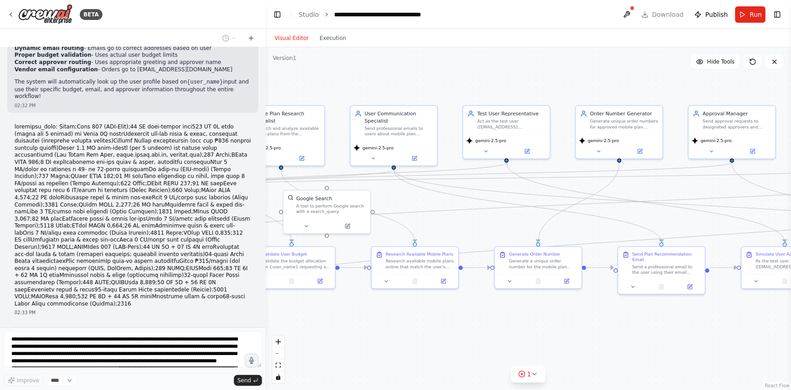
drag, startPoint x: 628, startPoint y: 298, endPoint x: 444, endPoint y: 334, distance: 187.7
click at [444, 334] on div ".deletable-edge-delete-btn { width: 20px; height: 20px; border: 0px solid #ffff…" at bounding box center [529, 218] width 526 height 342
drag, startPoint x: 346, startPoint y: 195, endPoint x: 412, endPoint y: 203, distance: 66.3
click at [412, 203] on div "Google Search" at bounding box center [391, 203] width 70 height 7
click at [423, 187] on icon at bounding box center [423, 186] width 4 height 5
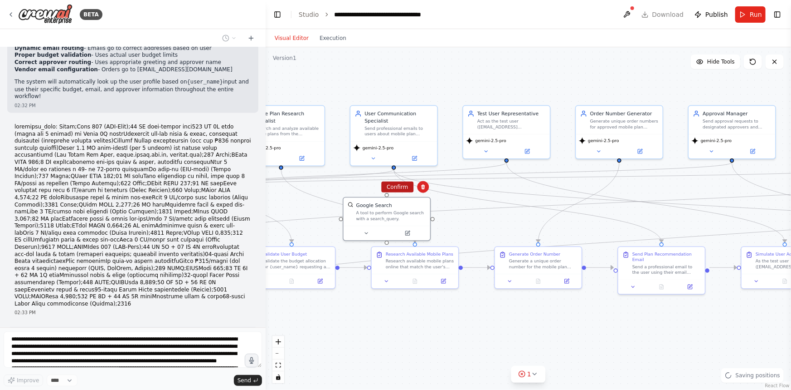
scroll to position [2695, 0]
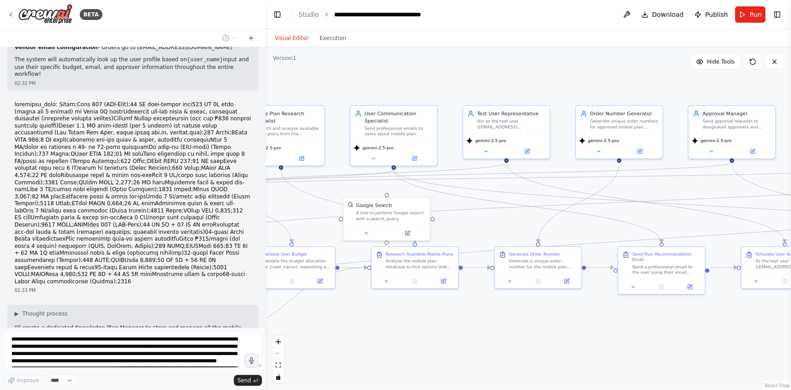
click at [395, 190] on div ".deletable-edge-delete-btn { width: 20px; height: 20px; border: 0px solid #ffff…" at bounding box center [529, 218] width 526 height 342
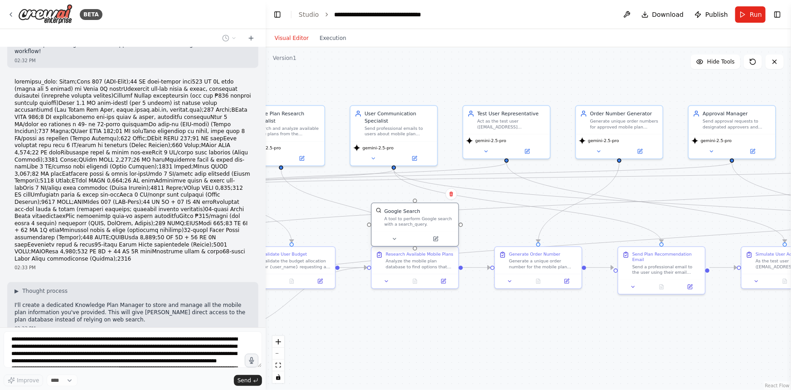
drag, startPoint x: 405, startPoint y: 208, endPoint x: 434, endPoint y: 218, distance: 29.7
click at [434, 218] on div "A tool to perform Google search with a search_query." at bounding box center [420, 221] width 70 height 11
click at [450, 194] on icon at bounding box center [451, 193] width 4 height 5
click at [419, 195] on button "Confirm" at bounding box center [426, 193] width 32 height 11
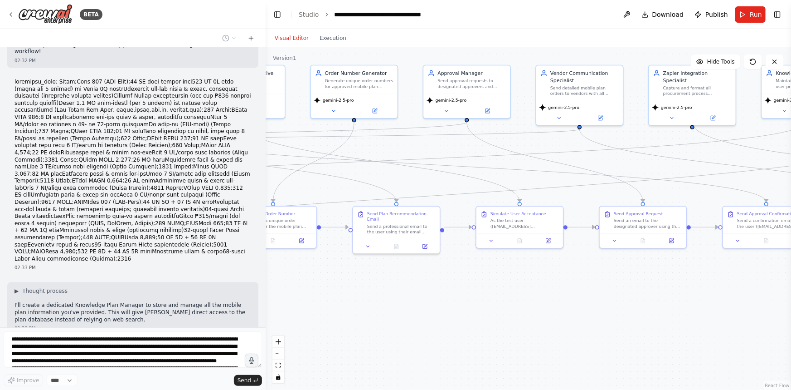
drag, startPoint x: 505, startPoint y: 312, endPoint x: 239, endPoint y: 271, distance: 268.4
click at [239, 271] on div "BETA I want a mobile procurement workflow that will automate the processing of …" at bounding box center [395, 195] width 791 height 390
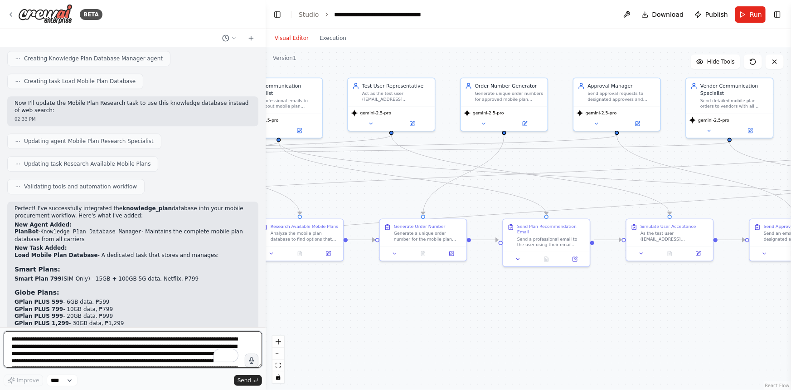
drag, startPoint x: 640, startPoint y: 305, endPoint x: 791, endPoint y: 317, distance: 151.1
click at [791, 317] on div "BETA I want a mobile procurement workflow that will automate the processing of …" at bounding box center [395, 195] width 791 height 390
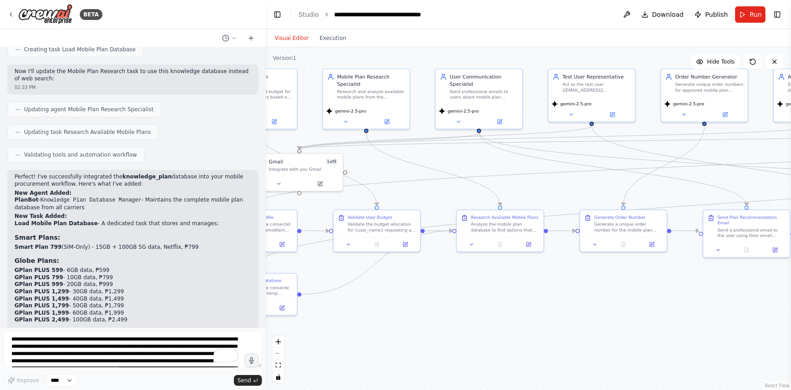
click at [688, 306] on div ".deletable-edge-delete-btn { width: 20px; height: 20px; border: 0px solid #ffff…" at bounding box center [529, 218] width 526 height 342
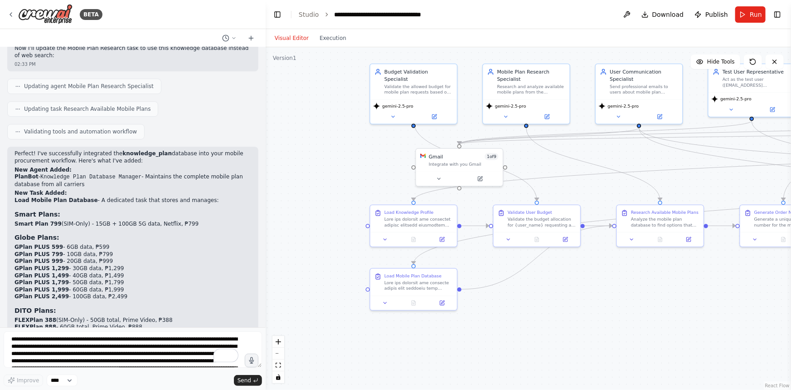
scroll to position [3071, 0]
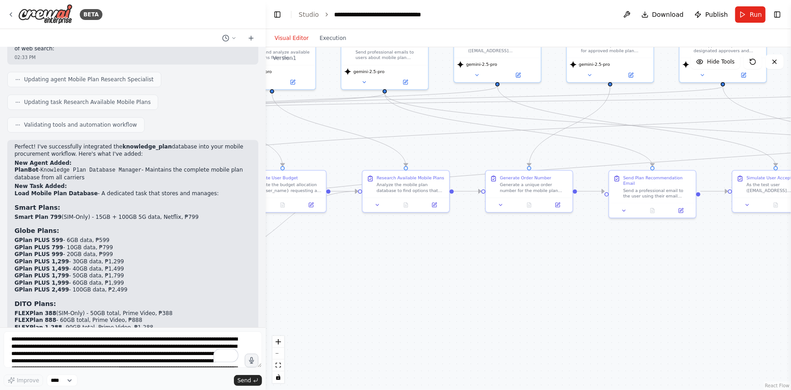
drag, startPoint x: 474, startPoint y: 317, endPoint x: 313, endPoint y: 283, distance: 164.2
click at [313, 283] on div ".deletable-edge-delete-btn { width: 20px; height: 20px; border: 0px solid #ffff…" at bounding box center [529, 218] width 526 height 342
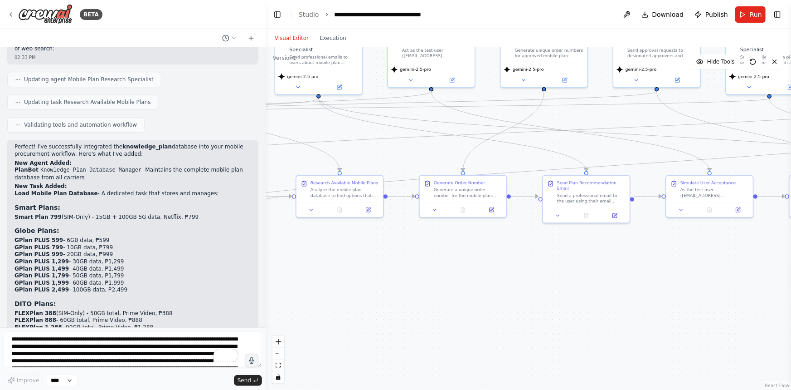
drag, startPoint x: 578, startPoint y: 280, endPoint x: 322, endPoint y: 304, distance: 257.3
click at [322, 304] on div ".deletable-edge-delete-btn { width: 20px; height: 20px; border: 0px solid #ffff…" at bounding box center [529, 218] width 526 height 342
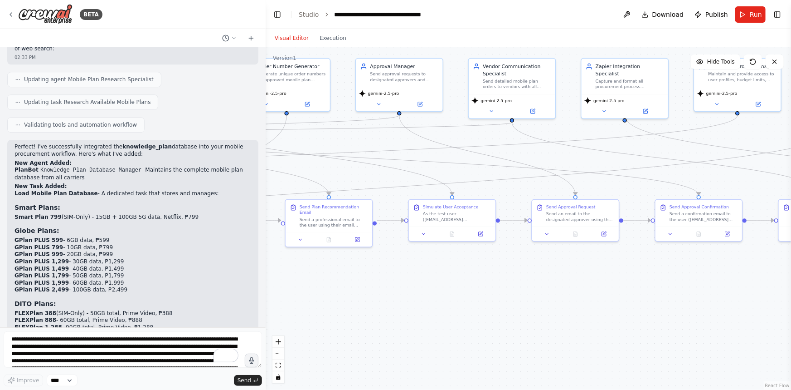
drag, startPoint x: 603, startPoint y: 302, endPoint x: 390, endPoint y: 302, distance: 213.2
click at [367, 303] on div ".deletable-edge-delete-btn { width: 20px; height: 20px; border: 0px solid #ffff…" at bounding box center [529, 218] width 526 height 342
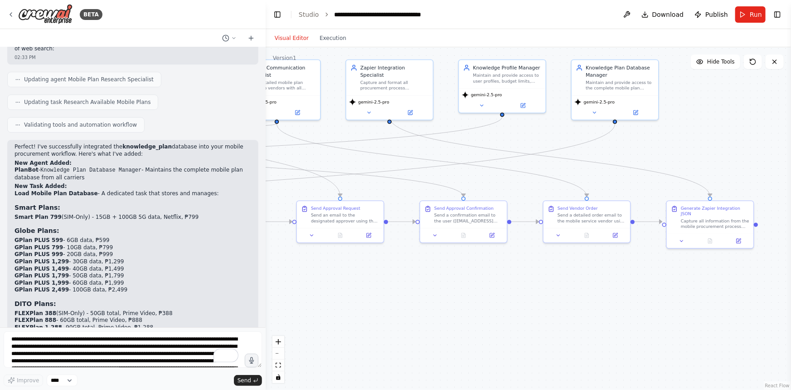
click at [414, 316] on div ".deletable-edge-delete-btn { width: 20px; height: 20px; border: 0px solid #ffff…" at bounding box center [529, 218] width 526 height 342
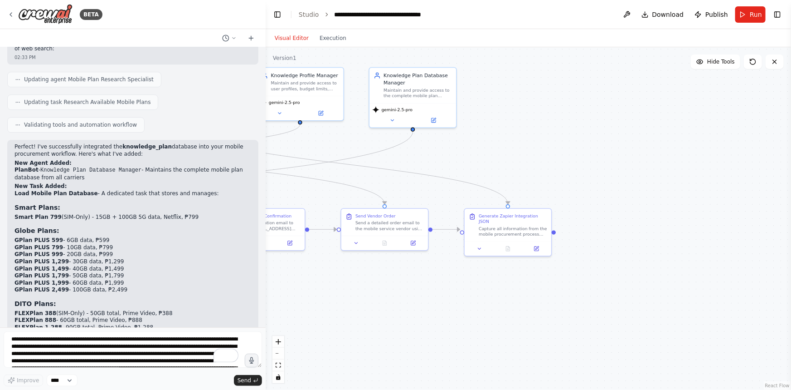
drag, startPoint x: 429, startPoint y: 312, endPoint x: 649, endPoint y: 374, distance: 228.4
click at [649, 374] on div ".deletable-edge-delete-btn { width: 20px; height: 20px; border: 0px solid #ffff…" at bounding box center [529, 218] width 526 height 342
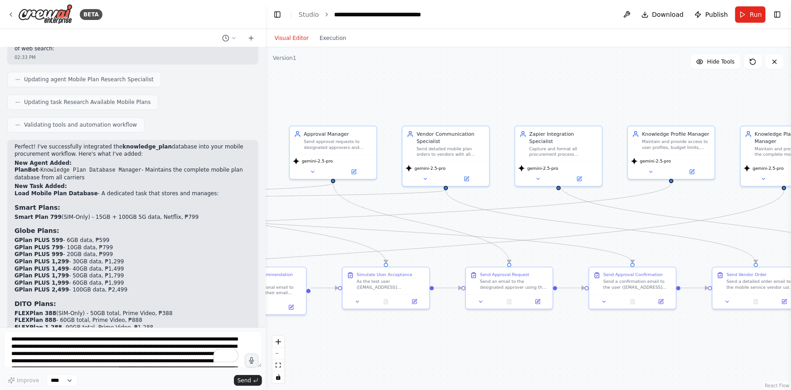
drag, startPoint x: 362, startPoint y: 198, endPoint x: 628, endPoint y: 188, distance: 265.9
click at [628, 188] on div ".deletable-edge-delete-btn { width: 20px; height: 20px; border: 0px solid #ffff…" at bounding box center [529, 218] width 526 height 342
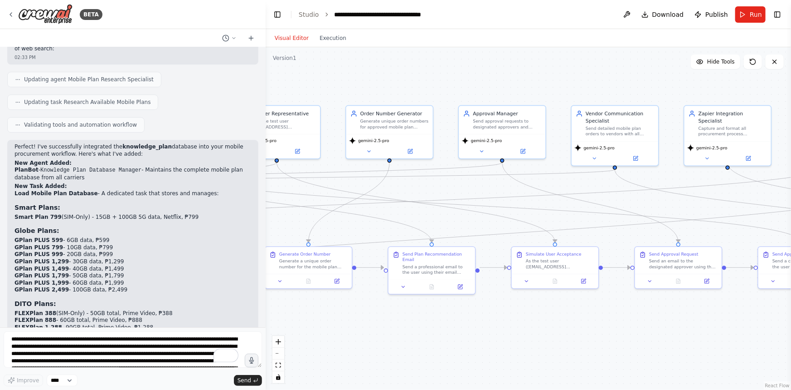
drag, startPoint x: 328, startPoint y: 238, endPoint x: 494, endPoint y: 172, distance: 178.3
click at [499, 168] on div ".deletable-edge-delete-btn { width: 20px; height: 20px; border: 0px solid #ffff…" at bounding box center [529, 218] width 526 height 342
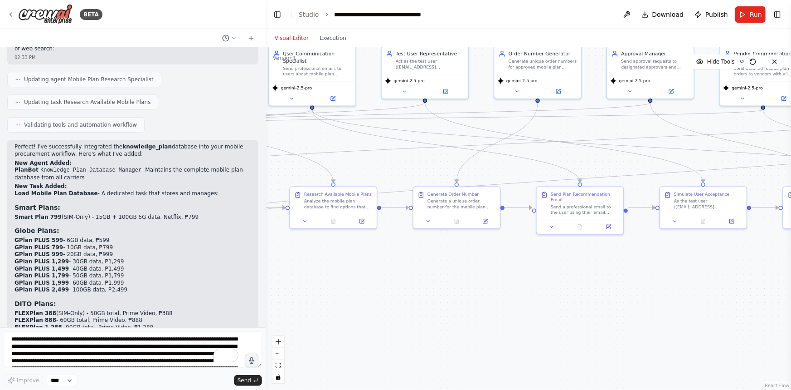
drag, startPoint x: 366, startPoint y: 275, endPoint x: 588, endPoint y: 254, distance: 223.2
click at [586, 254] on div ".deletable-edge-delete-btn { width: 20px; height: 20px; border: 0px solid #ffff…" at bounding box center [529, 218] width 526 height 342
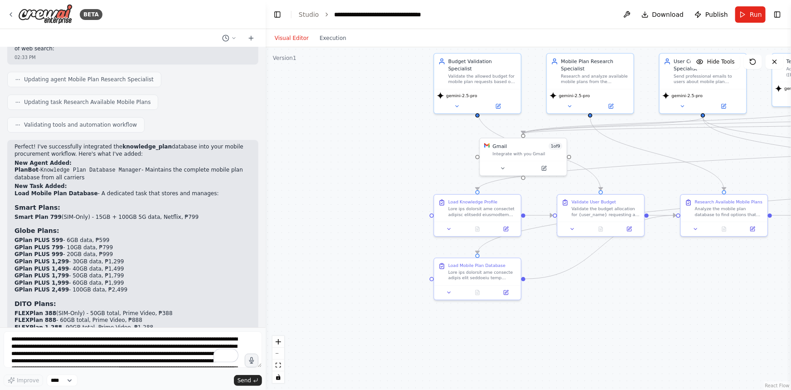
drag, startPoint x: 414, startPoint y: 272, endPoint x: 624, endPoint y: 303, distance: 213.2
click at [624, 303] on div ".deletable-edge-delete-btn { width: 20px; height: 20px; border: 0px solid #ffff…" at bounding box center [529, 218] width 526 height 342
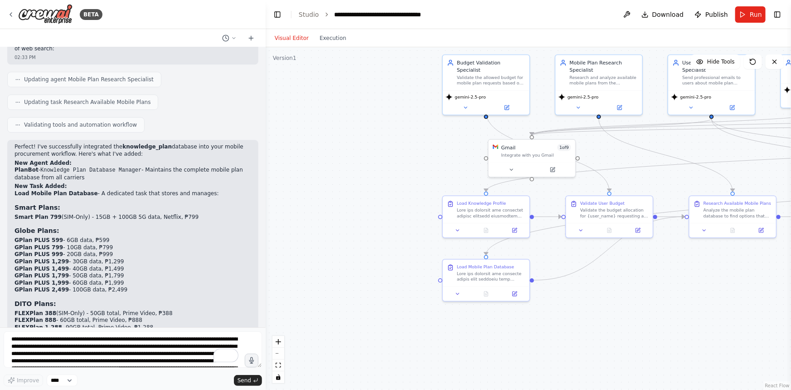
drag, startPoint x: 607, startPoint y: 327, endPoint x: 380, endPoint y: 305, distance: 228.3
click at [377, 306] on div ".deletable-edge-delete-btn { width: 20px; height: 20px; border: 0px solid #ffff…" at bounding box center [529, 218] width 526 height 342
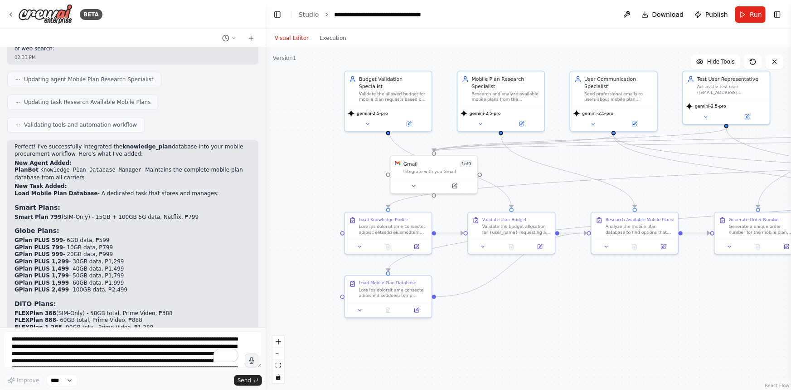
drag, startPoint x: 505, startPoint y: 289, endPoint x: 663, endPoint y: 328, distance: 163.0
click at [660, 328] on div ".deletable-edge-delete-btn { width: 20px; height: 20px; border: 0px solid #ffff…" at bounding box center [529, 218] width 526 height 342
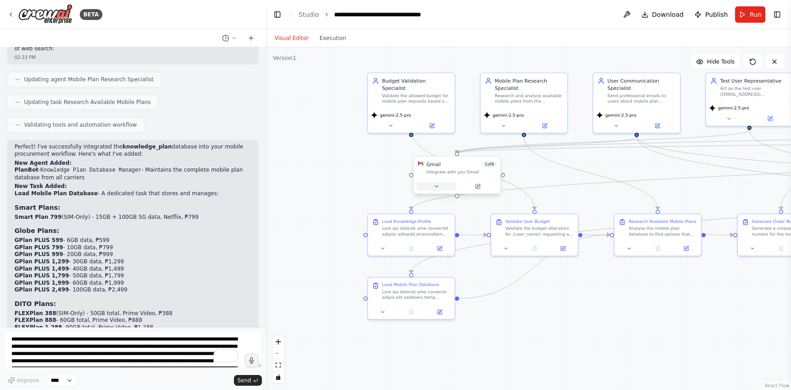
click at [436, 185] on icon at bounding box center [436, 185] width 5 height 5
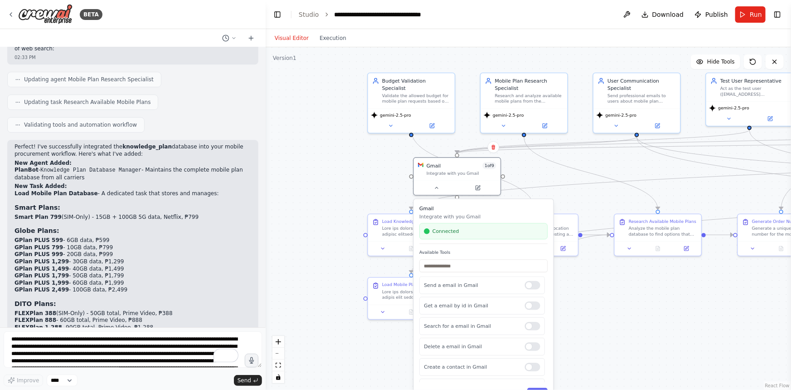
click at [354, 171] on div ".deletable-edge-delete-btn { width: 20px; height: 20px; border: 0px solid #ffff…" at bounding box center [529, 218] width 526 height 342
click at [389, 122] on icon at bounding box center [390, 124] width 5 height 5
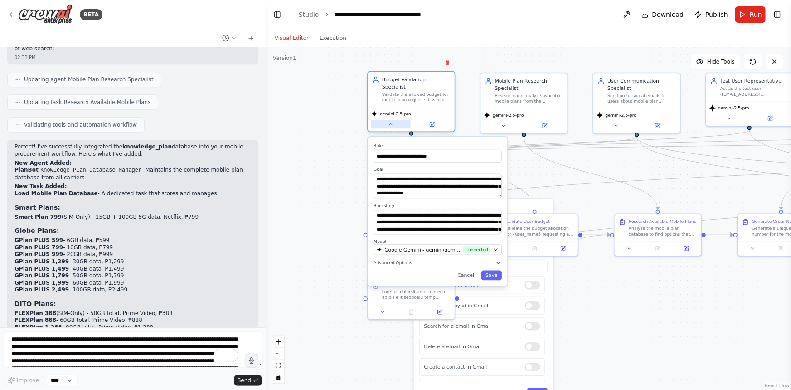
click at [389, 122] on icon at bounding box center [390, 124] width 5 height 5
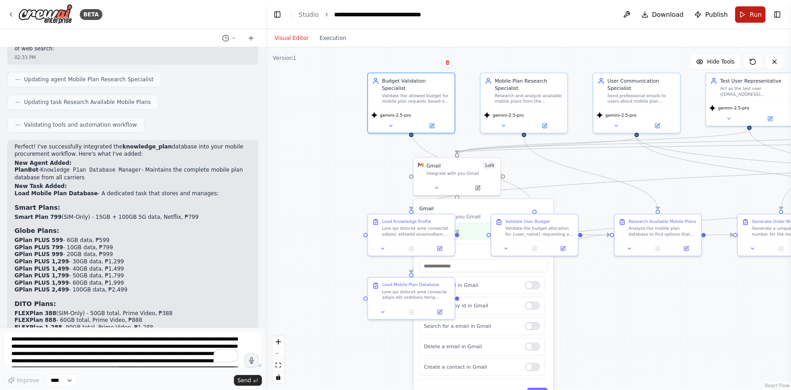
click at [746, 20] on button "Run" at bounding box center [751, 14] width 30 height 16
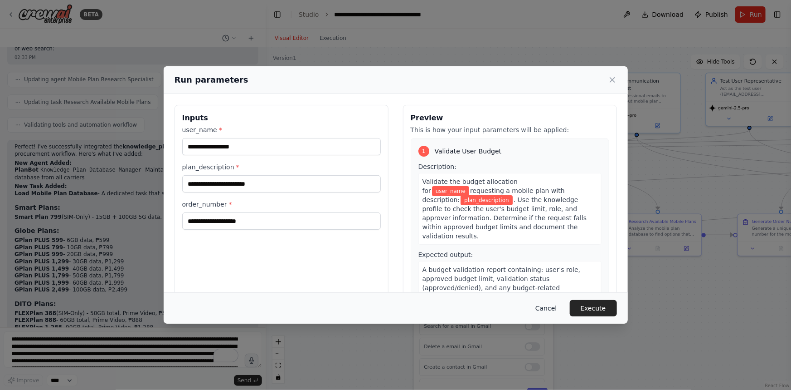
click at [551, 304] on button "Cancel" at bounding box center [546, 308] width 36 height 16
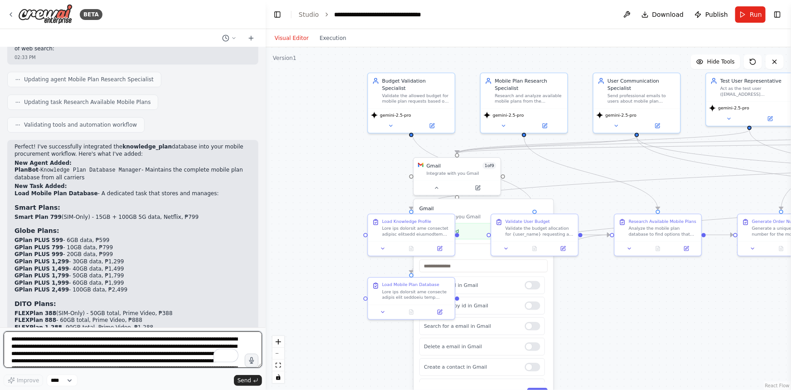
click at [153, 350] on textarea "To enrich screen reader interactions, please activate Accessibility in Grammarl…" at bounding box center [133, 349] width 259 height 36
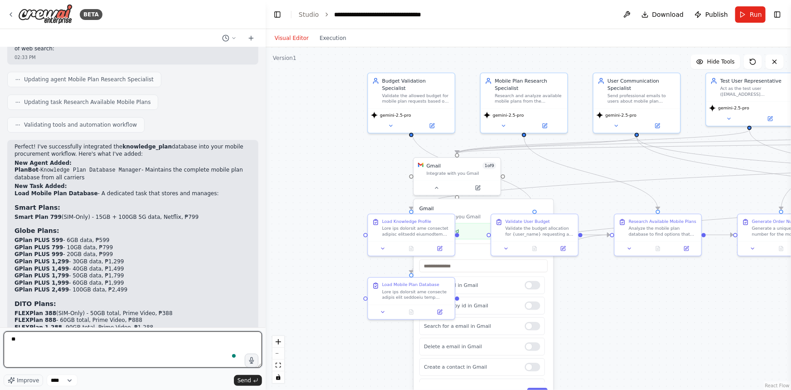
type textarea "*"
paste textarea "**********"
click at [45, 339] on textarea "**********" at bounding box center [133, 349] width 259 height 36
click at [50, 340] on textarea "**********" at bounding box center [133, 349] width 259 height 36
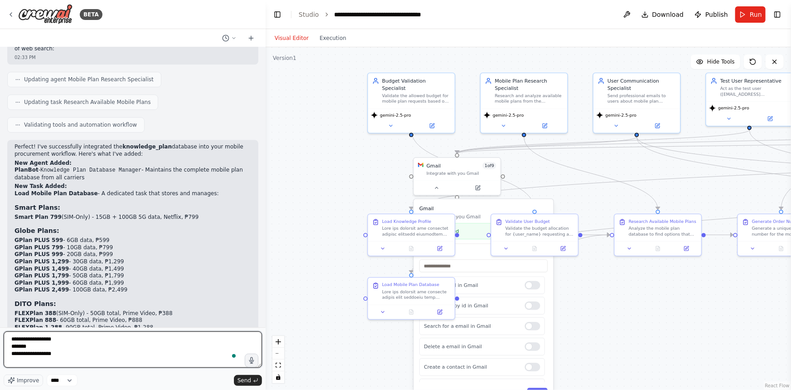
type textarea "**********"
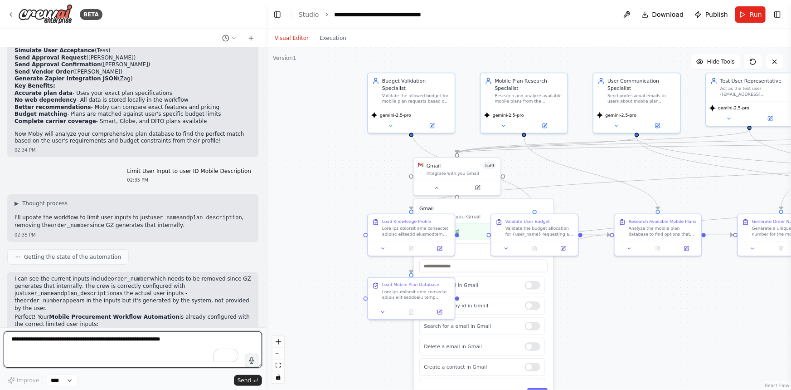
scroll to position [3430, 0]
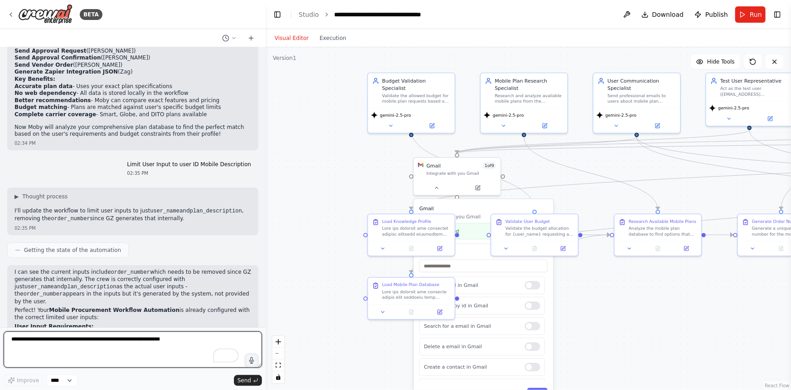
click at [109, 336] on textarea "To enrich screen reader interactions, please activate Accessibility in Grammarl…" at bounding box center [133, 349] width 259 height 36
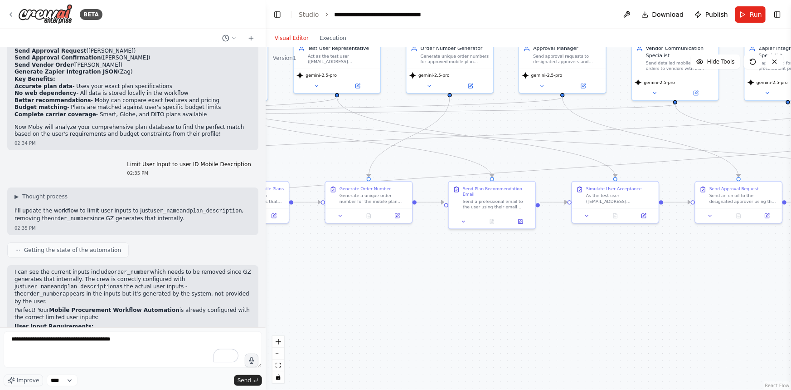
drag, startPoint x: 653, startPoint y: 325, endPoint x: 562, endPoint y: 292, distance: 96.6
click at [252, 290] on div "BETA I want a mobile procurement workflow that will automate the processing of …" at bounding box center [395, 195] width 791 height 390
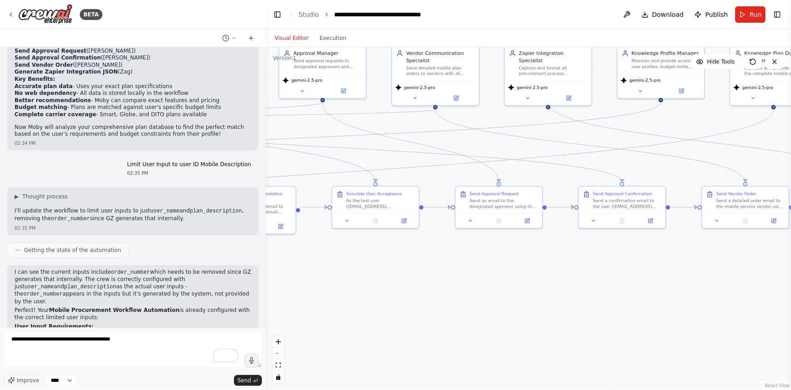
drag, startPoint x: 641, startPoint y: 287, endPoint x: 390, endPoint y: 294, distance: 251.4
click at [390, 294] on div ".deletable-edge-delete-btn { width: 20px; height: 20px; border: 0px solid #ffff…" at bounding box center [529, 218] width 526 height 342
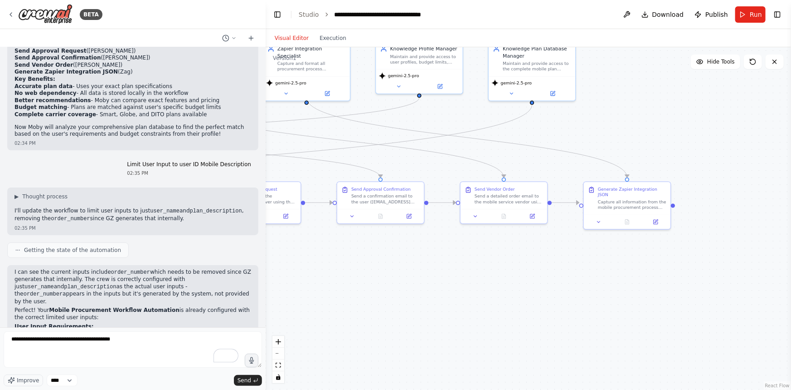
drag, startPoint x: 608, startPoint y: 282, endPoint x: 366, endPoint y: 278, distance: 241.8
click at [366, 278] on div ".deletable-edge-delete-btn { width: 20px; height: 20px; border: 0px solid #ffff…" at bounding box center [529, 218] width 526 height 342
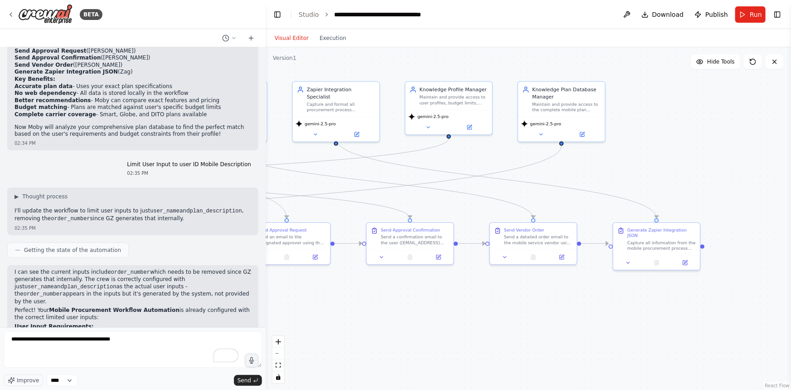
drag, startPoint x: 434, startPoint y: 287, endPoint x: 463, endPoint y: 327, distance: 50.3
click at [463, 327] on div ".deletable-edge-delete-btn { width: 20px; height: 20px; border: 0px solid #ffff…" at bounding box center [529, 218] width 526 height 342
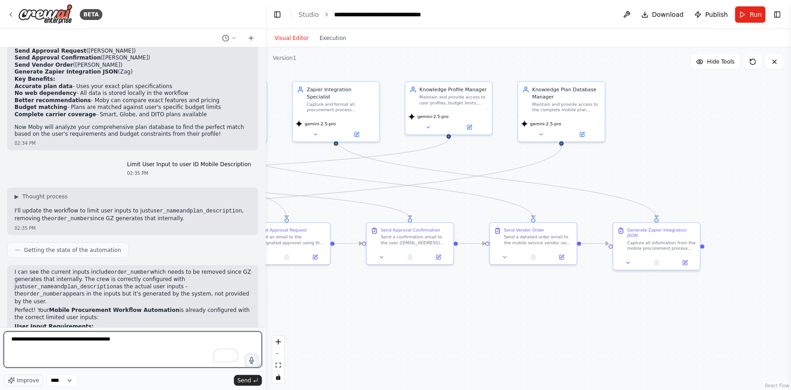
click at [97, 338] on textarea "**********" at bounding box center [133, 349] width 259 height 36
paste textarea "**********"
click at [64, 344] on textarea "**********" at bounding box center [133, 349] width 259 height 36
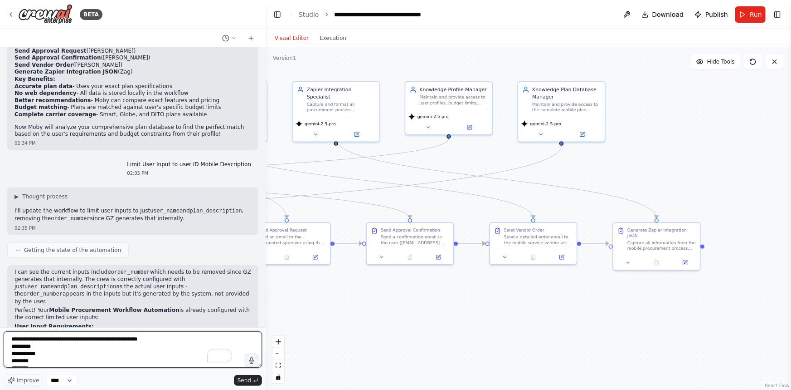
click at [66, 355] on textarea "**********" at bounding box center [133, 349] width 259 height 36
click at [45, 359] on textarea "**********" at bounding box center [133, 349] width 259 height 36
type textarea "**********"
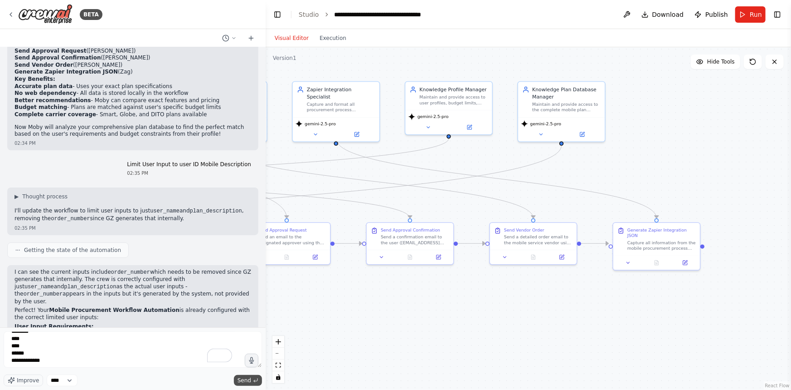
click at [247, 383] on span "Send" at bounding box center [245, 379] width 14 height 7
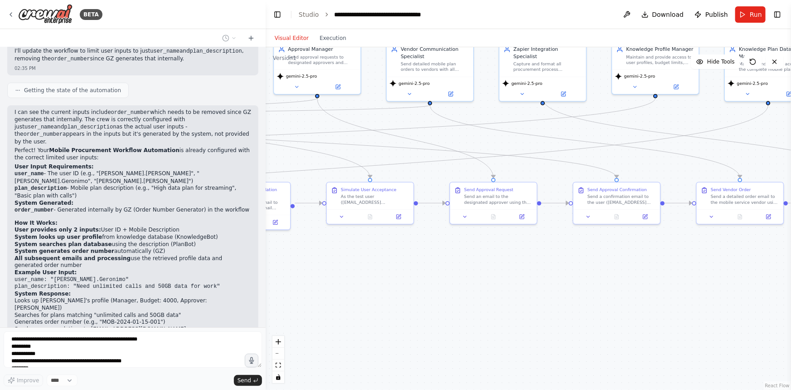
drag, startPoint x: 427, startPoint y: 324, endPoint x: 634, endPoint y: 284, distance: 210.7
click at [634, 284] on div ".deletable-edge-delete-btn { width: 20px; height: 20px; border: 0px solid #ffff…" at bounding box center [529, 218] width 526 height 342
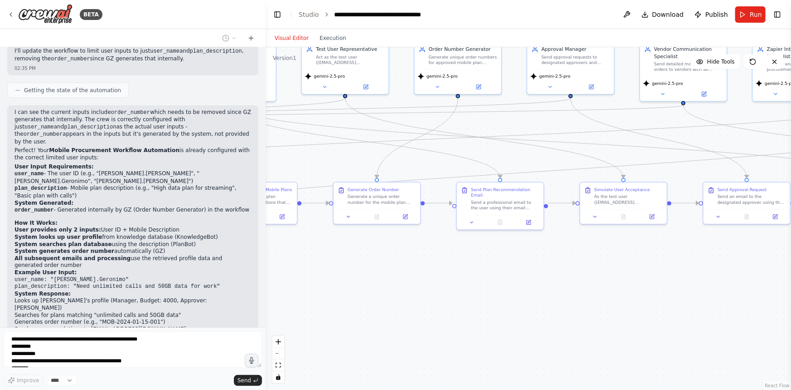
drag, startPoint x: 452, startPoint y: 286, endPoint x: 706, endPoint y: 286, distance: 253.5
click at [706, 286] on div ".deletable-edge-delete-btn { width: 20px; height: 20px; border: 0px solid #ffff…" at bounding box center [529, 218] width 526 height 342
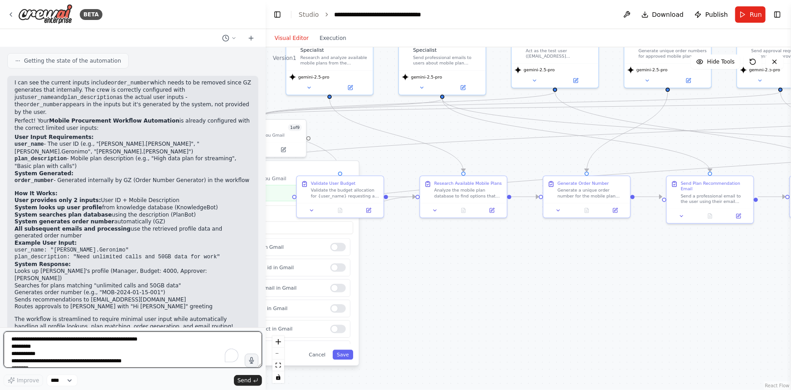
drag, startPoint x: 649, startPoint y: 284, endPoint x: 692, endPoint y: 283, distance: 43.1
click at [692, 283] on div ".deletable-edge-delete-btn { width: 20px; height: 20px; border: 0px solid #ffff…" at bounding box center [529, 218] width 526 height 342
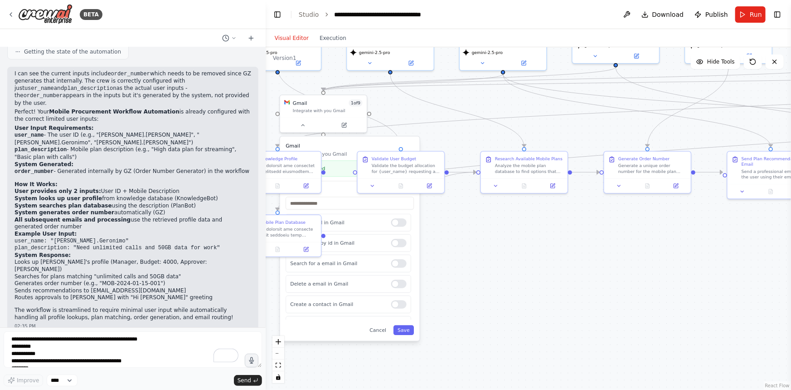
drag, startPoint x: 622, startPoint y: 295, endPoint x: 640, endPoint y: 286, distance: 20.5
click at [640, 286] on div ".deletable-edge-delete-btn { width: 20px; height: 20px; border: 0px solid #ffff…" at bounding box center [529, 218] width 526 height 342
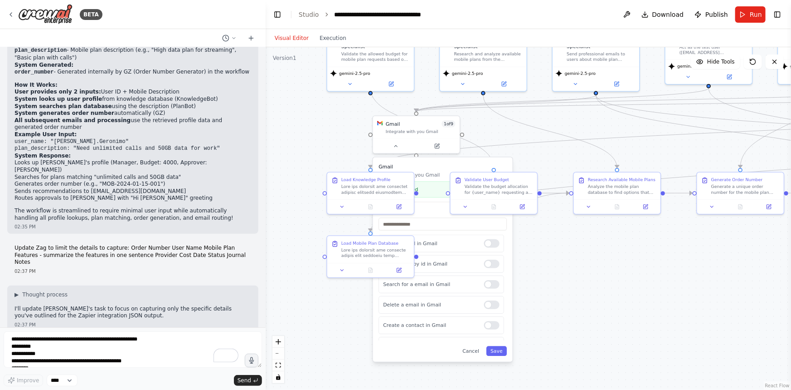
drag, startPoint x: 520, startPoint y: 304, endPoint x: 612, endPoint y: 325, distance: 94.8
click at [612, 325] on div ".deletable-edge-delete-btn { width: 20px; height: 20px; border: 0px solid #ffff…" at bounding box center [529, 218] width 526 height 342
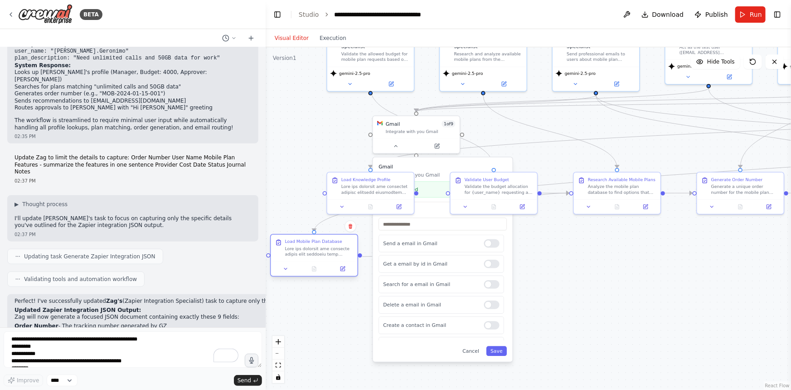
drag, startPoint x: 393, startPoint y: 246, endPoint x: 336, endPoint y: 245, distance: 57.2
click at [336, 246] on div at bounding box center [319, 251] width 68 height 11
click at [490, 265] on div at bounding box center [491, 263] width 15 height 9
click at [489, 285] on div at bounding box center [491, 284] width 15 height 9
click at [484, 281] on div at bounding box center [491, 284] width 15 height 9
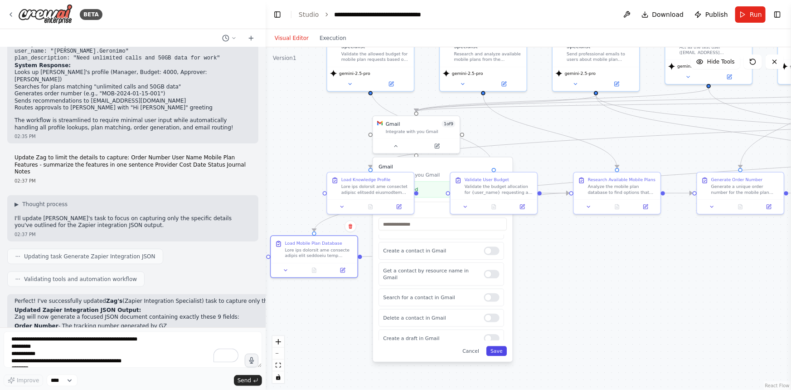
click at [496, 349] on button "Save" at bounding box center [497, 351] width 20 height 10
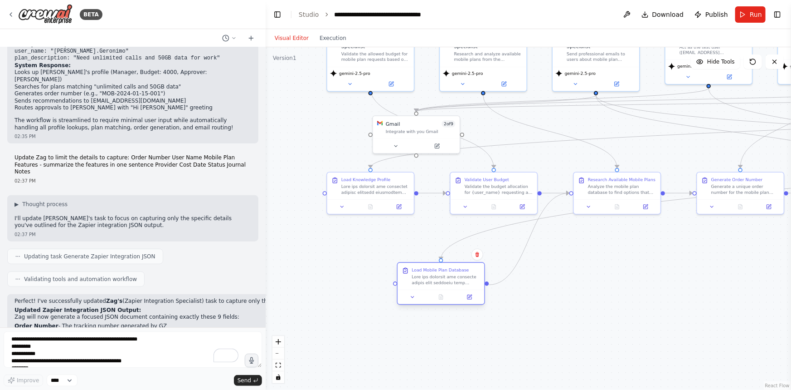
drag, startPoint x: 323, startPoint y: 248, endPoint x: 454, endPoint y: 277, distance: 134.6
click at [454, 277] on div at bounding box center [446, 279] width 68 height 11
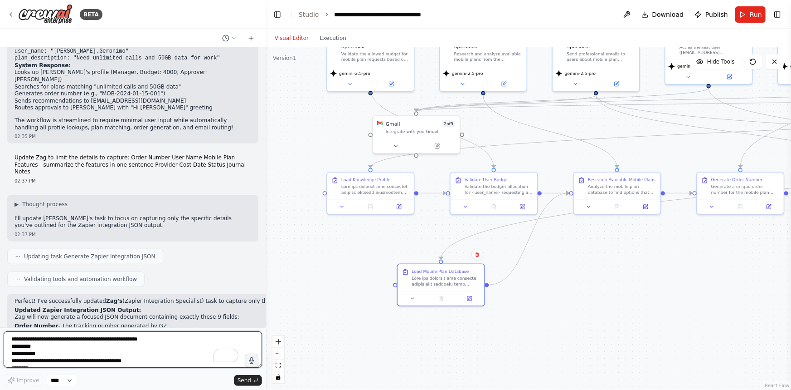
click at [123, 332] on textarea "**********" at bounding box center [133, 349] width 259 height 36
type textarea "**********"
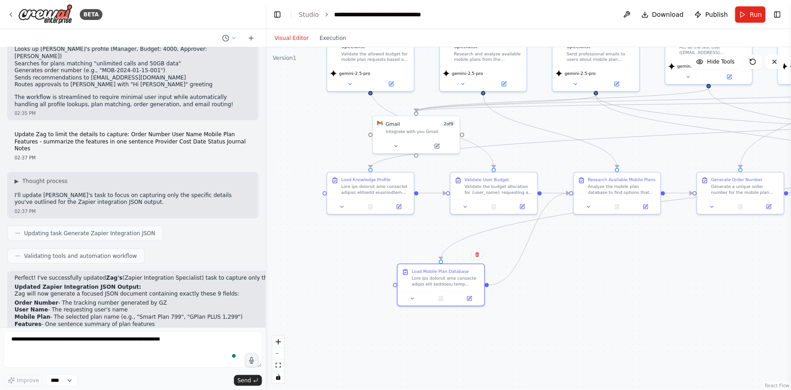
scroll to position [3872, 0]
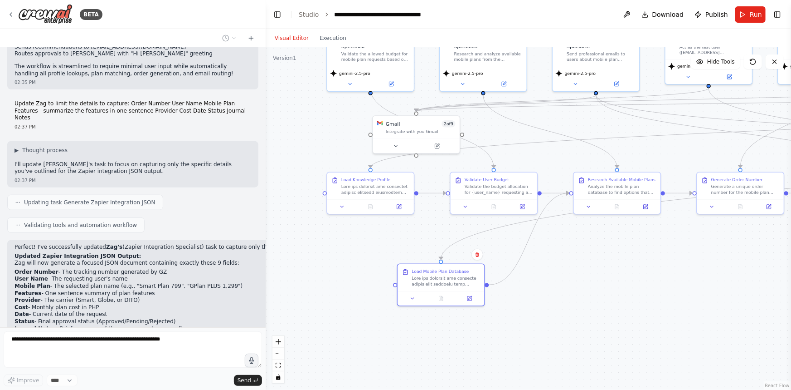
click at [724, 274] on div ".deletable-edge-delete-btn { width: 20px; height: 20px; border: 0px solid #ffff…" at bounding box center [529, 218] width 526 height 342
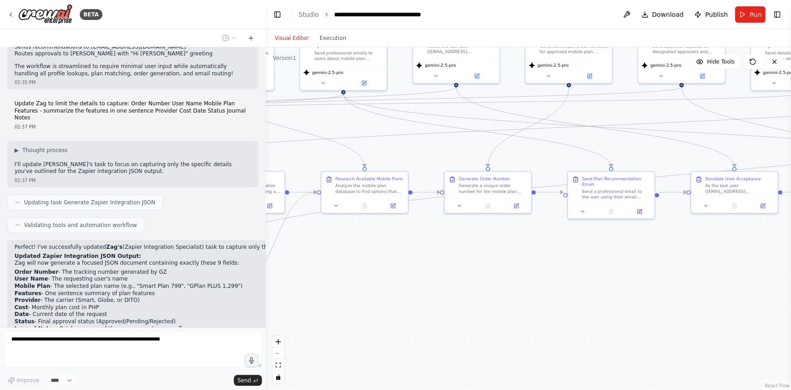
drag, startPoint x: 724, startPoint y: 274, endPoint x: 472, endPoint y: 273, distance: 252.6
click at [472, 273] on div ".deletable-edge-delete-btn { width: 20px; height: 20px; border: 0px solid #ffff…" at bounding box center [529, 218] width 526 height 342
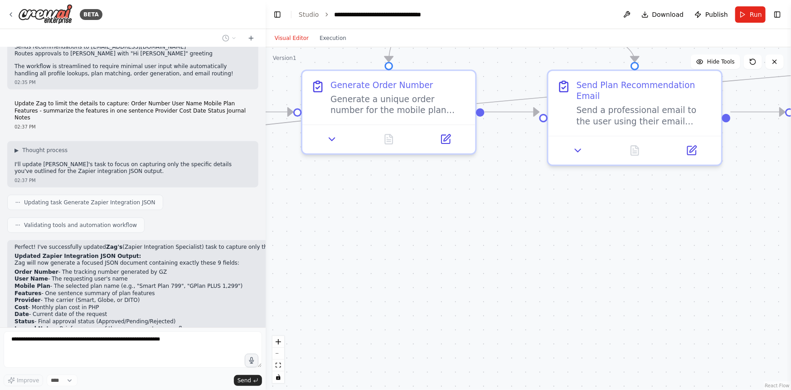
drag, startPoint x: 671, startPoint y: 274, endPoint x: 556, endPoint y: 275, distance: 114.7
click at [556, 275] on div ".deletable-edge-delete-btn { width: 20px; height: 20px; border: 0px solid #ffff…" at bounding box center [529, 218] width 526 height 342
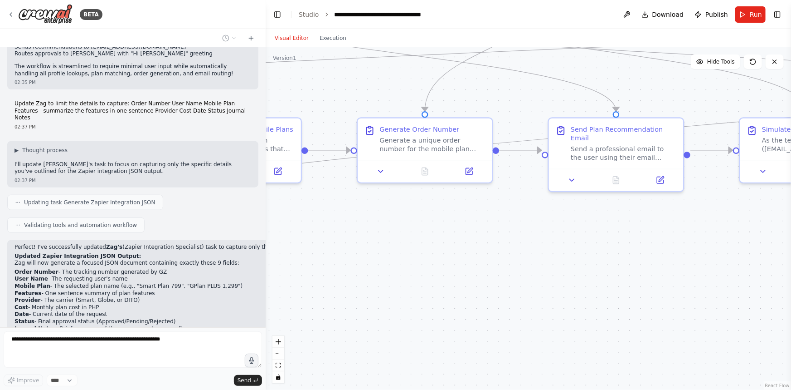
scroll to position [3894, 0]
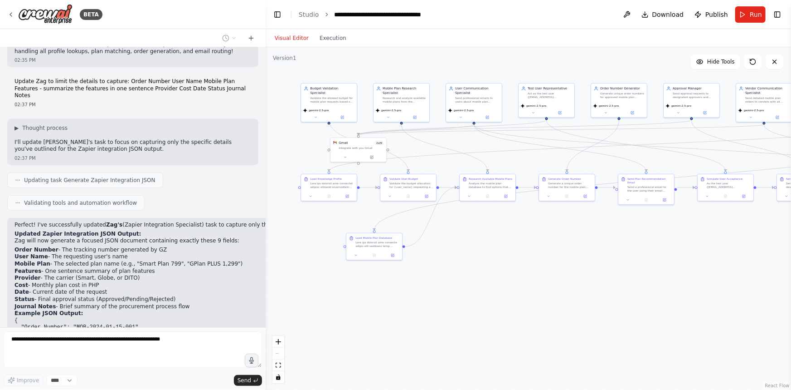
drag, startPoint x: 553, startPoint y: 300, endPoint x: 621, endPoint y: 259, distance: 79.7
click at [621, 259] on div ".deletable-edge-delete-btn { width: 20px; height: 20px; border: 0px solid #ffff…" at bounding box center [529, 218] width 526 height 342
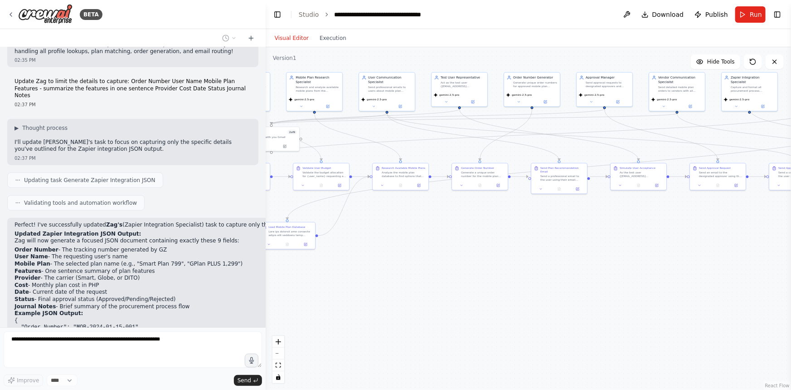
drag, startPoint x: 604, startPoint y: 269, endPoint x: 517, endPoint y: 258, distance: 87.8
click at [517, 258] on div ".deletable-edge-delete-btn { width: 20px; height: 20px; border: 0px solid #ffff…" at bounding box center [529, 218] width 526 height 342
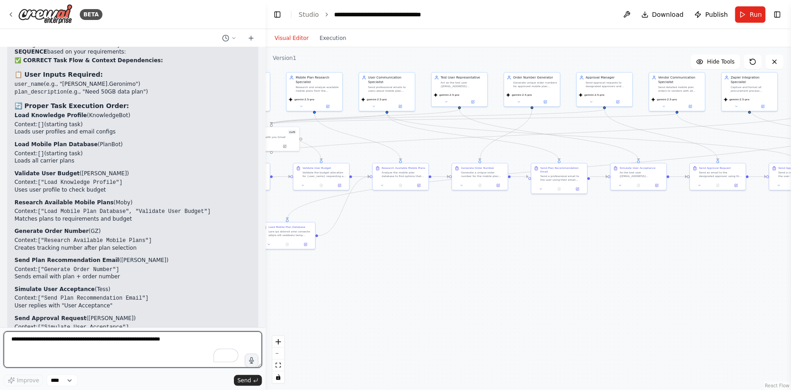
scroll to position [4479, 0]
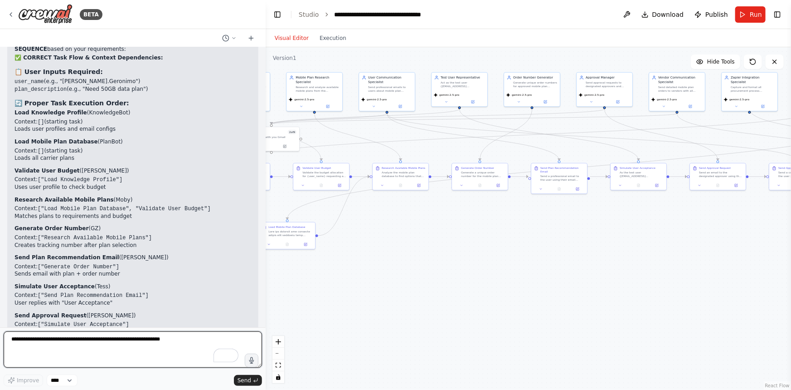
click at [76, 354] on textarea "To enrich screen reader interactions, please activate Accessibility in Grammarl…" at bounding box center [133, 349] width 259 height 36
type textarea "*"
type textarea "**********"
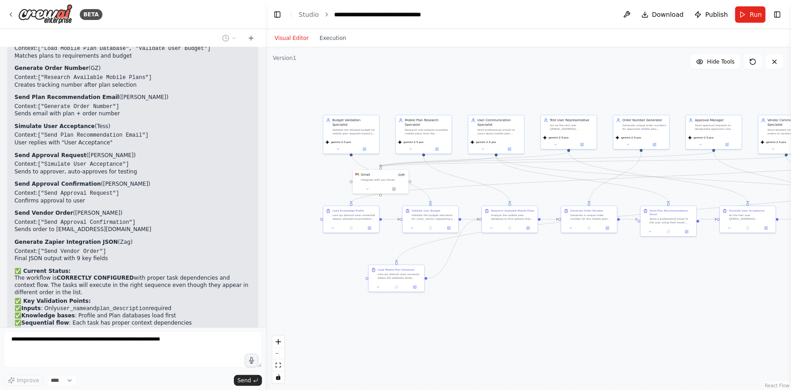
scroll to position [4662, 0]
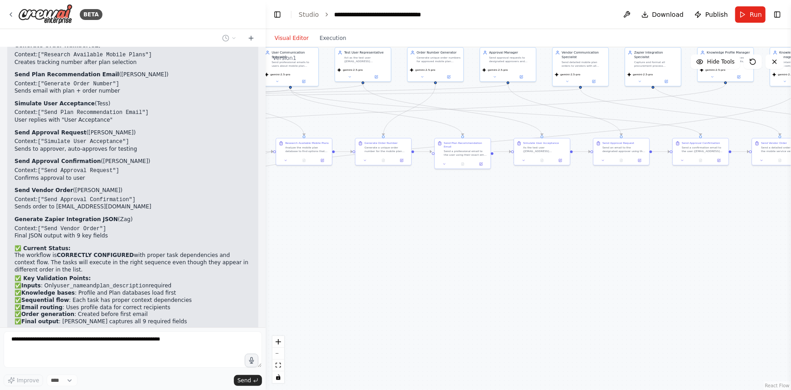
drag, startPoint x: 507, startPoint y: 282, endPoint x: 411, endPoint y: 257, distance: 99.8
click at [411, 257] on div ".deletable-edge-delete-btn { width: 20px; height: 20px; border: 0px solid #ffff…" at bounding box center [529, 218] width 526 height 342
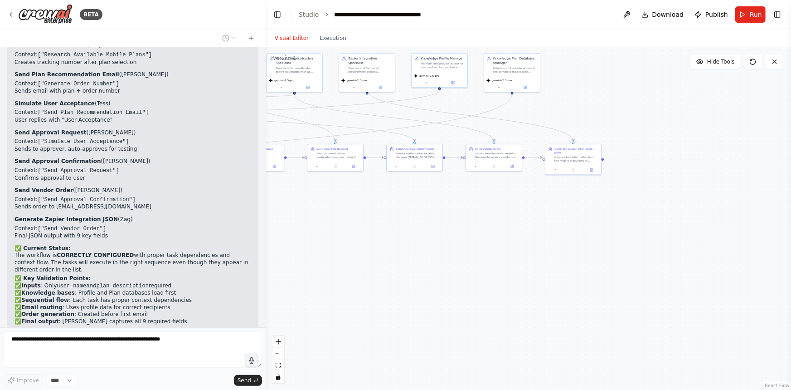
drag, startPoint x: 588, startPoint y: 259, endPoint x: 302, endPoint y: 264, distance: 286.2
click at [302, 264] on div ".deletable-edge-delete-btn { width: 20px; height: 20px; border: 0px solid #ffff…" at bounding box center [529, 218] width 526 height 342
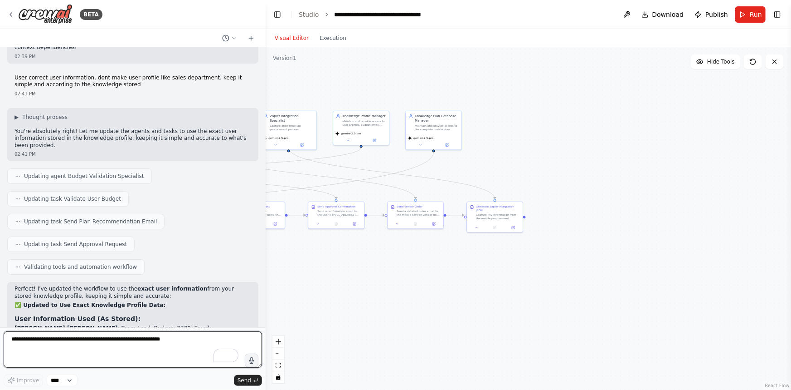
scroll to position [4964, 0]
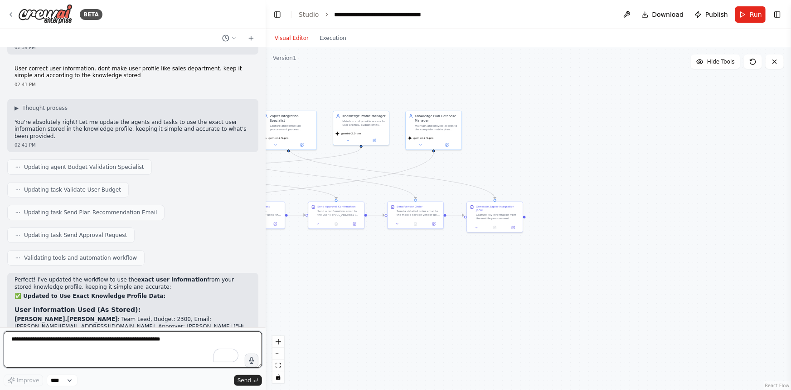
drag, startPoint x: 416, startPoint y: 249, endPoint x: 337, endPoint y: 306, distance: 97.3
click at [337, 306] on div ".deletable-edge-delete-btn { width: 20px; height: 20px; border: 0px solid #ffff…" at bounding box center [529, 218] width 526 height 342
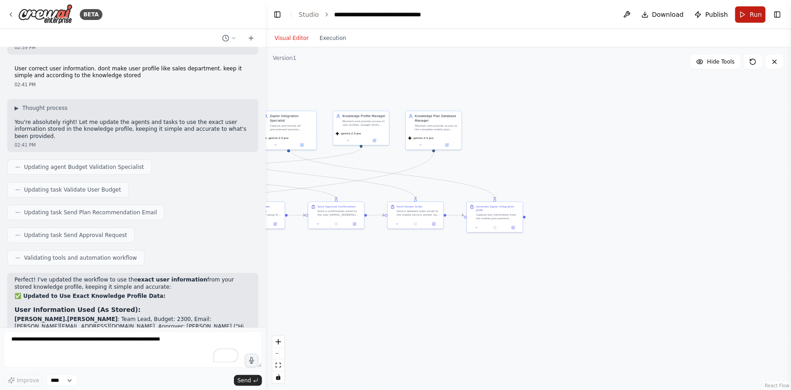
click at [743, 7] on button "Run" at bounding box center [751, 14] width 30 height 16
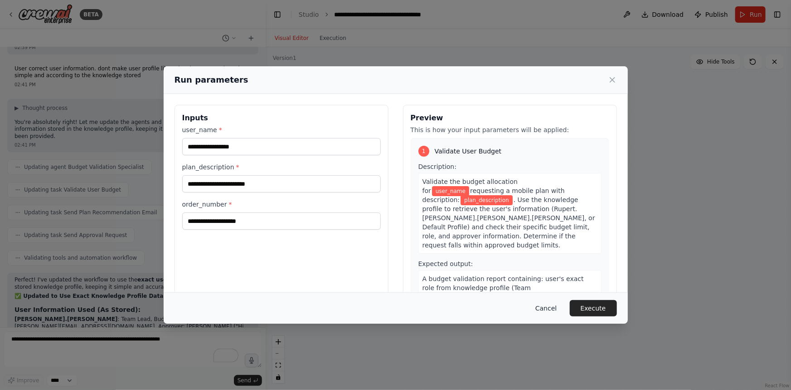
click at [552, 303] on button "Cancel" at bounding box center [546, 308] width 36 height 16
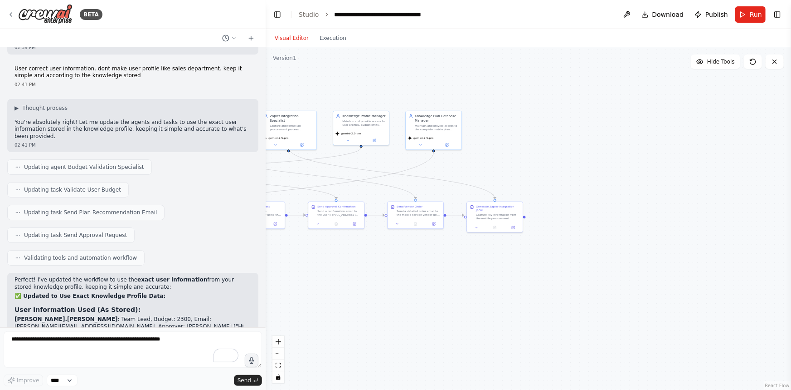
click at [381, 20] on header "**********" at bounding box center [529, 14] width 526 height 29
drag, startPoint x: 381, startPoint y: 20, endPoint x: 381, endPoint y: 10, distance: 10.0
click at [381, 18] on header "**********" at bounding box center [529, 14] width 526 height 29
click at [381, 10] on div "**********" at bounding box center [386, 14] width 102 height 9
click at [336, 14] on div "**********" at bounding box center [397, 14] width 125 height 9
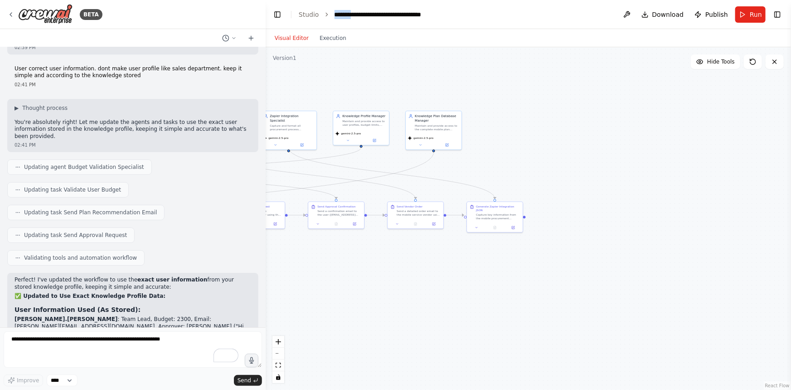
click at [336, 14] on div "**********" at bounding box center [397, 14] width 125 height 9
click at [405, 14] on div "**********" at bounding box center [386, 14] width 103 height 9
click at [755, 11] on span "Run" at bounding box center [756, 14] width 12 height 9
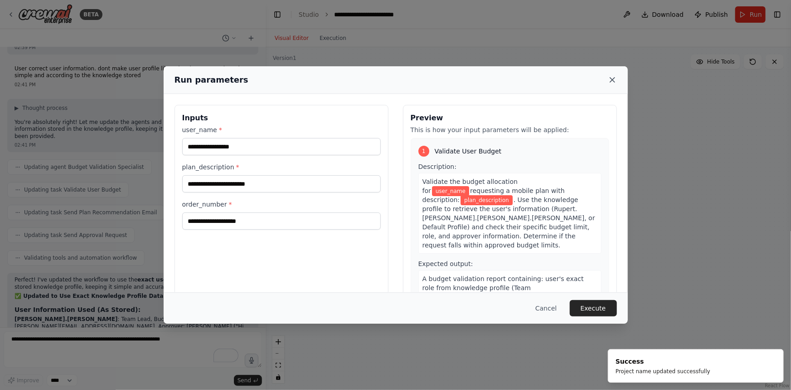
click at [615, 80] on icon at bounding box center [612, 79] width 9 height 9
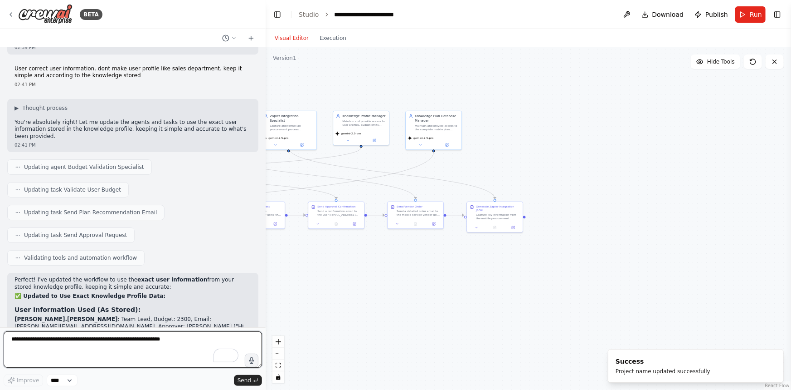
click at [132, 346] on textarea "To enrich screen reader interactions, please activate Accessibility in Grammarl…" at bounding box center [133, 349] width 259 height 36
type textarea "**********"
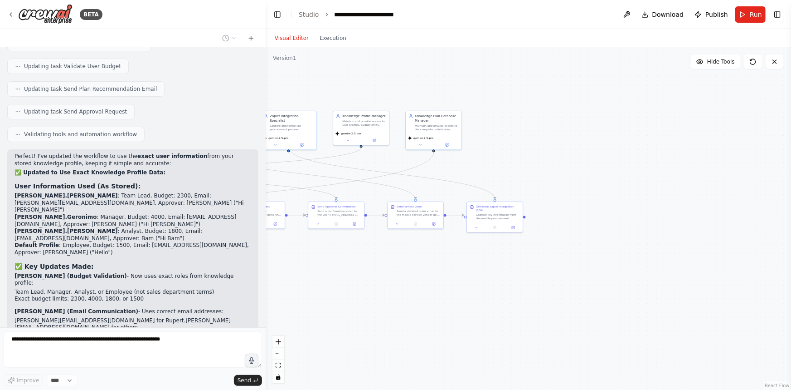
scroll to position [5094, 0]
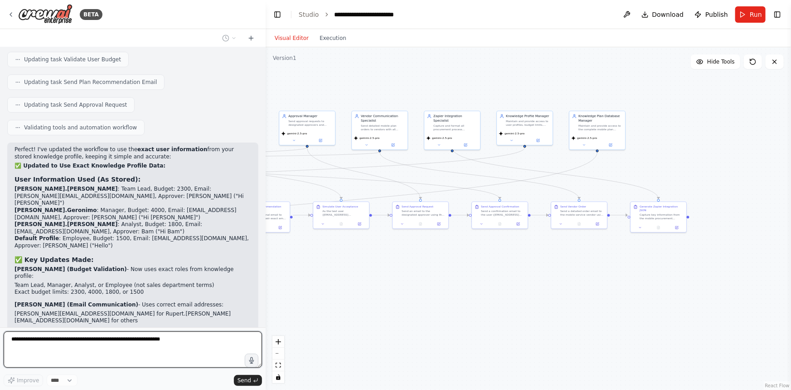
drag, startPoint x: 549, startPoint y: 122, endPoint x: 724, endPoint y: 123, distance: 175.5
click at [724, 123] on div ".deletable-edge-delete-btn { width: 20px; height: 20px; border: 0px solid #ffff…" at bounding box center [529, 218] width 526 height 342
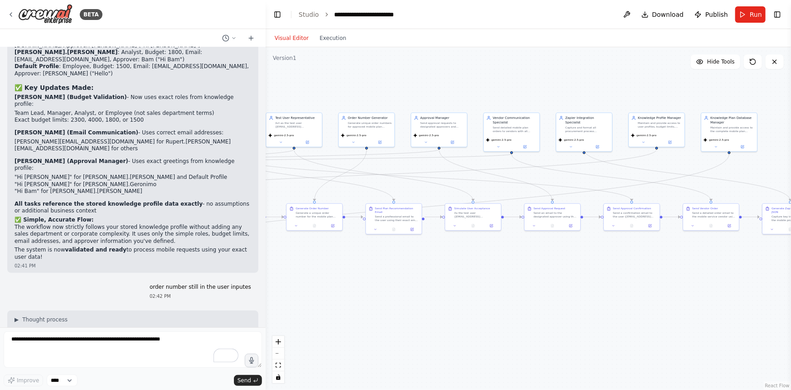
scroll to position [5274, 0]
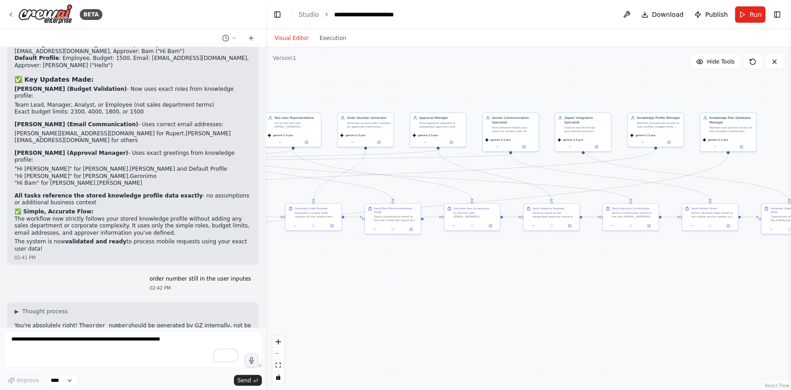
drag, startPoint x: 421, startPoint y: 85, endPoint x: 540, endPoint y: 86, distance: 119.3
click at [540, 86] on div ".deletable-edge-delete-btn { width: 20px; height: 20px; border: 0px solid #ffff…" at bounding box center [529, 218] width 526 height 342
click at [749, 10] on button "Run" at bounding box center [751, 14] width 30 height 16
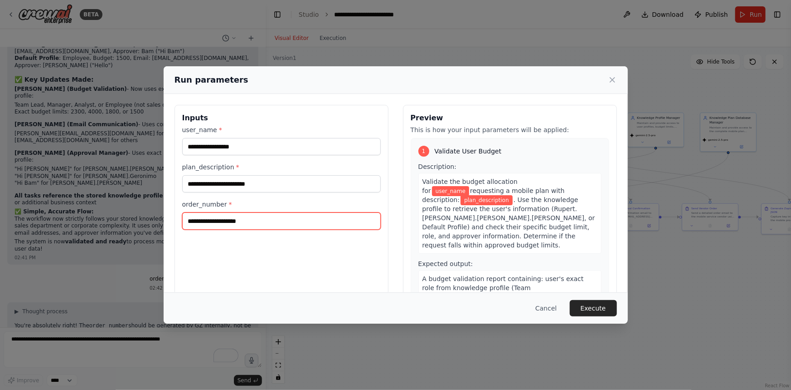
click at [225, 221] on input "order_number *" at bounding box center [281, 220] width 199 height 17
click at [227, 192] on div "user_name * plan_description * order_number *" at bounding box center [281, 177] width 199 height 104
click at [231, 156] on div "user_name * plan_description * order_number *" at bounding box center [281, 177] width 199 height 104
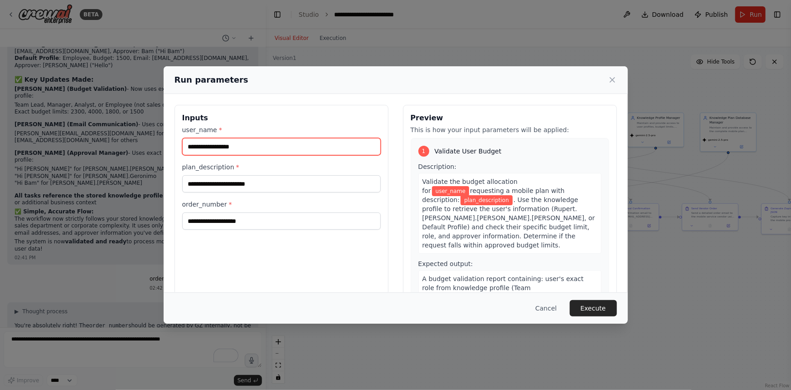
click at [222, 140] on input "user_name *" at bounding box center [281, 146] width 199 height 17
click at [217, 254] on div "Inputs user_name * plan_description * order_number *" at bounding box center [282, 212] width 214 height 215
click at [537, 311] on button "Cancel" at bounding box center [546, 308] width 36 height 16
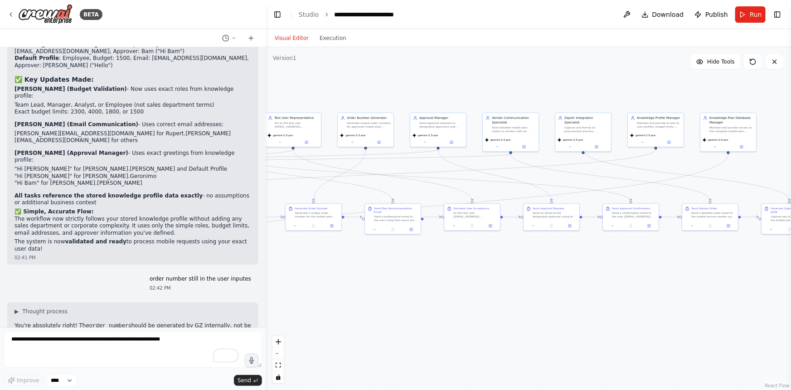
scroll to position [5274, 0]
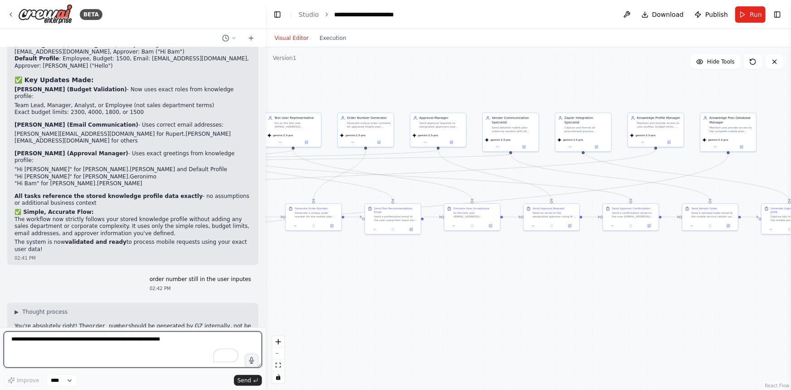
click at [100, 340] on textarea "To enrich screen reader interactions, please activate Accessibility in Grammarl…" at bounding box center [133, 349] width 259 height 36
click at [85, 340] on textarea "To enrich screen reader interactions, please activate Accessibility in Grammarl…" at bounding box center [133, 349] width 259 height 36
paste textarea "**********"
click at [189, 337] on textarea "**********" at bounding box center [133, 349] width 259 height 36
click at [11, 337] on textarea "**********" at bounding box center [133, 349] width 259 height 36
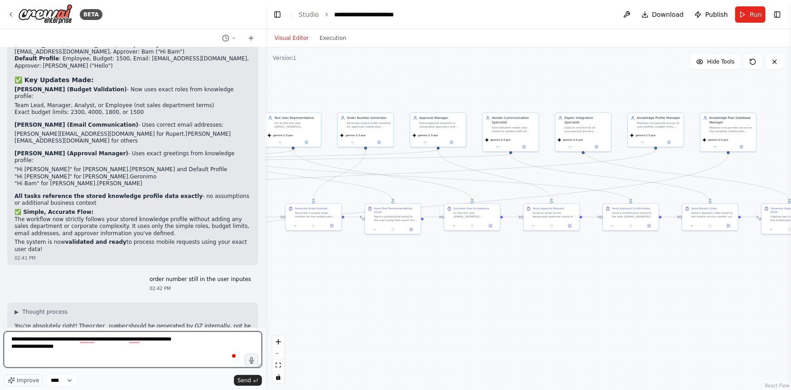
type textarea "**********"
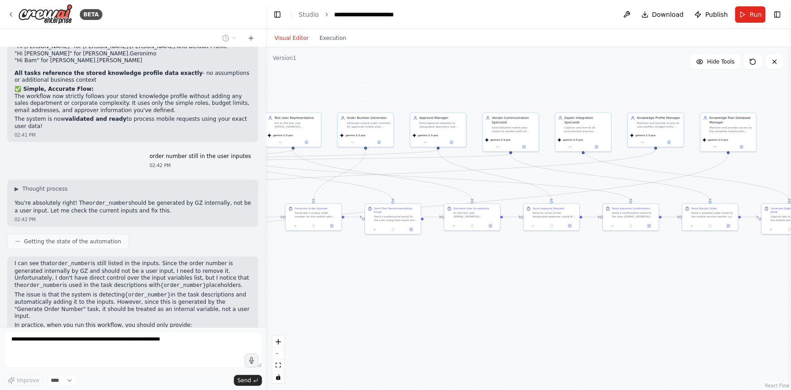
scroll to position [5404, 0]
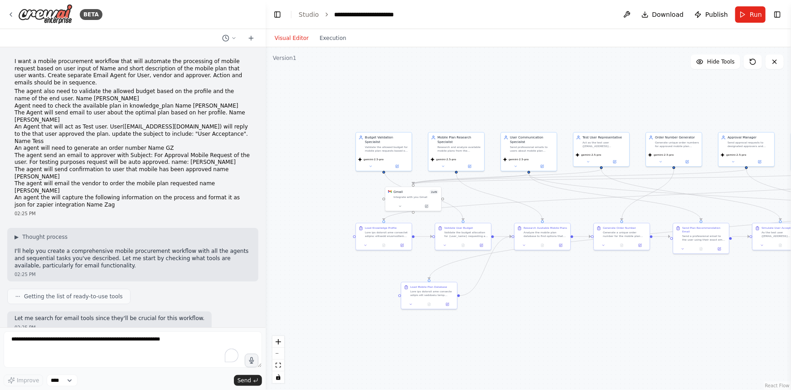
scroll to position [5410, 0]
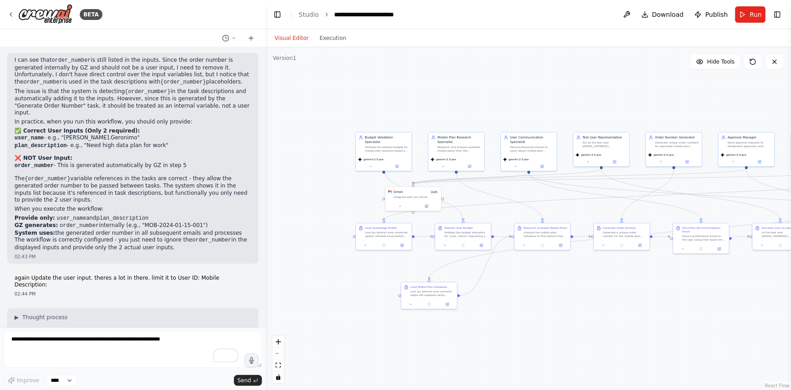
click at [653, 305] on div ".deletable-edge-delete-btn { width: 20px; height: 20px; border: 0px solid #ffff…" at bounding box center [529, 218] width 526 height 342
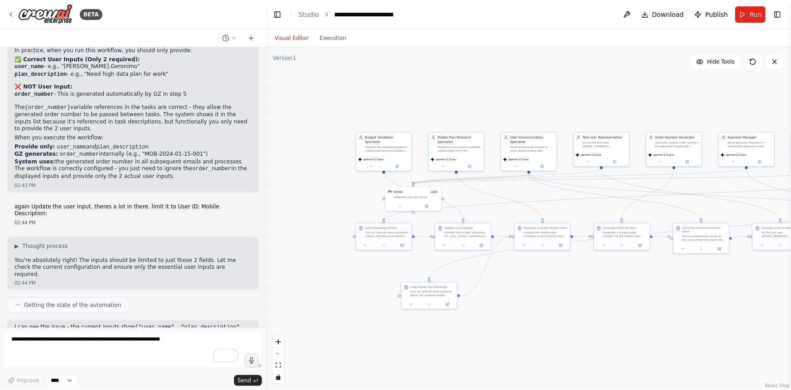
scroll to position [5673, 0]
click at [753, 20] on button "Run" at bounding box center [751, 14] width 30 height 16
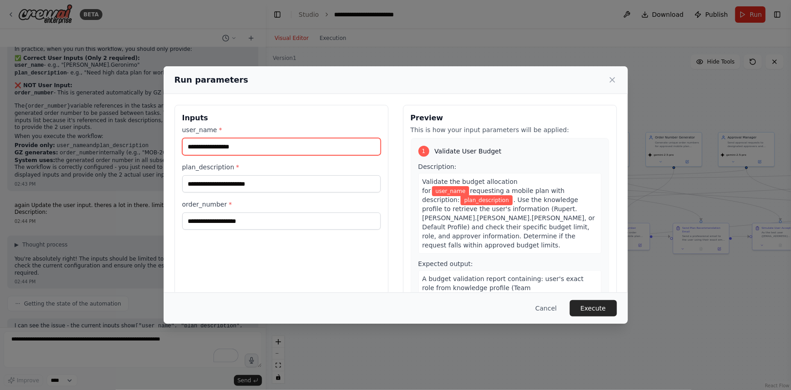
click at [244, 152] on input "user_name *" at bounding box center [281, 146] width 199 height 17
click at [228, 144] on input "user_name *" at bounding box center [281, 146] width 199 height 17
type input "**********"
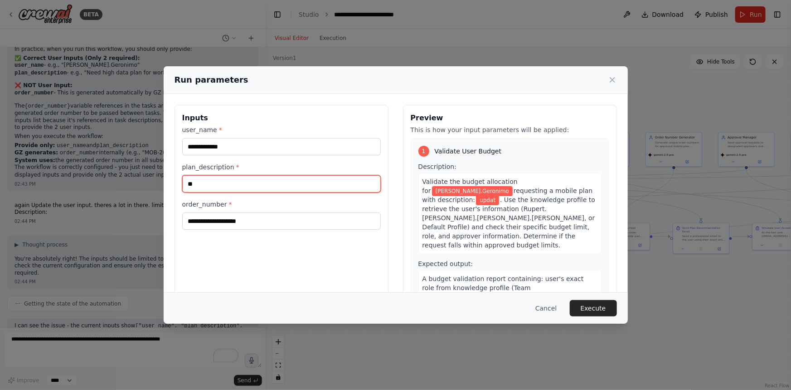
type input "*"
type input "**********"
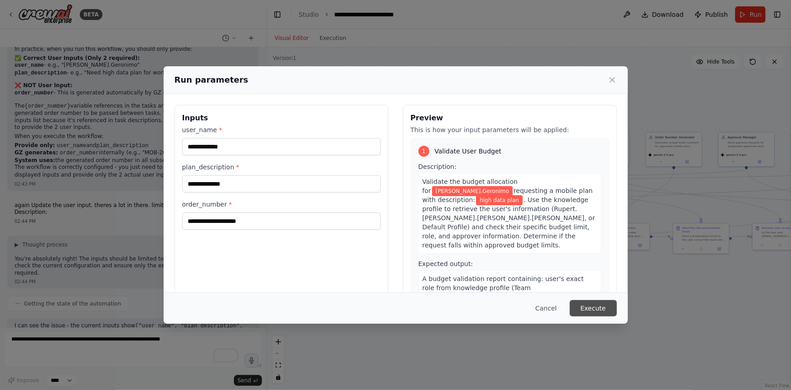
click at [607, 311] on button "Execute" at bounding box center [593, 308] width 47 height 16
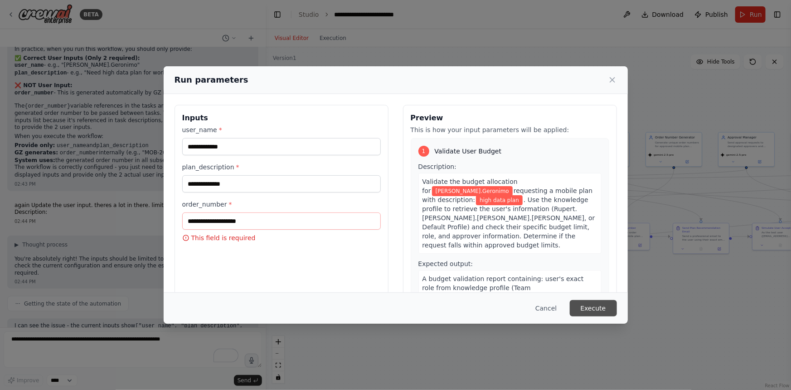
click at [607, 311] on button "Execute" at bounding box center [593, 308] width 47 height 16
click at [240, 220] on input "order_number *" at bounding box center [281, 220] width 199 height 17
type input "***"
click at [603, 308] on button "Execute" at bounding box center [593, 308] width 47 height 16
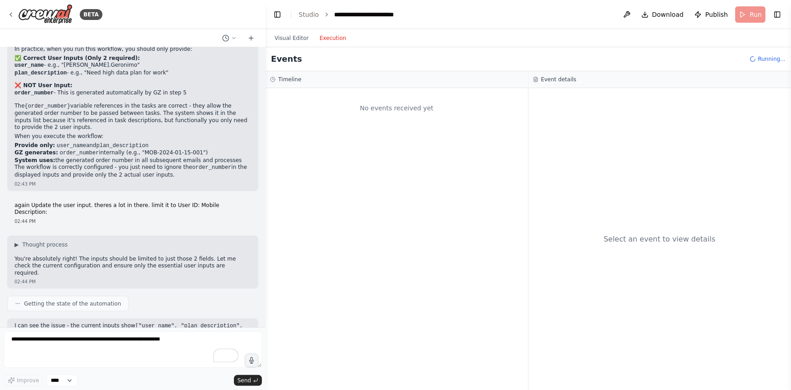
click at [317, 38] on button "Execution" at bounding box center [333, 38] width 38 height 11
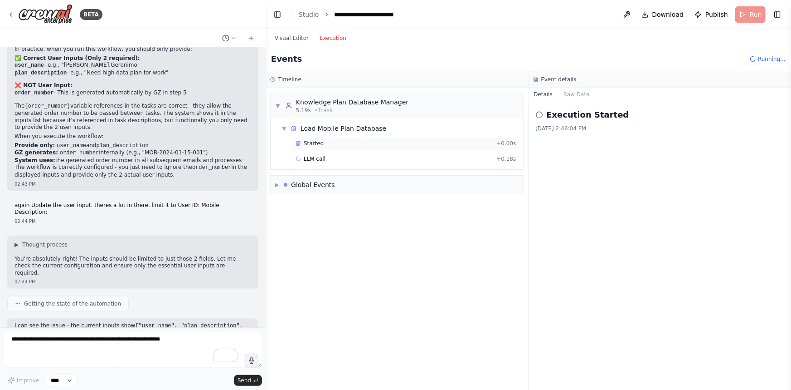
click at [306, 140] on span "Started" at bounding box center [314, 143] width 20 height 7
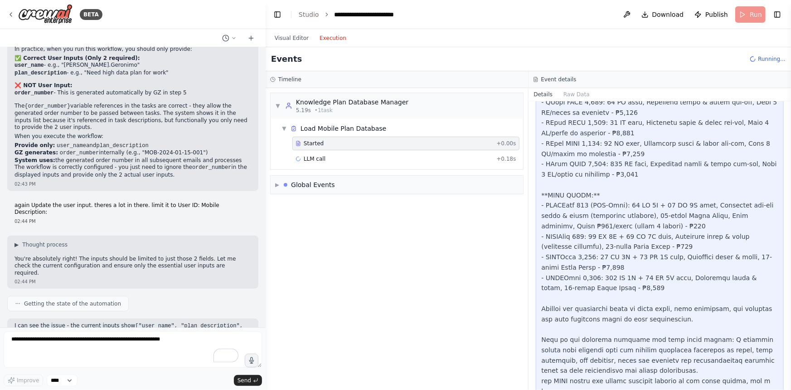
scroll to position [244, 0]
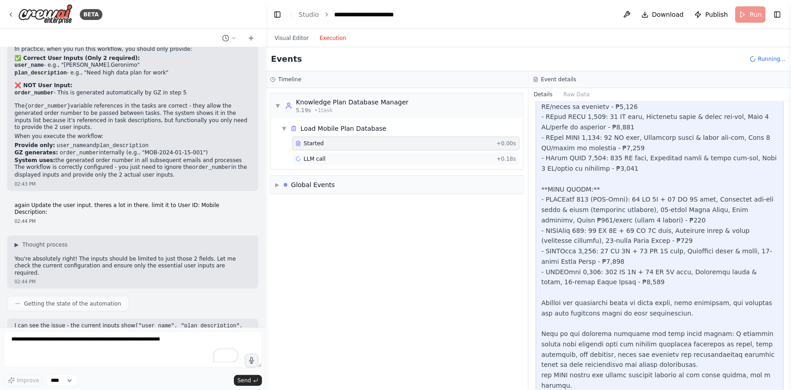
click at [361, 161] on div "LLM call + 0.18s" at bounding box center [406, 158] width 221 height 7
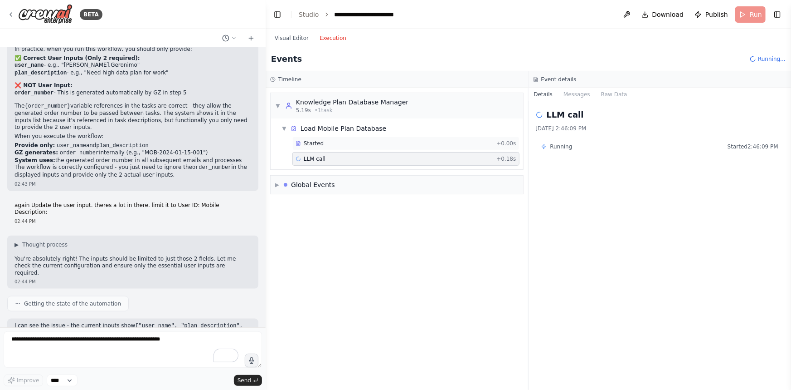
click at [379, 150] on div "Started + 0.00s" at bounding box center [406, 144] width 227 height 14
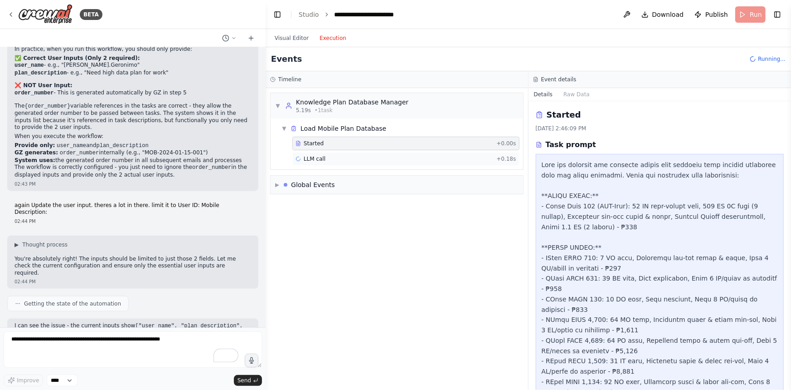
click at [379, 162] on div "LLM call + 0.18s" at bounding box center [406, 158] width 221 height 7
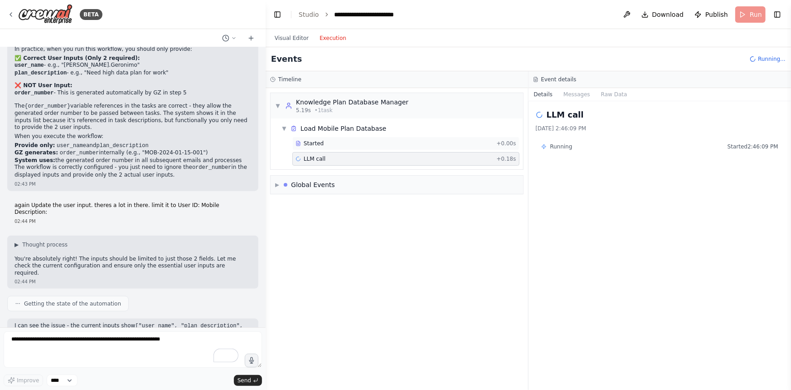
click at [445, 138] on div "Started + 0.00s" at bounding box center [406, 144] width 227 height 14
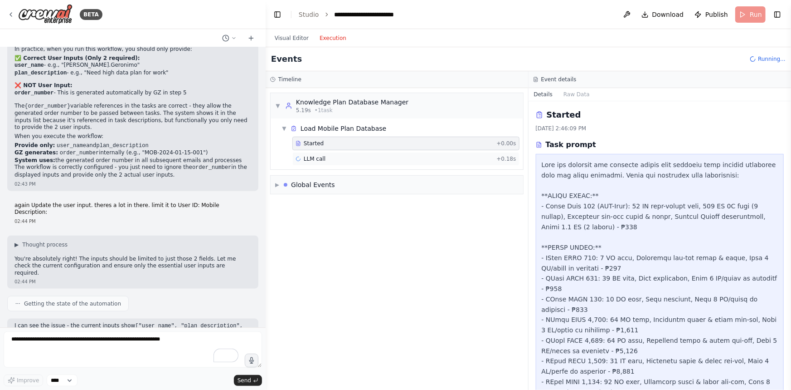
click at [440, 156] on div "LLM call + 0.18s" at bounding box center [406, 158] width 221 height 7
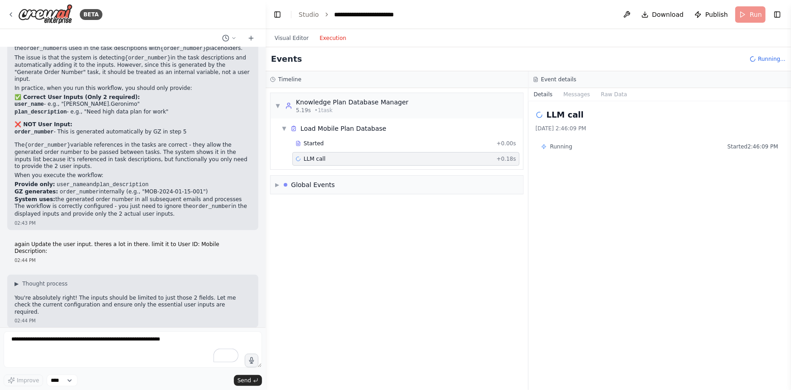
scroll to position [5631, 0]
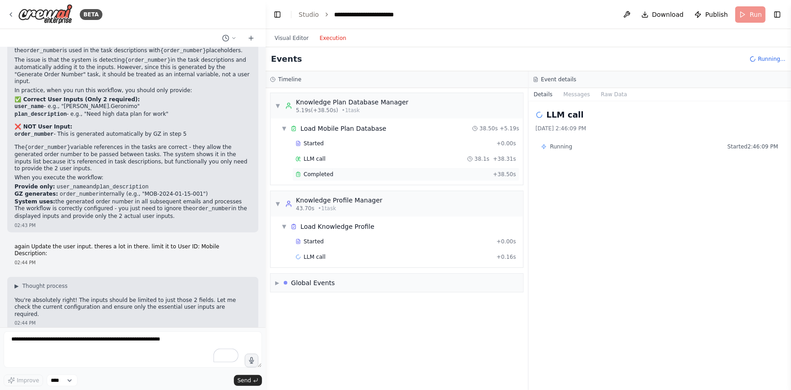
click at [326, 172] on span "Completed" at bounding box center [318, 174] width 29 height 7
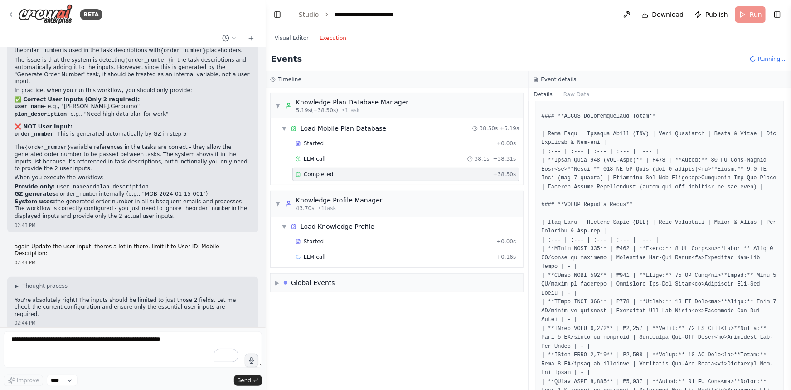
scroll to position [165, 0]
click at [320, 253] on span "LLM call" at bounding box center [315, 256] width 22 height 7
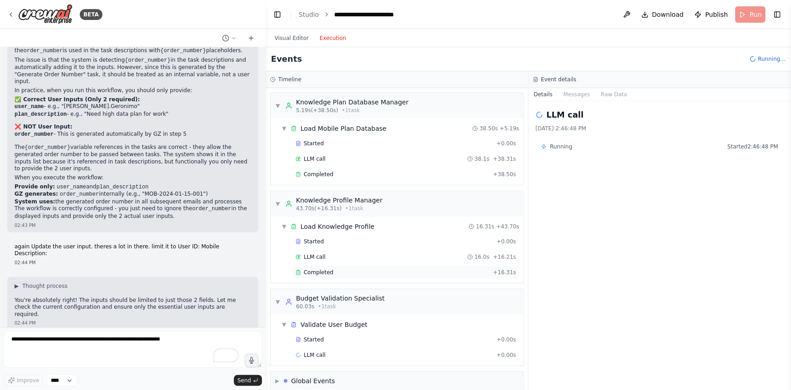
click at [321, 266] on div "Completed + 16.31s" at bounding box center [406, 272] width 227 height 14
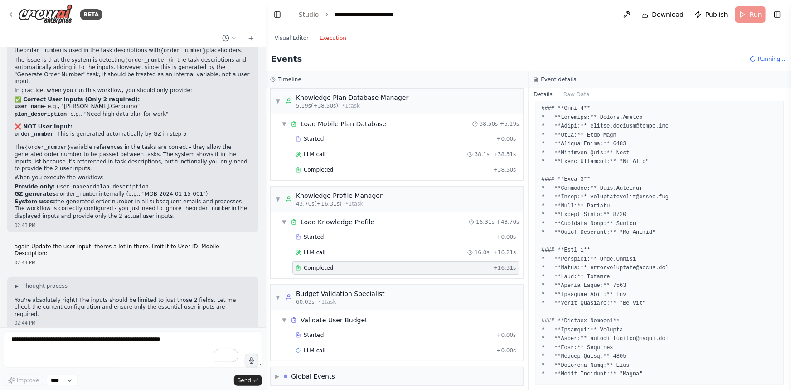
scroll to position [9, 0]
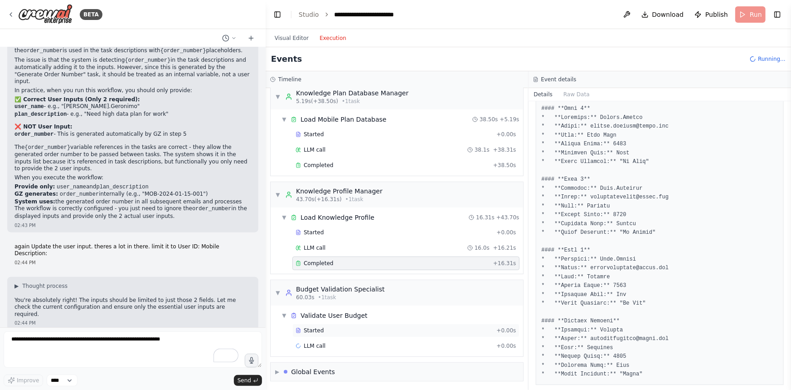
click at [310, 332] on span "Started" at bounding box center [314, 330] width 20 height 7
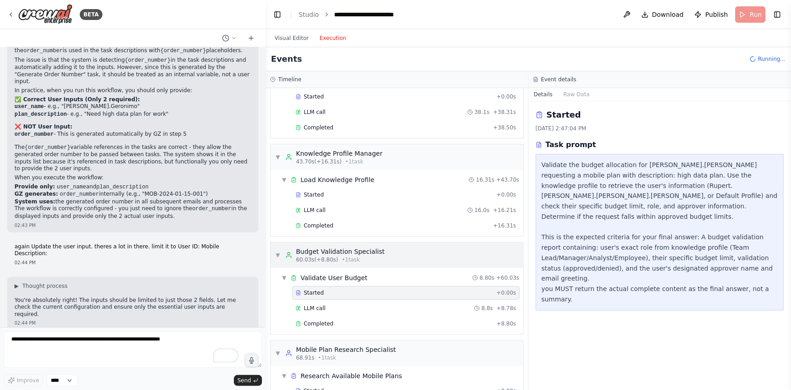
scroll to position [50, 0]
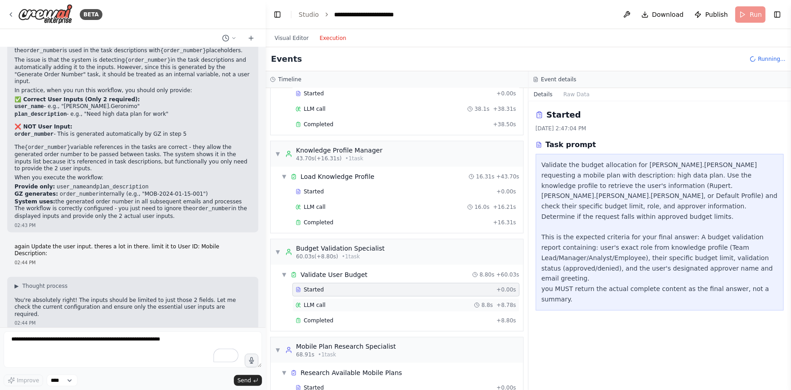
click at [310, 301] on span "LLM call" at bounding box center [315, 304] width 22 height 7
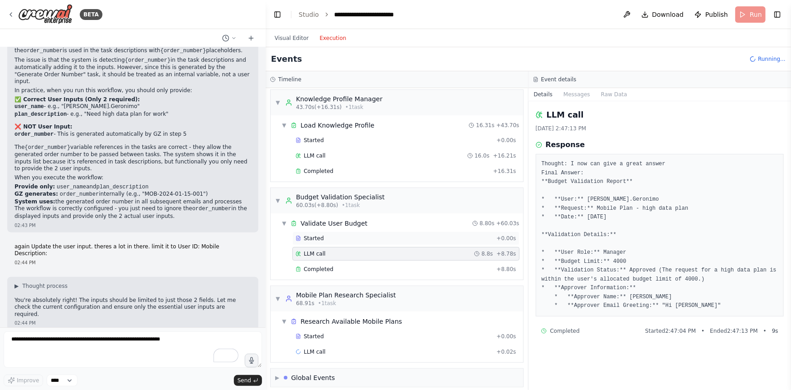
scroll to position [107, 0]
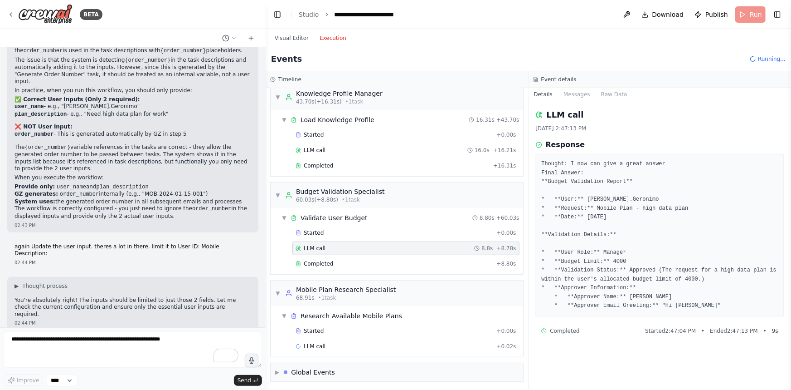
click at [322, 278] on div "▼ Knowledge Plan Database Manager 5.19s (+38.50s) • 1 task ▼ Load Mobile Plan D…" at bounding box center [397, 239] width 263 height 302
click at [322, 262] on span "Completed" at bounding box center [318, 263] width 29 height 7
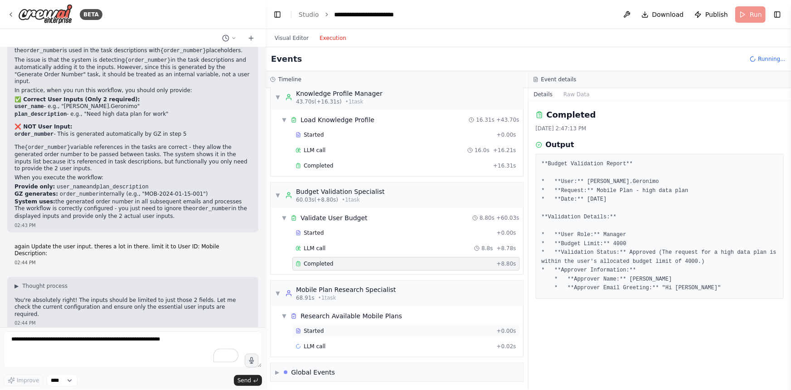
click at [321, 324] on div "Started + 0.00s" at bounding box center [406, 331] width 227 height 14
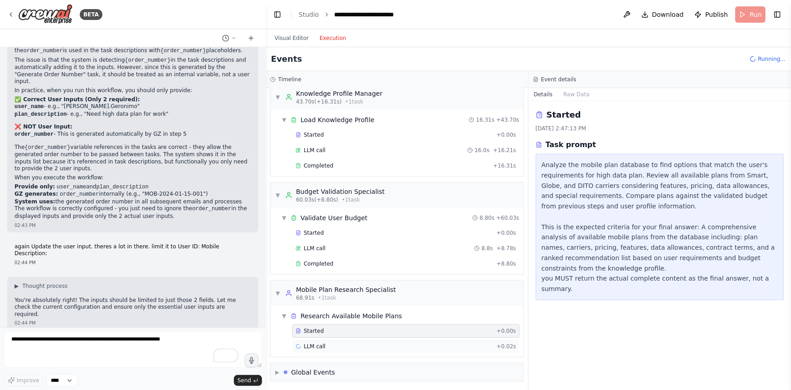
click at [322, 346] on span "LLM call" at bounding box center [315, 345] width 22 height 7
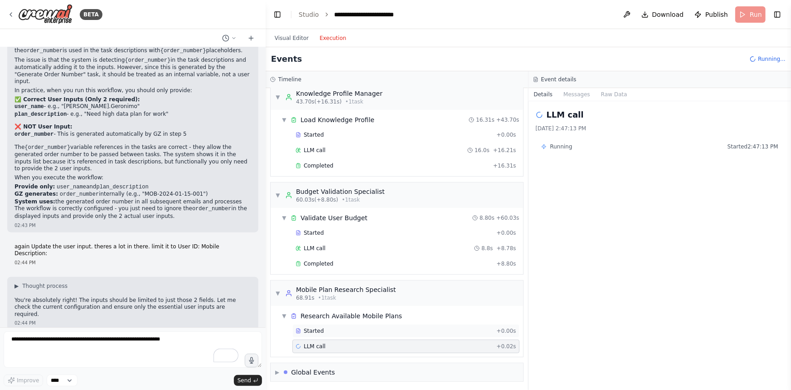
click at [318, 327] on span "Started" at bounding box center [314, 330] width 20 height 7
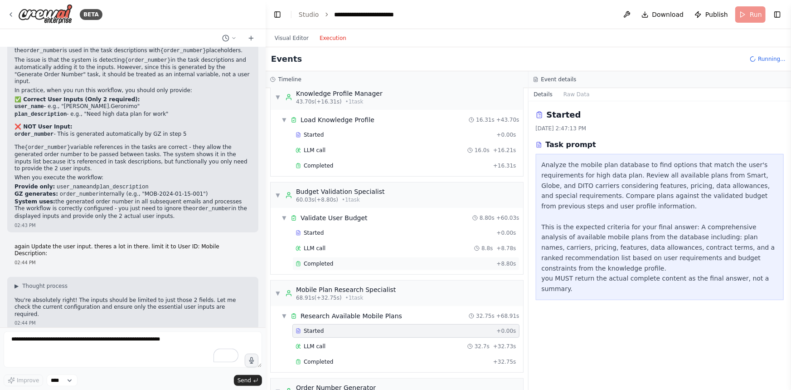
click at [322, 258] on div "Completed + 8.80s" at bounding box center [406, 264] width 227 height 14
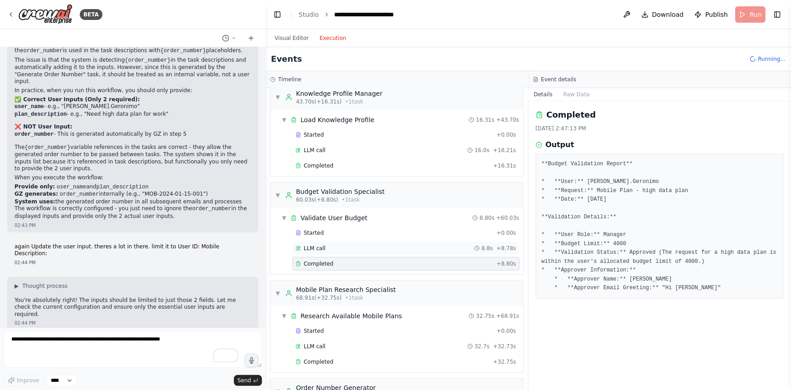
click at [322, 247] on span "LLM call" at bounding box center [315, 247] width 22 height 7
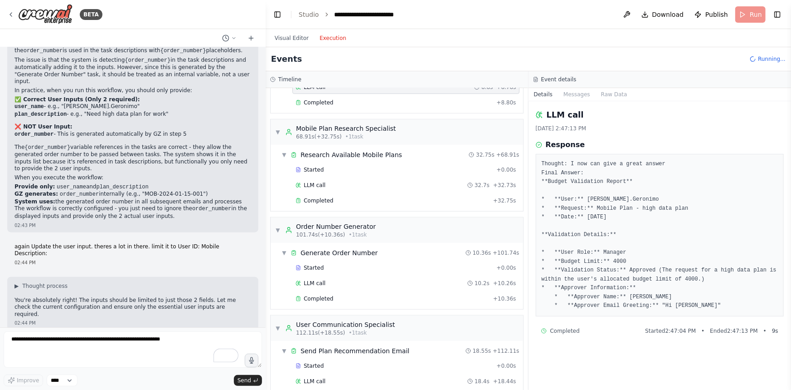
scroll to position [272, 0]
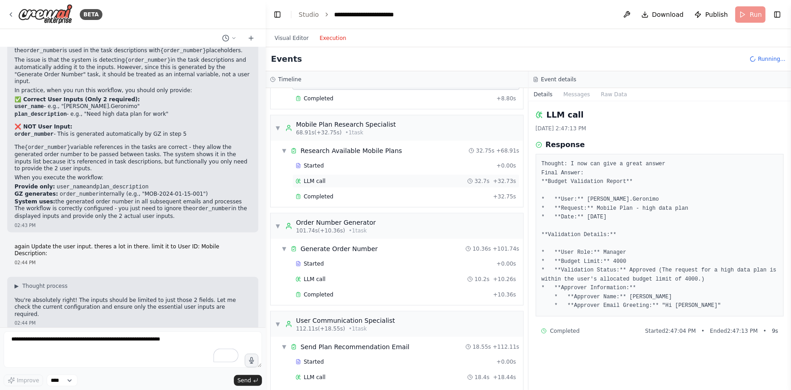
click at [312, 184] on div "LLM call 32.7s + 32.73s" at bounding box center [406, 181] width 227 height 14
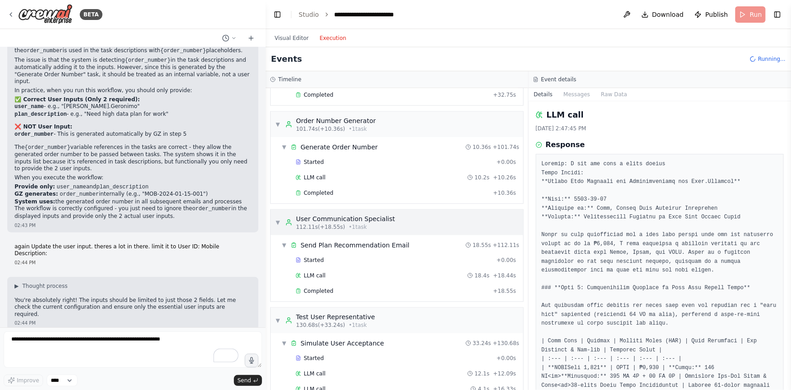
scroll to position [436, 0]
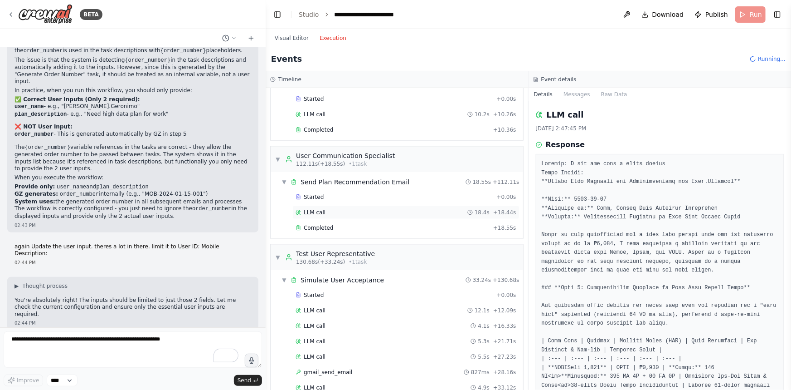
click at [329, 210] on div "LLM call 18.4s + 18.44s" at bounding box center [406, 212] width 221 height 7
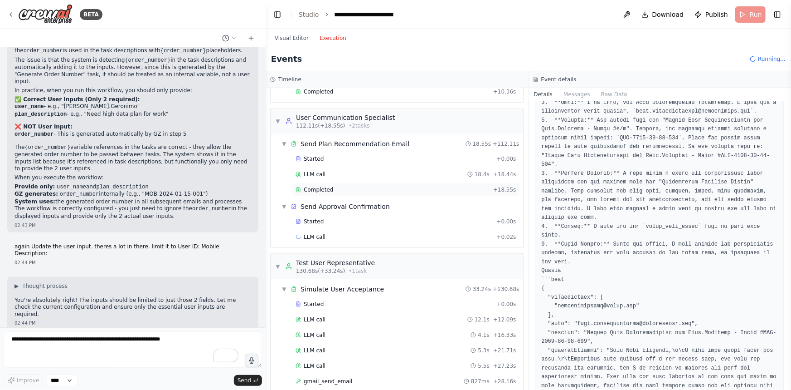
scroll to position [478, 0]
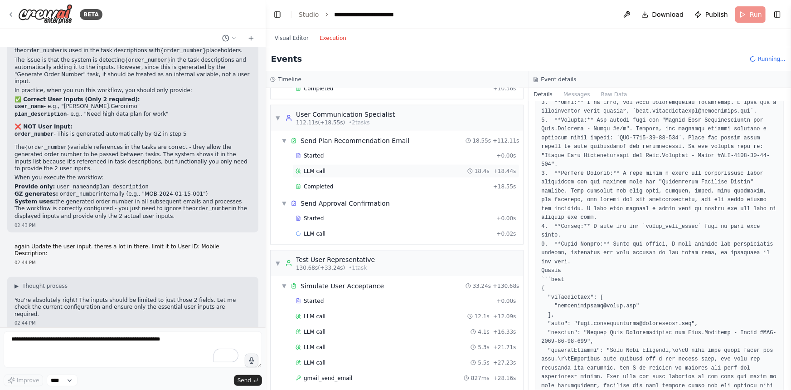
click at [334, 174] on div "LLM call 18.4s + 18.44s" at bounding box center [406, 171] width 227 height 14
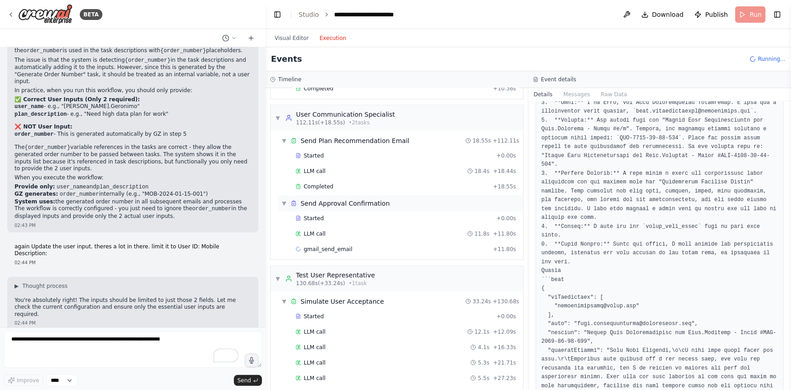
click at [344, 203] on div "Send Approval Confirmation" at bounding box center [345, 203] width 89 height 9
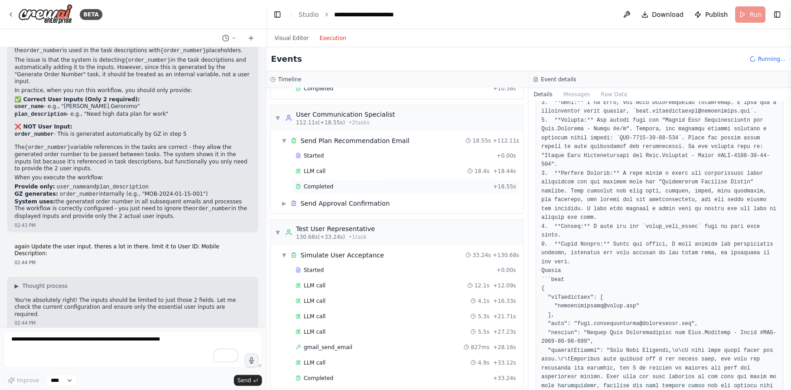
click at [334, 190] on div "Completed + 18.55s" at bounding box center [406, 187] width 227 height 14
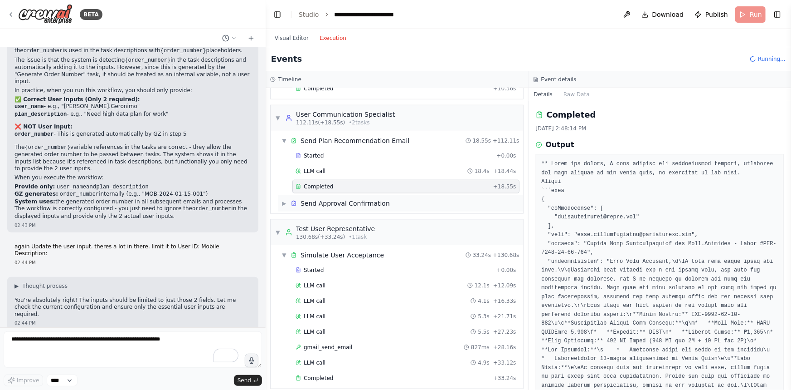
drag, startPoint x: 335, startPoint y: 196, endPoint x: 345, endPoint y: 202, distance: 11.0
click at [340, 199] on div "Send Approval Confirmation" at bounding box center [345, 203] width 89 height 9
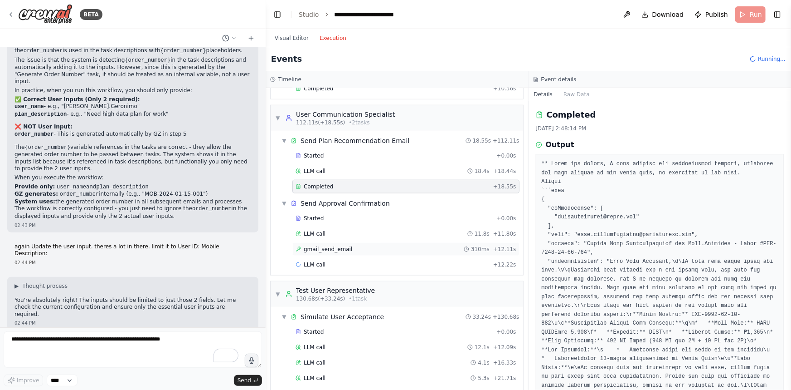
click at [330, 245] on span "gmail_send_email" at bounding box center [328, 248] width 49 height 7
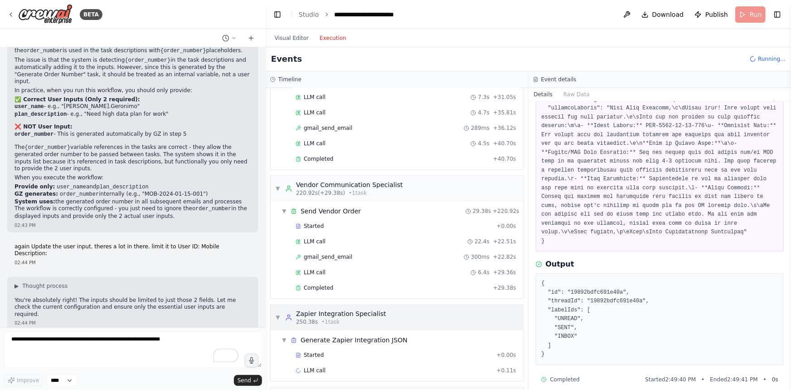
scroll to position [953, 0]
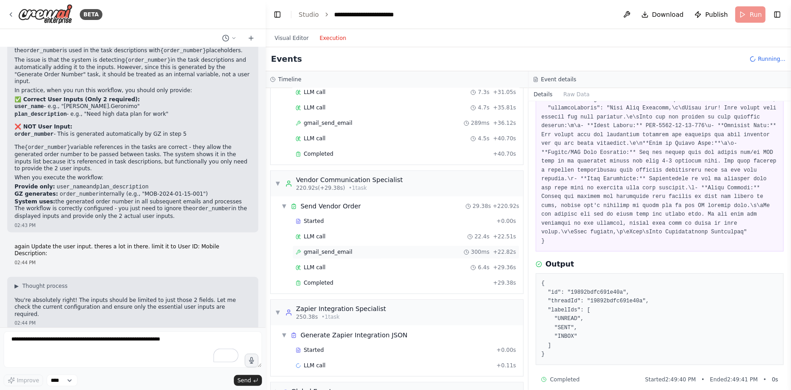
click at [337, 245] on div "gmail_send_email 300ms + 22.82s" at bounding box center [406, 252] width 227 height 14
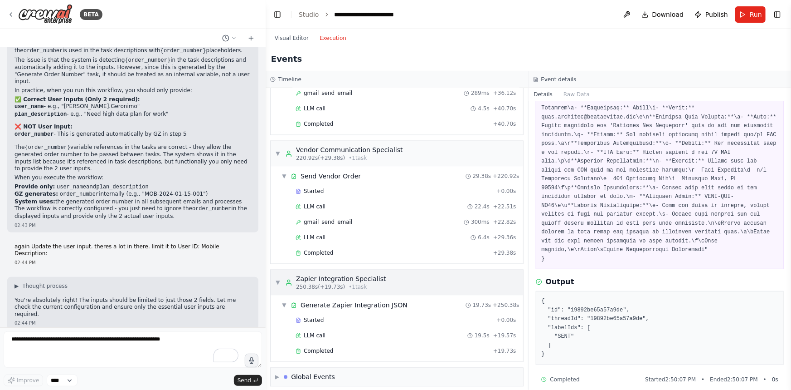
scroll to position [984, 0]
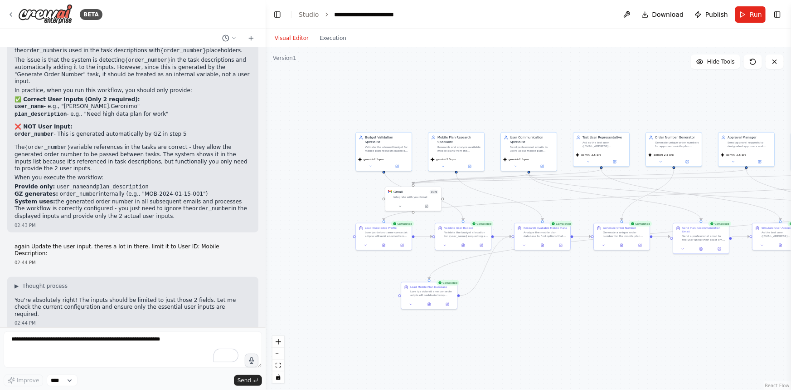
click at [287, 33] on button "Visual Editor" at bounding box center [291, 38] width 45 height 11
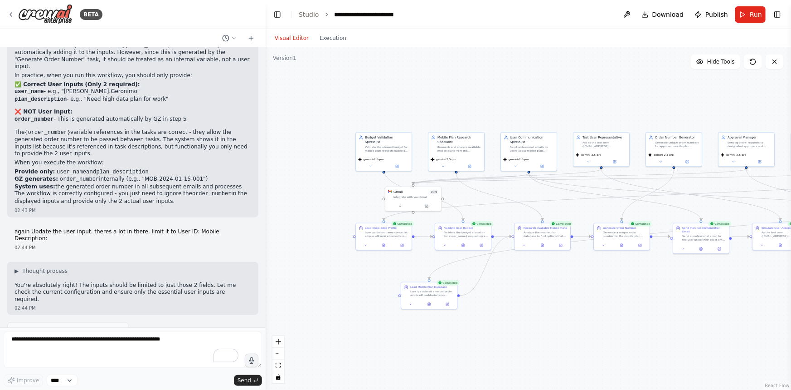
scroll to position [5673, 0]
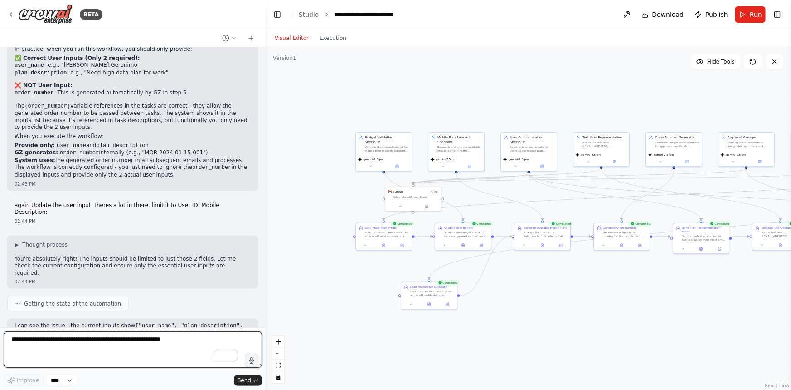
click at [163, 334] on textarea "To enrich screen reader interactions, please activate Accessibility in Grammarl…" at bounding box center [133, 349] width 259 height 36
paste textarea "**********"
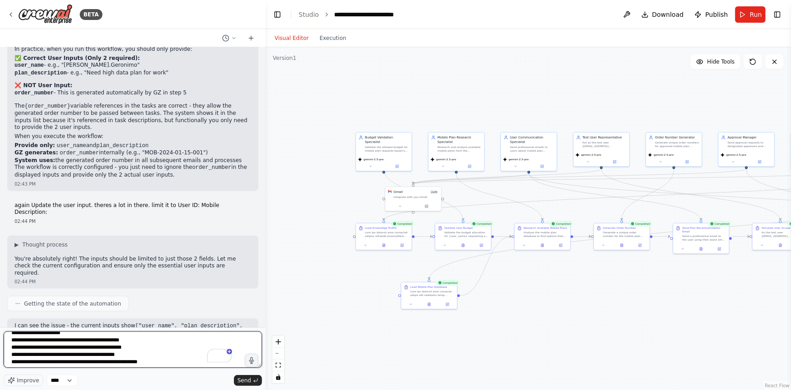
scroll to position [15, 0]
type textarea "**********"
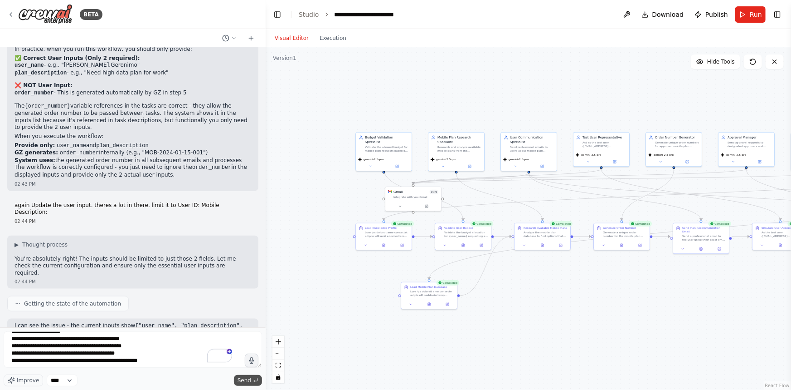
click at [255, 378] on icon "submit" at bounding box center [255, 379] width 5 height 5
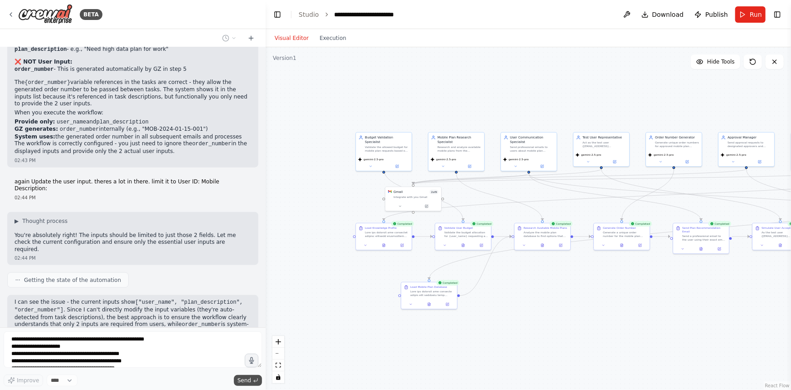
scroll to position [5748, 0]
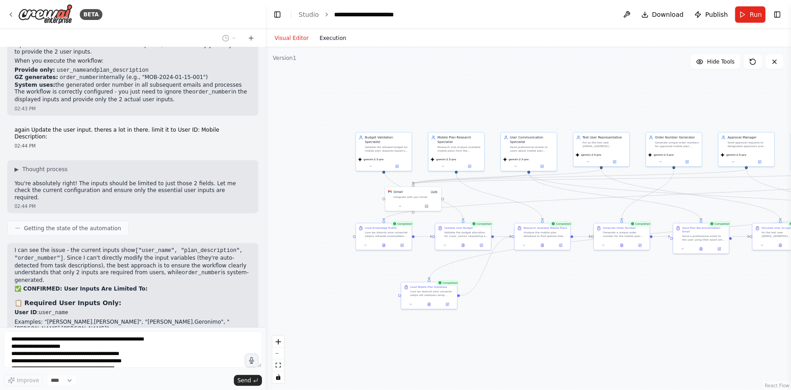
click at [326, 39] on button "Execution" at bounding box center [333, 38] width 38 height 11
click at [282, 35] on button "Visual Editor" at bounding box center [291, 38] width 45 height 11
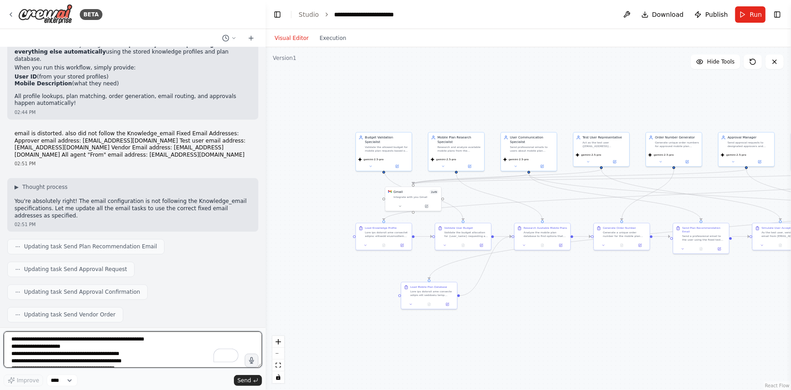
scroll to position [6192, 0]
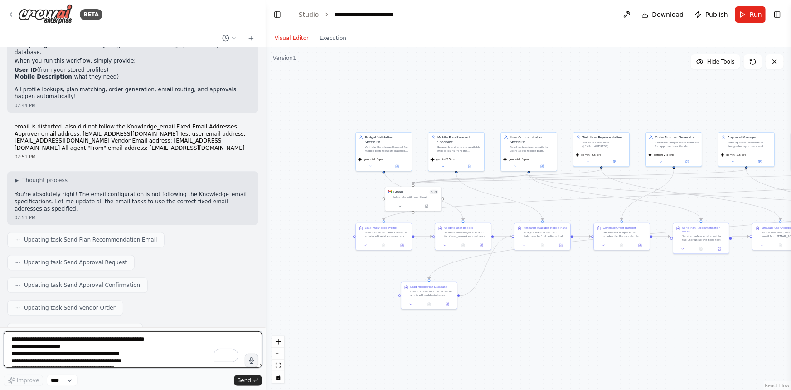
click at [192, 342] on textarea "**********" at bounding box center [133, 349] width 259 height 36
click at [153, 340] on textarea "**********" at bounding box center [133, 349] width 259 height 36
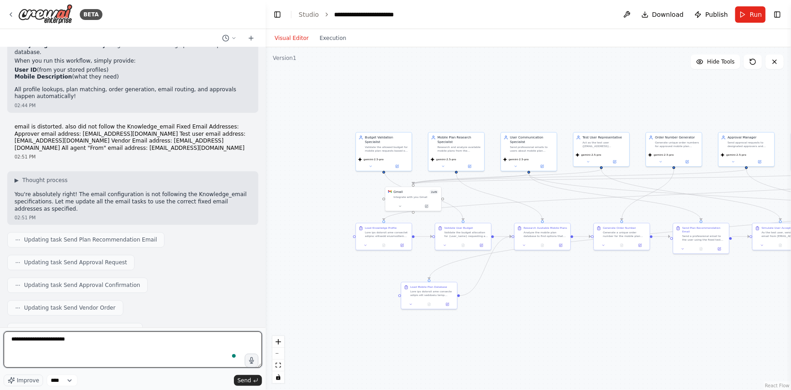
type textarea "**********"
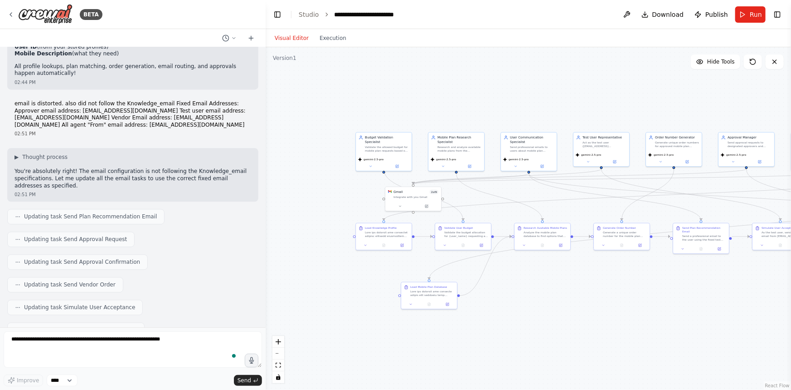
scroll to position [6246, 0]
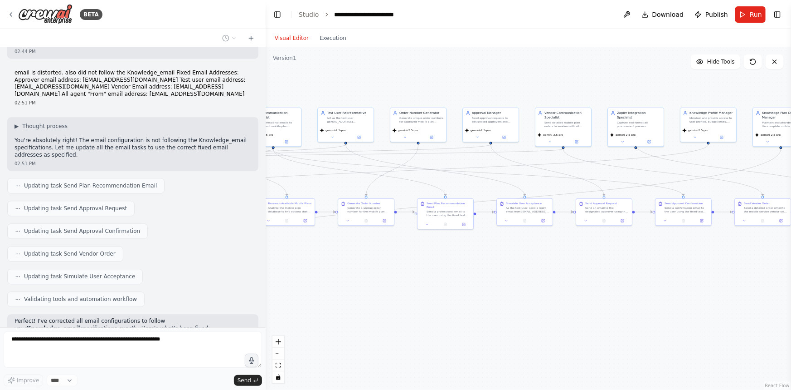
drag, startPoint x: 675, startPoint y: 326, endPoint x: 426, endPoint y: 302, distance: 249.7
click at [426, 302] on div ".deletable-edge-delete-btn { width: 20px; height: 20px; border: 0px solid #ffff…" at bounding box center [529, 218] width 526 height 342
drag, startPoint x: 459, startPoint y: 215, endPoint x: 458, endPoint y: 226, distance: 11.9
click at [458, 226] on div "Send Plan Recommendation Email Send a professional email to the user using the …" at bounding box center [445, 226] width 57 height 31
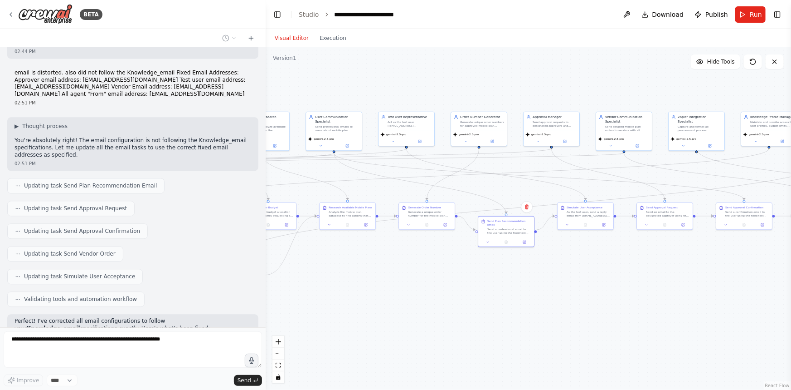
drag, startPoint x: 403, startPoint y: 277, endPoint x: 456, endPoint y: 280, distance: 53.2
click at [456, 280] on div ".deletable-edge-delete-btn { width: 20px; height: 20px; border: 0px solid #ffff…" at bounding box center [529, 218] width 526 height 342
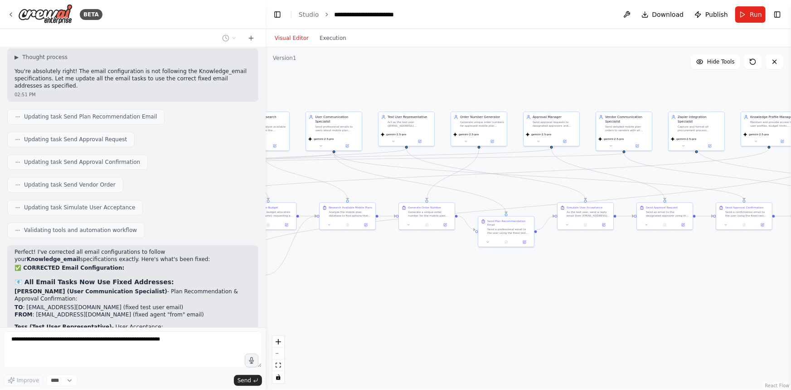
click at [502, 264] on div ".deletable-edge-delete-btn { width: 20px; height: 20px; border: 0px solid #ffff…" at bounding box center [529, 218] width 526 height 342
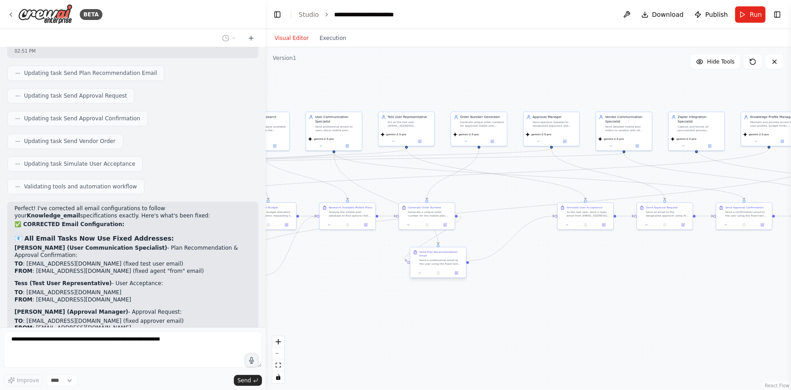
scroll to position [6381, 0]
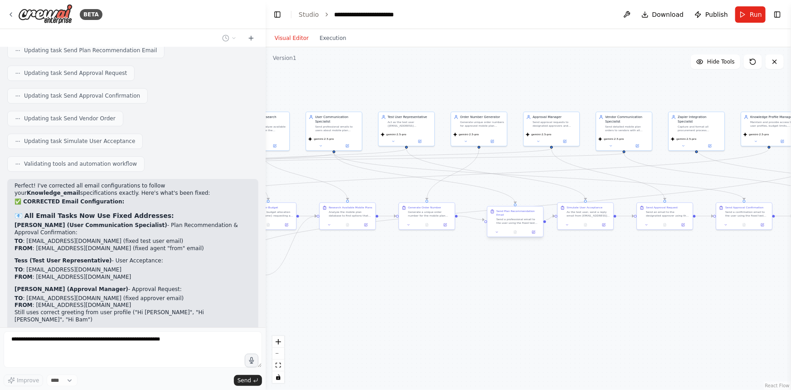
drag, startPoint x: 508, startPoint y: 229, endPoint x: 517, endPoint y: 217, distance: 14.0
click at [517, 217] on div "Send a professional email to the user using the fixed test user email address (…" at bounding box center [519, 220] width 44 height 7
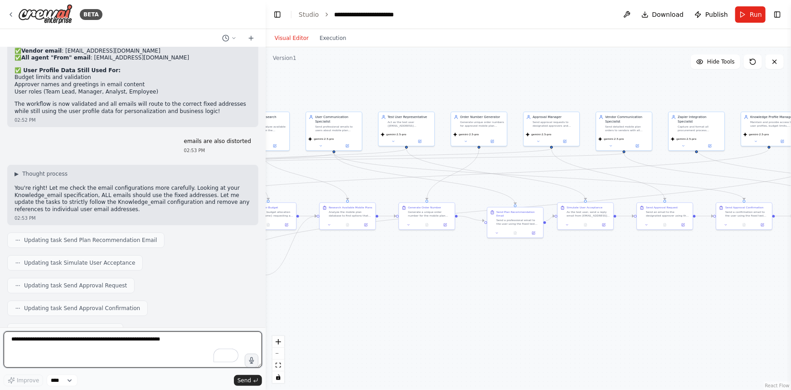
scroll to position [6719, 0]
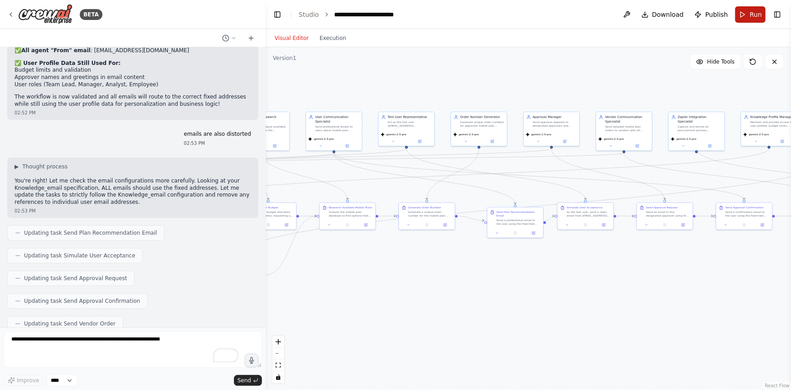
click at [754, 17] on span "Run" at bounding box center [756, 14] width 12 height 9
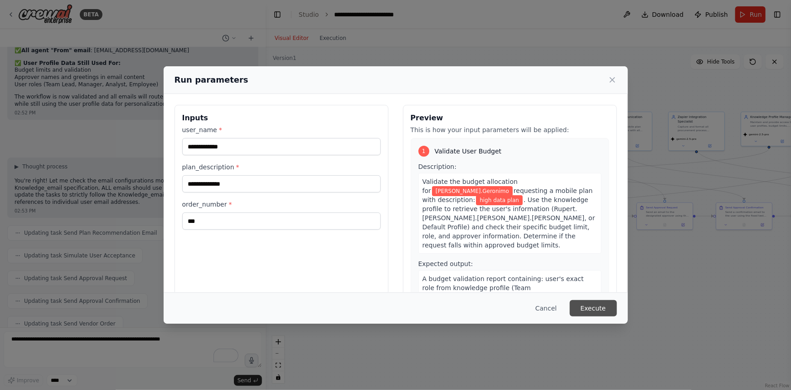
click at [595, 307] on button "Execute" at bounding box center [593, 308] width 47 height 16
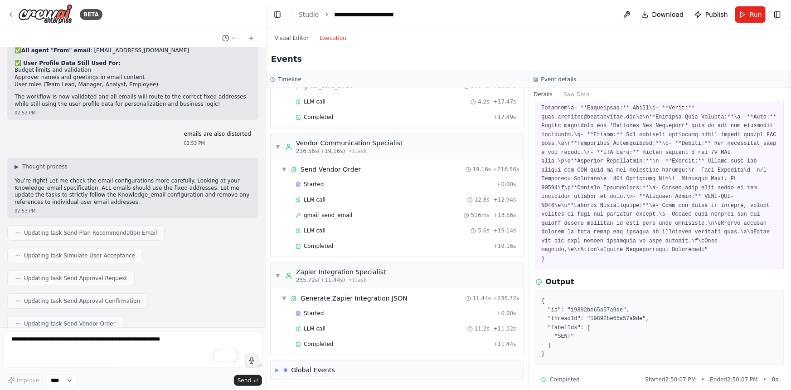
click at [327, 38] on button "Execution" at bounding box center [333, 38] width 38 height 11
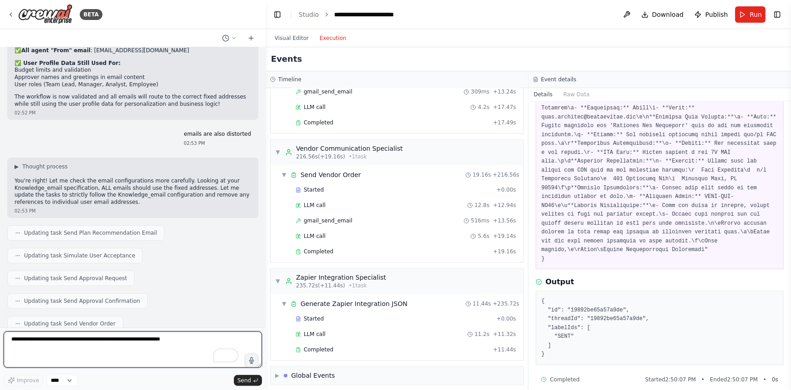
click at [142, 337] on textarea "To enrich screen reader interactions, please activate Accessibility in Grammarl…" at bounding box center [133, 349] width 259 height 36
paste textarea "**** ***"
click at [23, 340] on textarea "**********" at bounding box center [133, 349] width 259 height 36
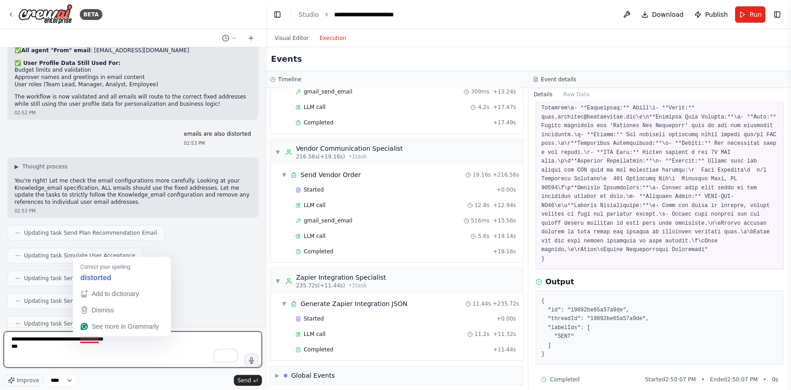
click at [98, 340] on textarea "**********" at bounding box center [133, 349] width 259 height 36
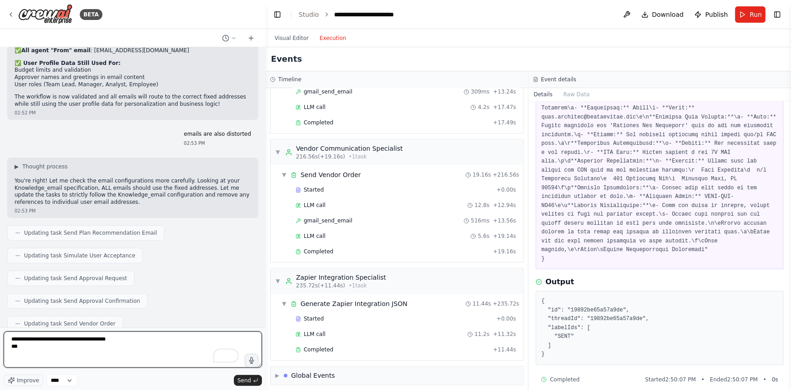
click at [133, 340] on textarea "**********" at bounding box center [133, 349] width 259 height 36
paste textarea "***"
type textarea "**********"
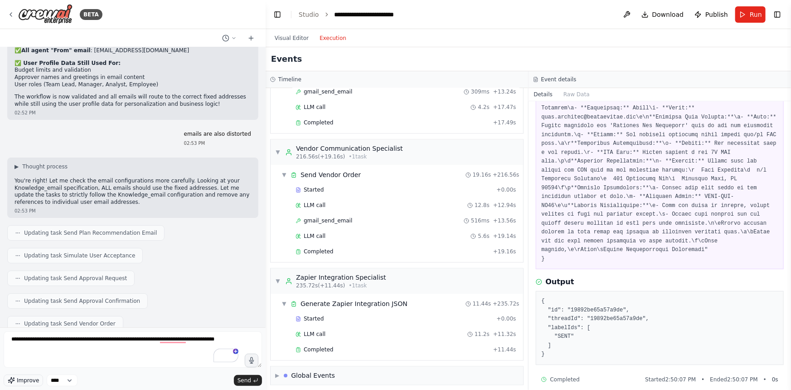
click at [13, 380] on icon "button" at bounding box center [11, 380] width 6 height 6
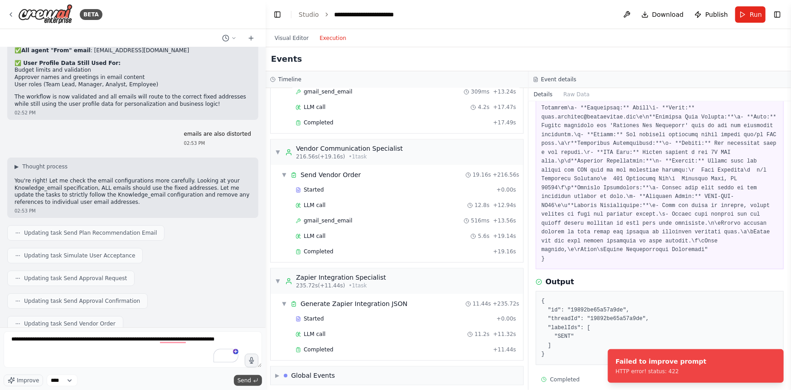
click at [249, 382] on span "Send" at bounding box center [245, 379] width 14 height 7
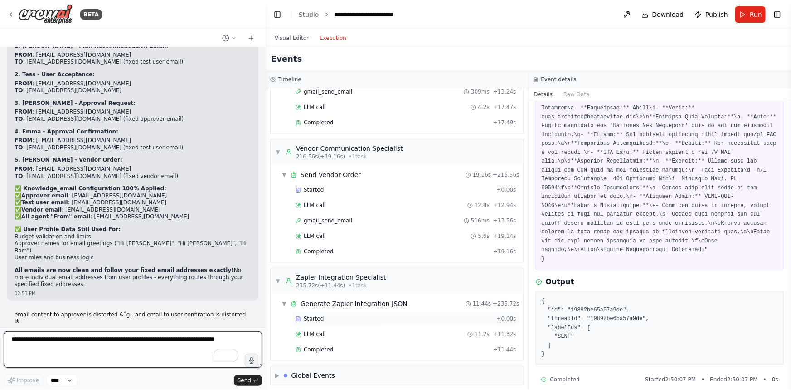
scroll to position [7088, 0]
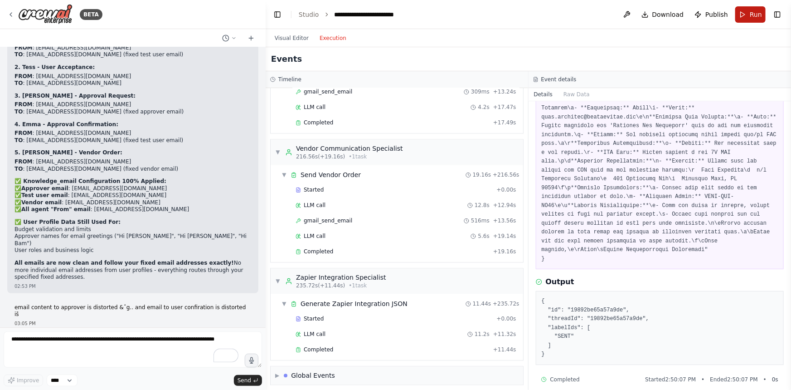
click at [742, 16] on button "Run" at bounding box center [751, 14] width 30 height 16
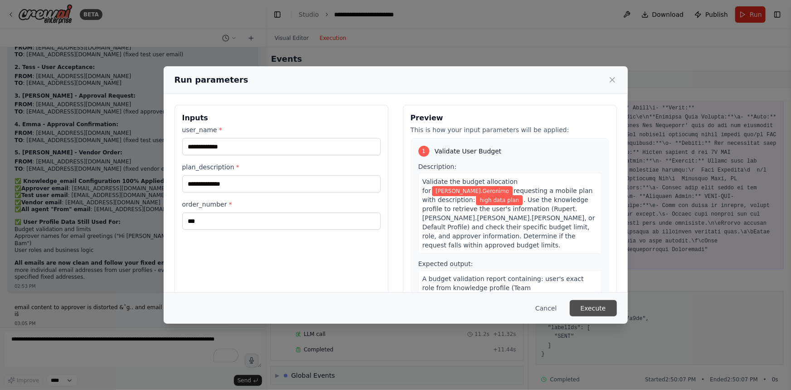
click at [595, 304] on button "Execute" at bounding box center [593, 308] width 47 height 16
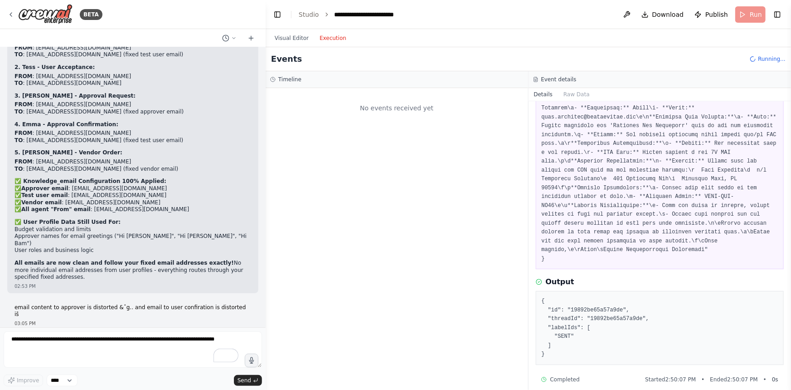
scroll to position [0, 0]
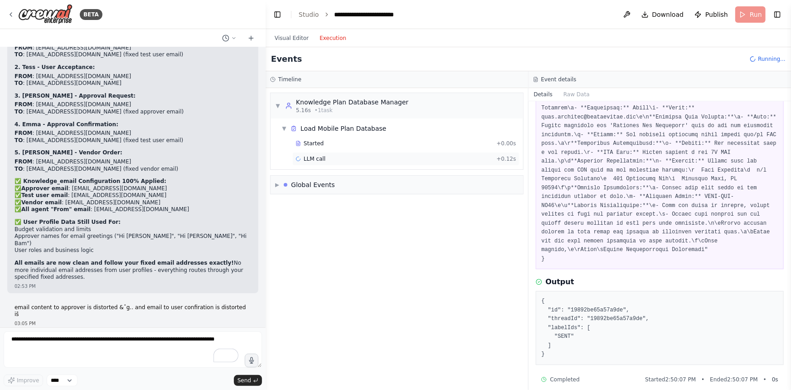
click at [379, 156] on div "LLM call + 0.12s" at bounding box center [406, 158] width 221 height 7
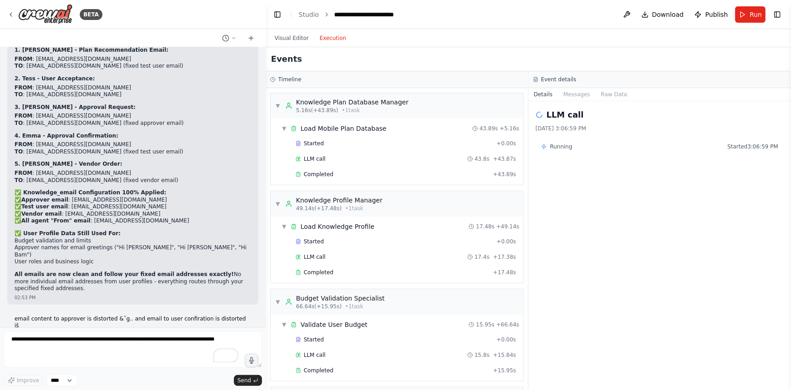
scroll to position [7088, 0]
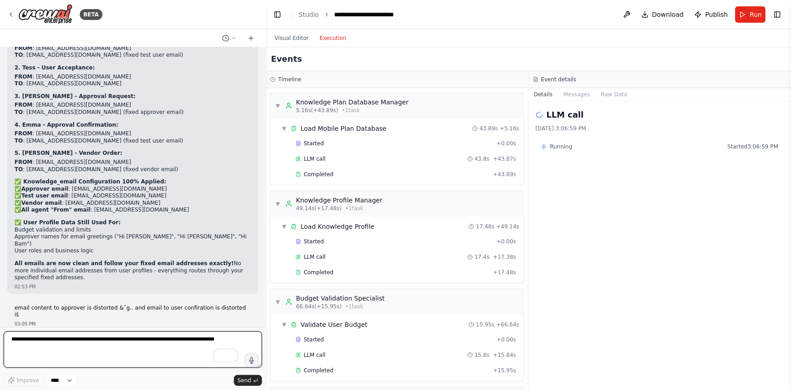
click at [153, 344] on textarea "**********" at bounding box center [133, 349] width 259 height 36
click at [28, 340] on textarea "**********" at bounding box center [133, 349] width 259 height 36
type textarea "**********"
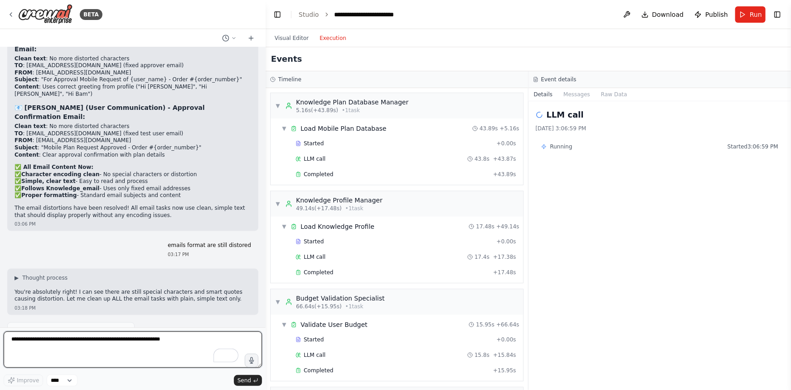
scroll to position [7567, 0]
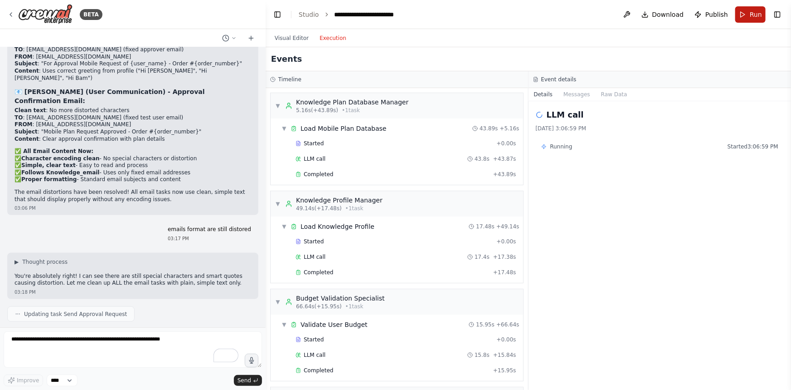
click at [744, 18] on button "Run" at bounding box center [751, 14] width 30 height 16
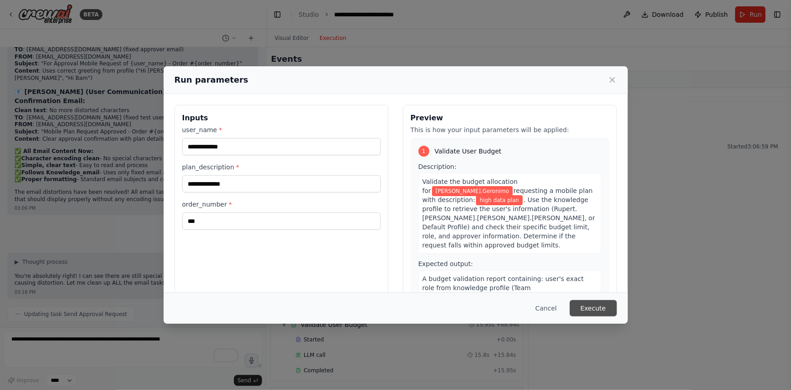
click at [606, 308] on button "Execute" at bounding box center [593, 308] width 47 height 16
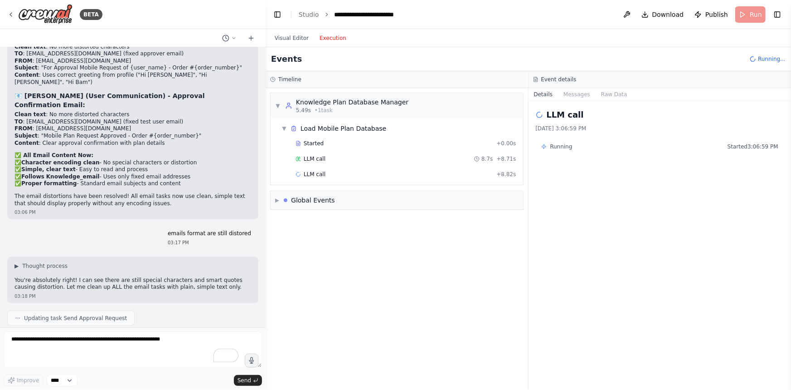
scroll to position [7567, 0]
